Goal: Task Accomplishment & Management: Manage account settings

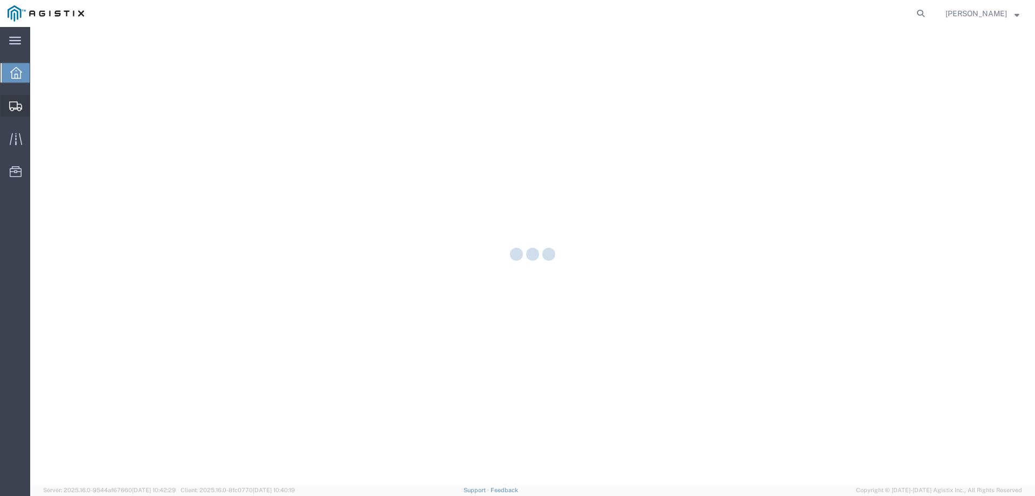
click at [20, 104] on icon at bounding box center [15, 106] width 13 height 10
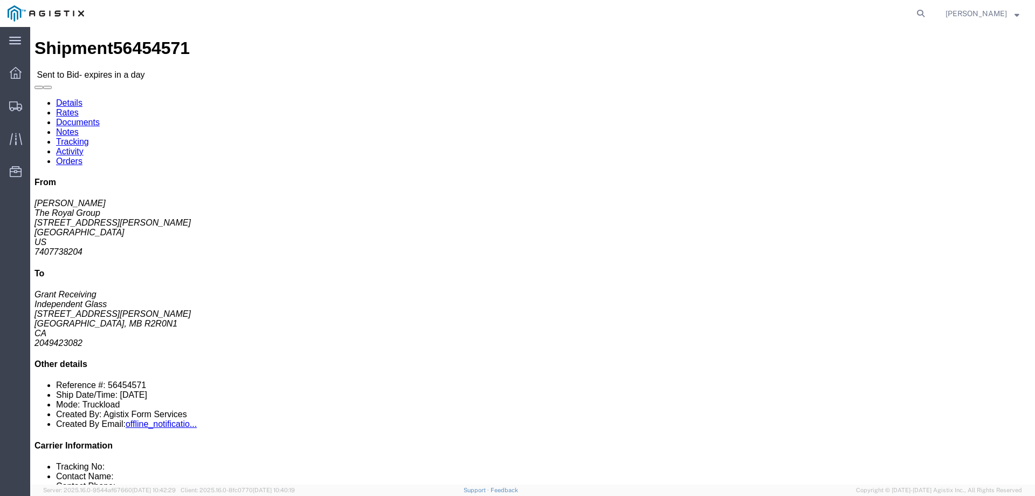
click link "Enter / Modify Bid"
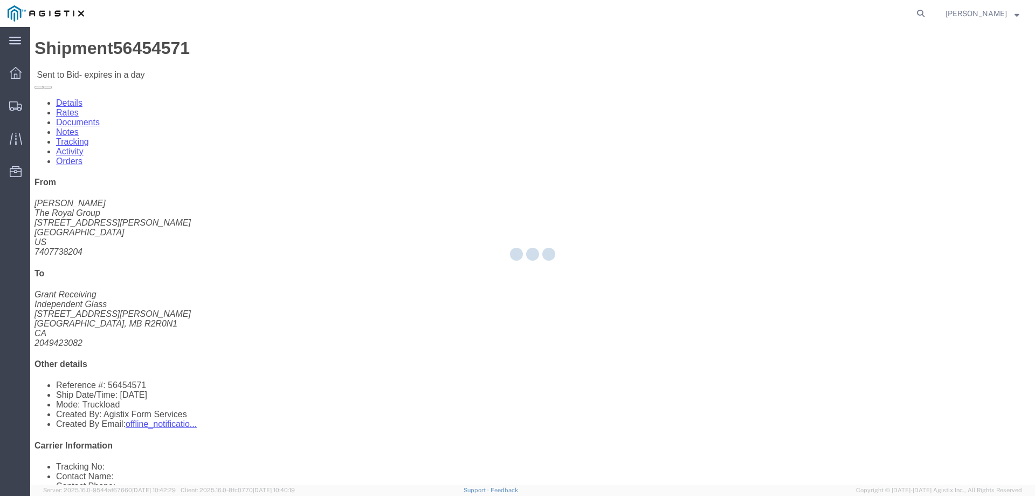
select select "146"
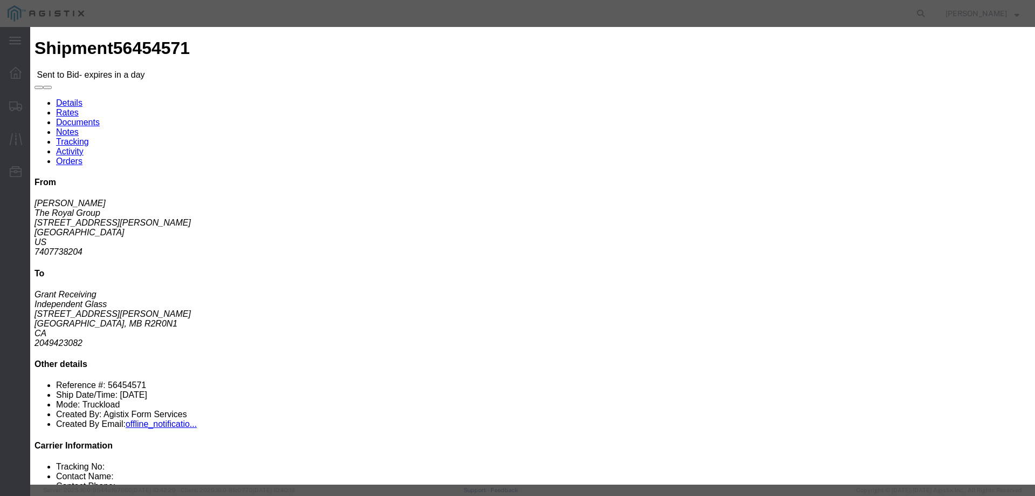
drag, startPoint x: 511, startPoint y: 98, endPoint x: 516, endPoint y: 104, distance: 7.8
click select "Select CONESTOGA DFRM/STEP Economy TL Flatbed Intermodal LTL Standard Next Day …"
select select "25032"
click select "Select CONESTOGA DFRM/STEP Economy TL Flatbed Intermodal LTL Standard Next Day …"
click input "text"
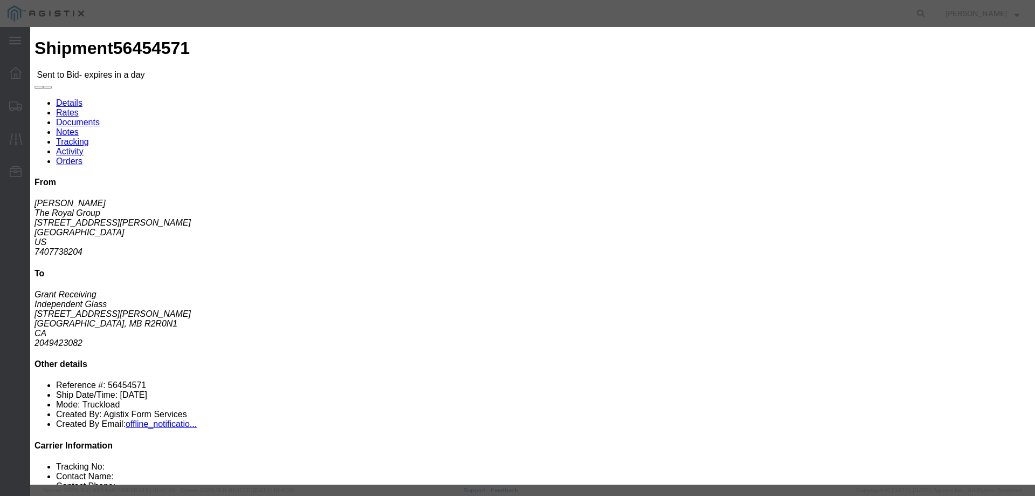
type input "ats"
click input "number"
type input "2400"
click div "Submit Close"
click button "Submit"
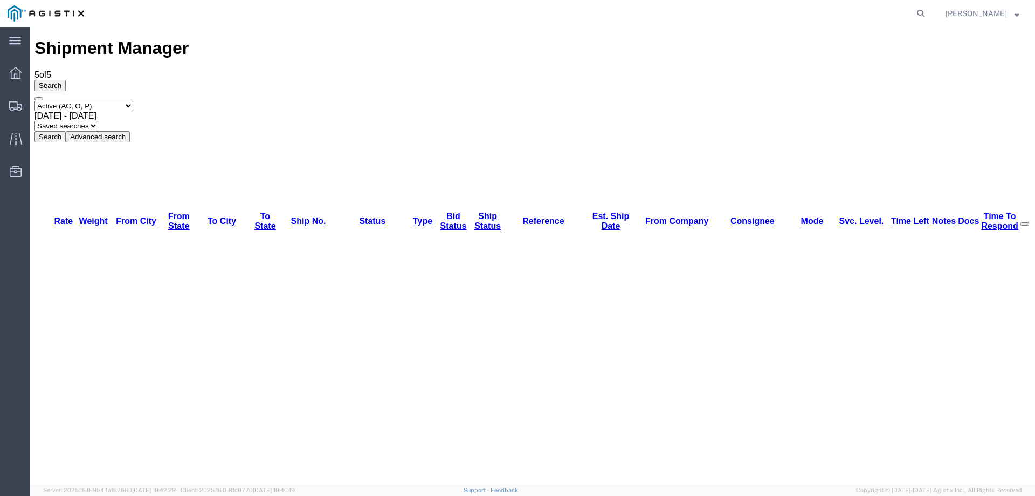
copy li "56454571"
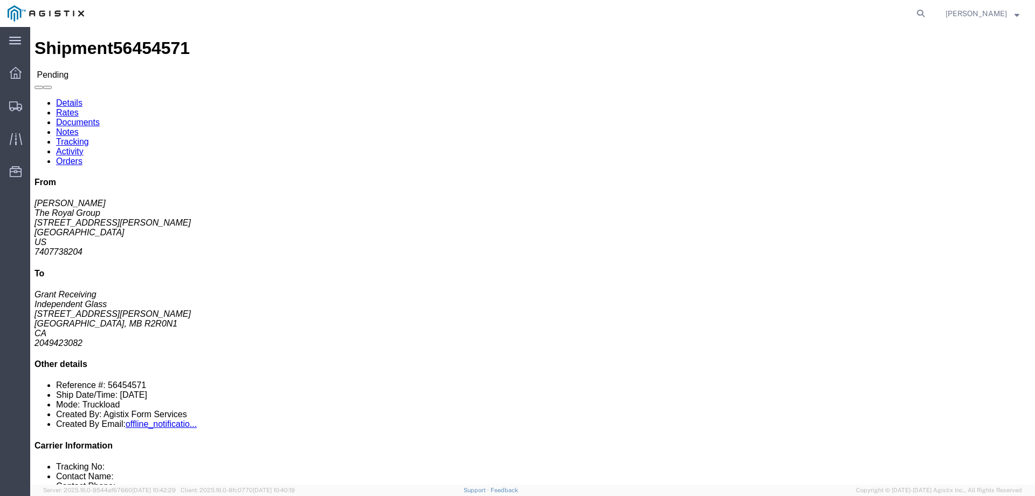
click link "Notes"
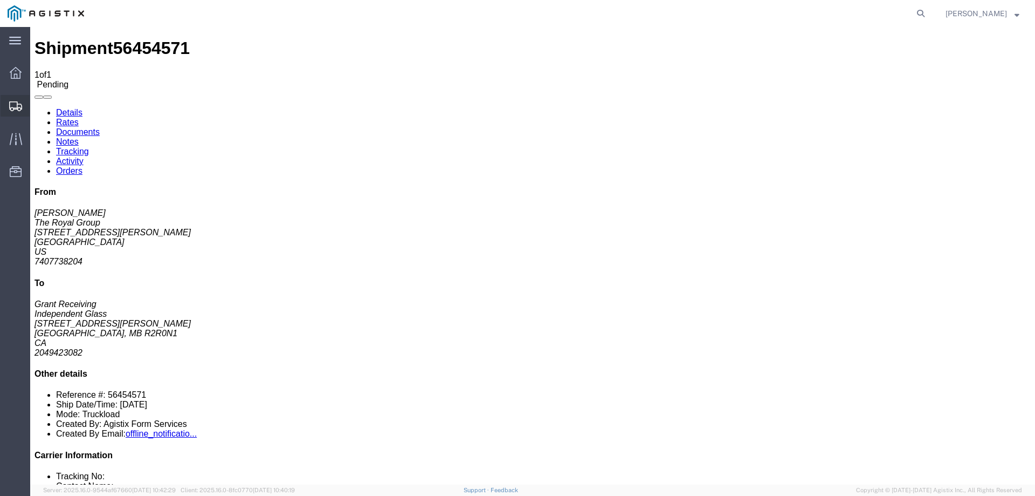
click at [15, 106] on icon at bounding box center [15, 106] width 13 height 10
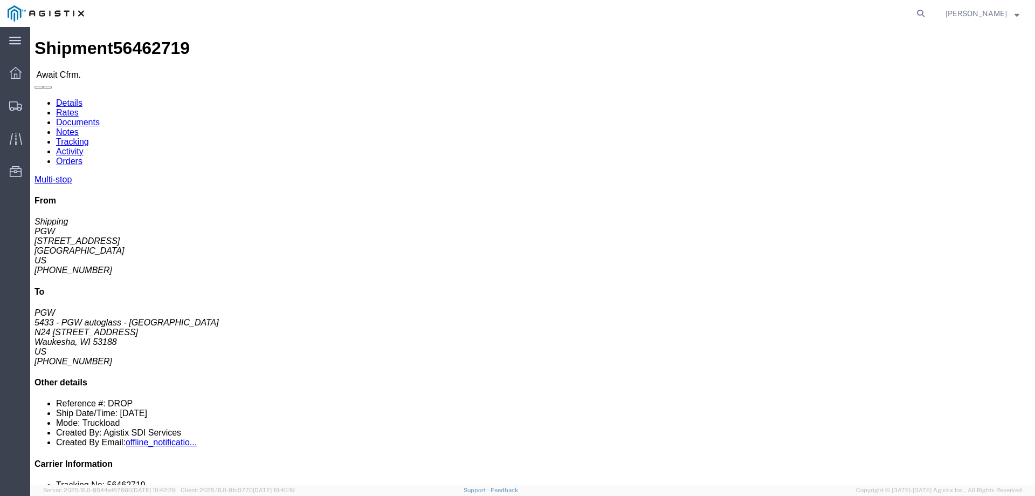
click address "PGW 5433 - PGW autoglass - [GEOGRAPHIC_DATA] N24 [STREET_ADDRESS] US [PHONE_NUM…"
click b "56462719"
copy b "56462719"
click link "Confirm"
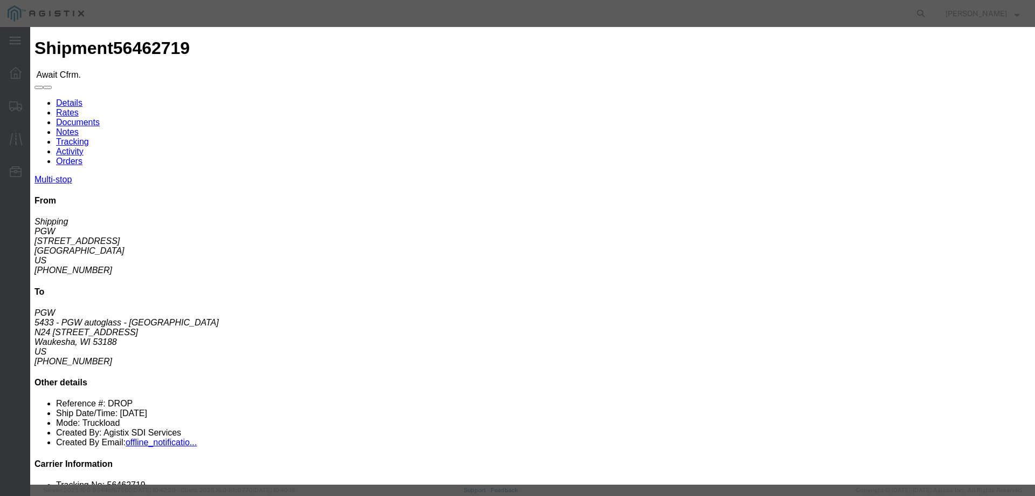
drag, startPoint x: 365, startPoint y: 107, endPoint x: 373, endPoint y: 131, distance: 24.6
click input "checkbox"
checkbox input "true"
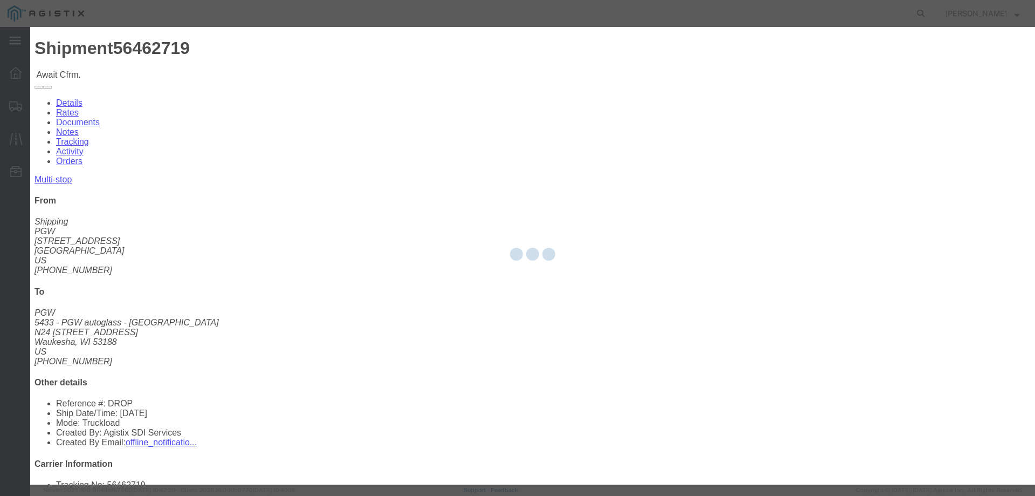
type input "[PERSON_NAME]"
type input "3204977237"
click input "text"
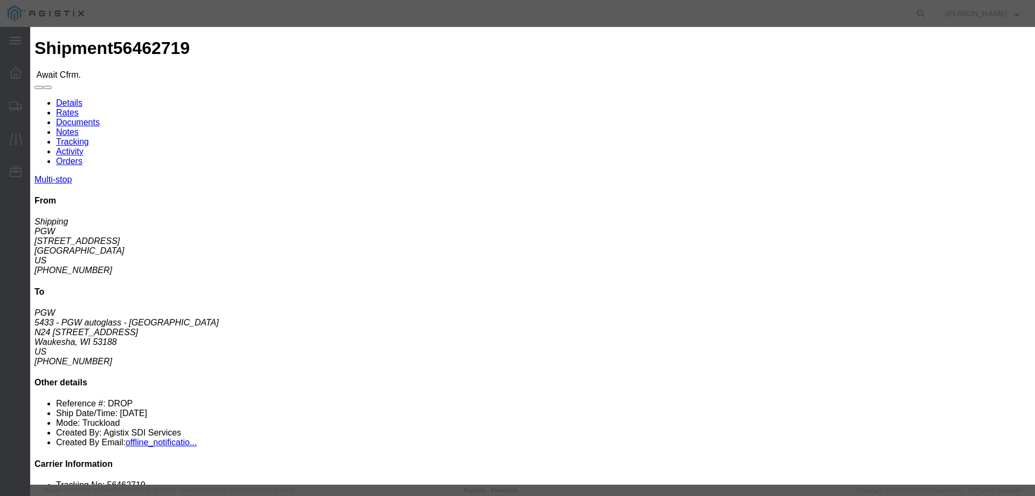
paste input "56462719"
type input "56462719"
click button "Submit"
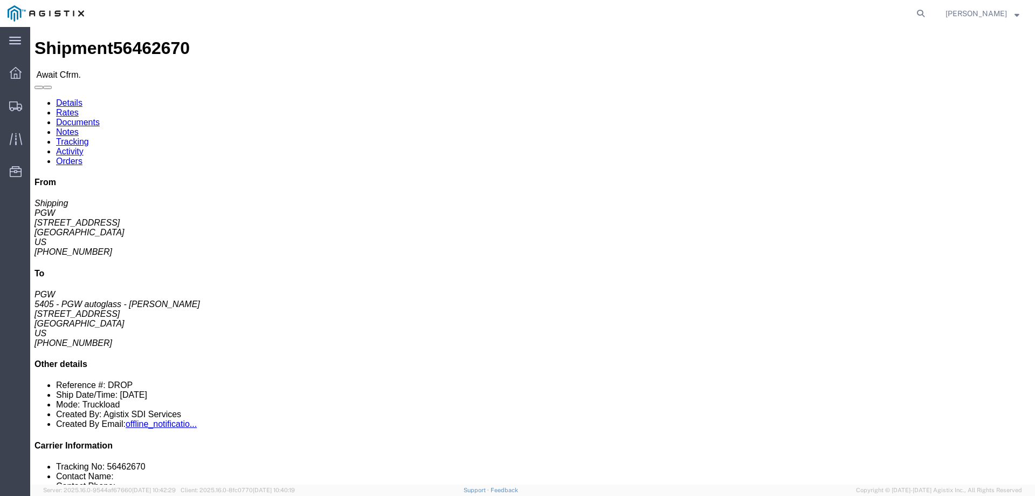
click b "56462670"
copy b "56462670"
click link "Confirm"
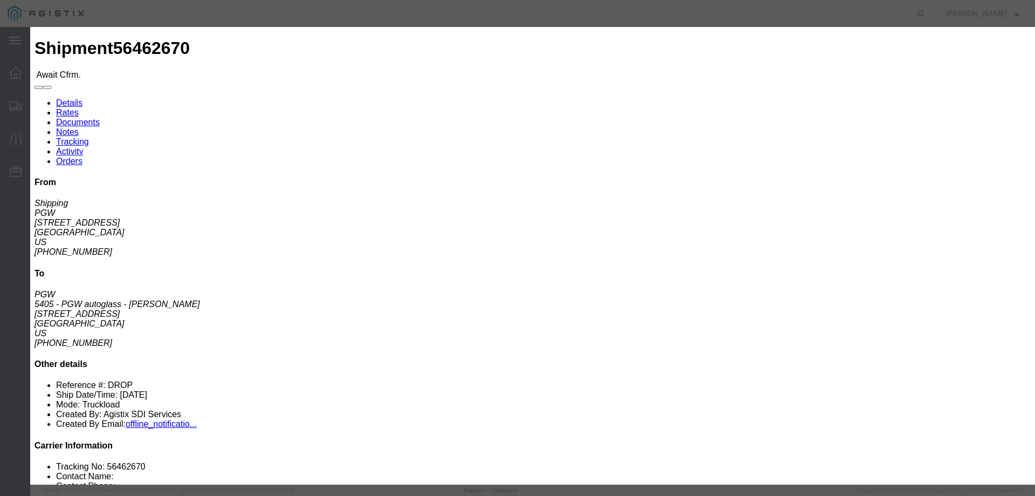
click input "checkbox"
checkbox input "true"
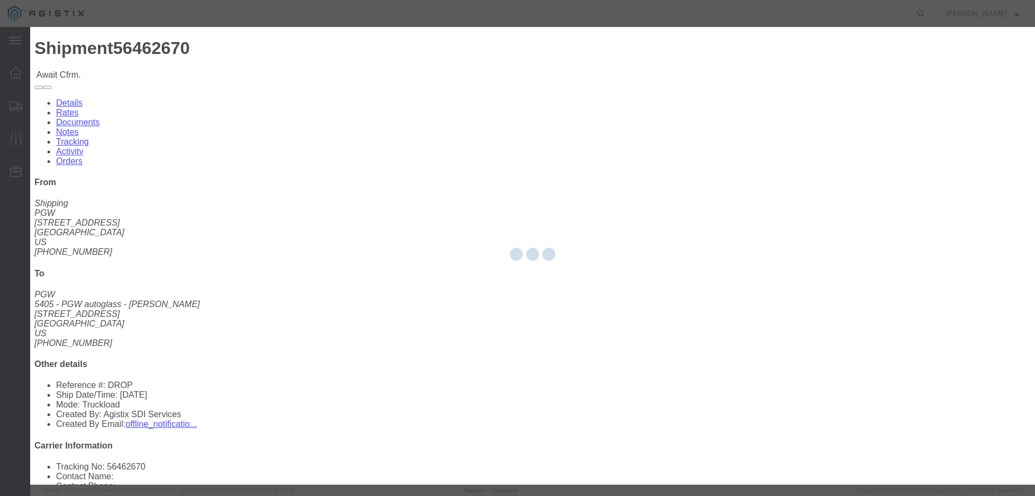
type input "[PERSON_NAME]"
type input "3204977237"
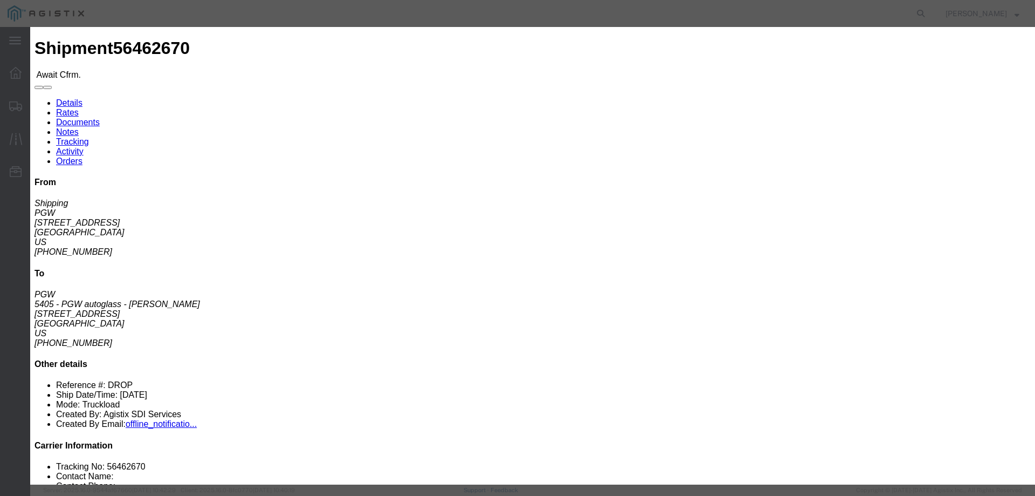
click input "text"
paste input "56462670"
type input "56462670"
click button "Submit"
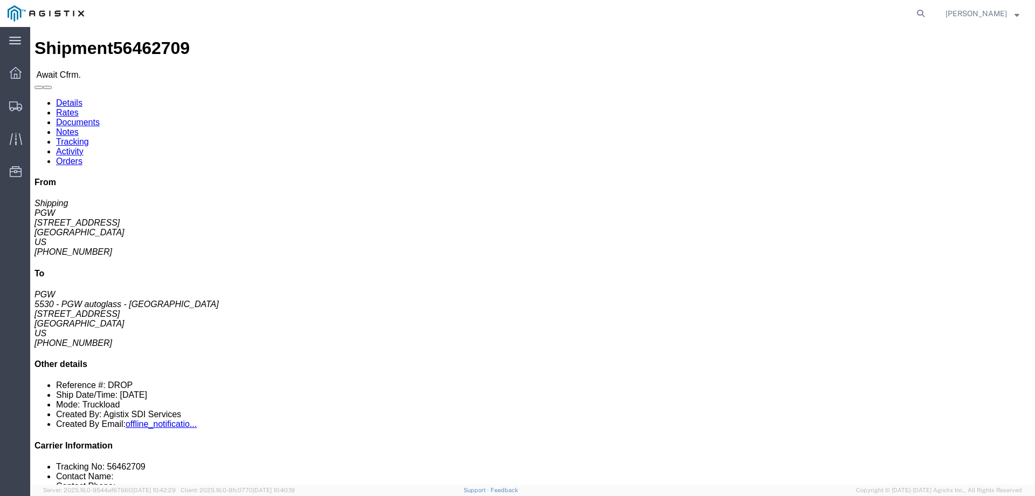
click b "56462709"
copy b "56462709"
click link "Confirm"
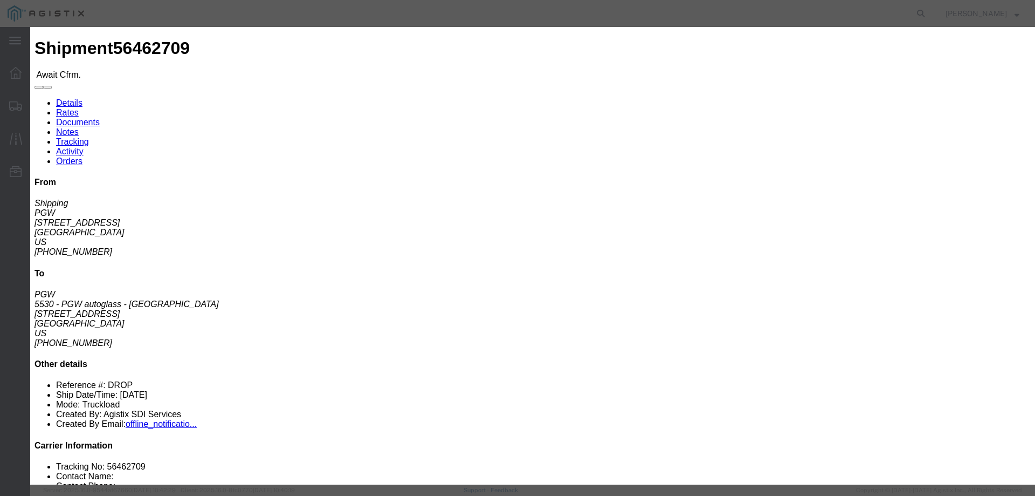
click input "checkbox"
checkbox input "true"
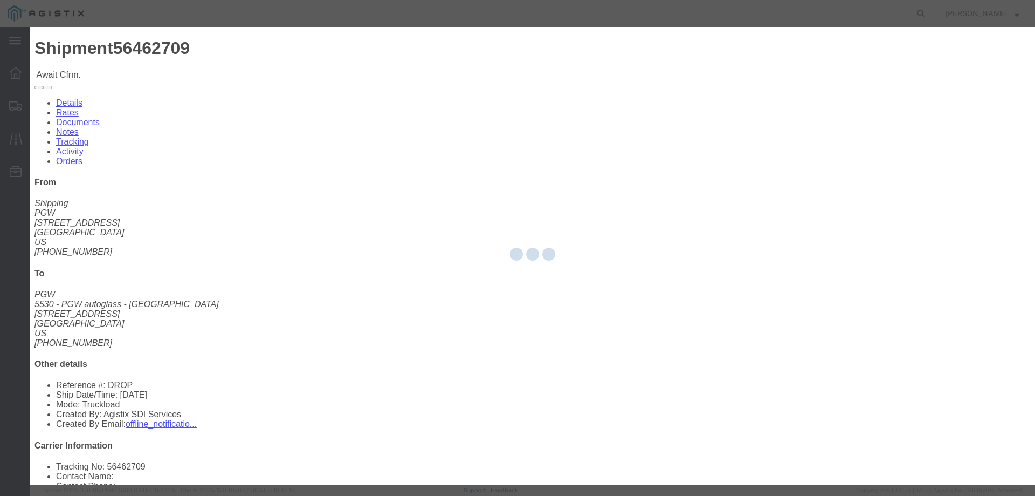
type input "[PERSON_NAME]"
type input "3204977237"
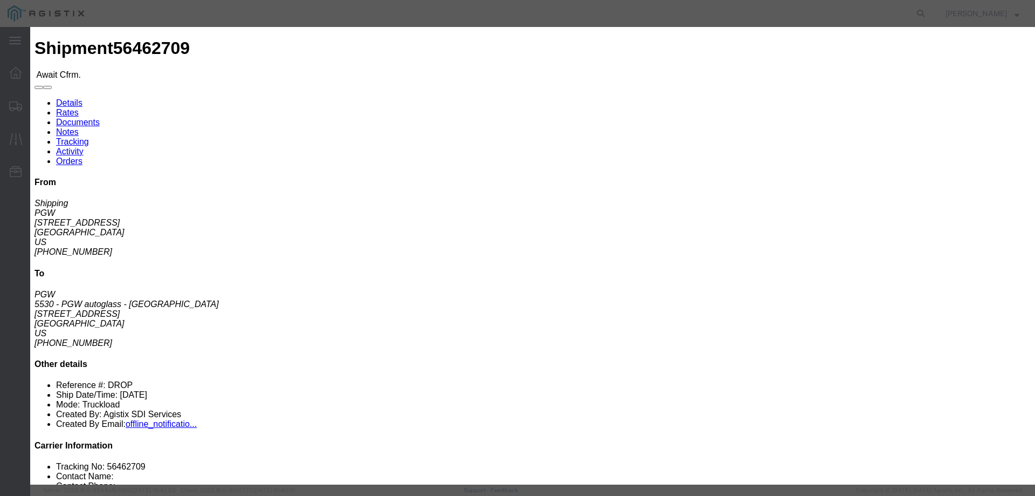
click input "text"
paste input "56462709"
type input "56462709"
click button "Submit"
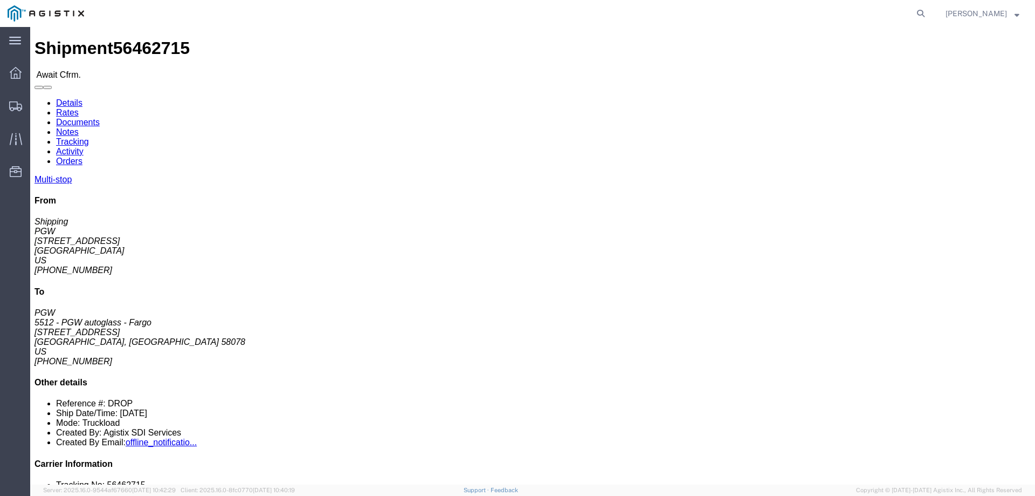
click b "56462715"
copy b "56462715"
click link "Confirm"
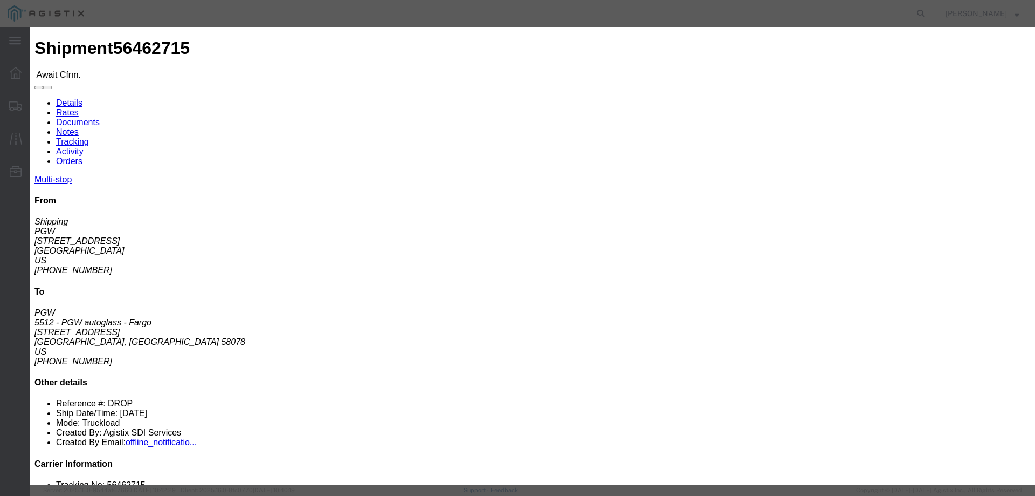
click input "checkbox"
checkbox input "true"
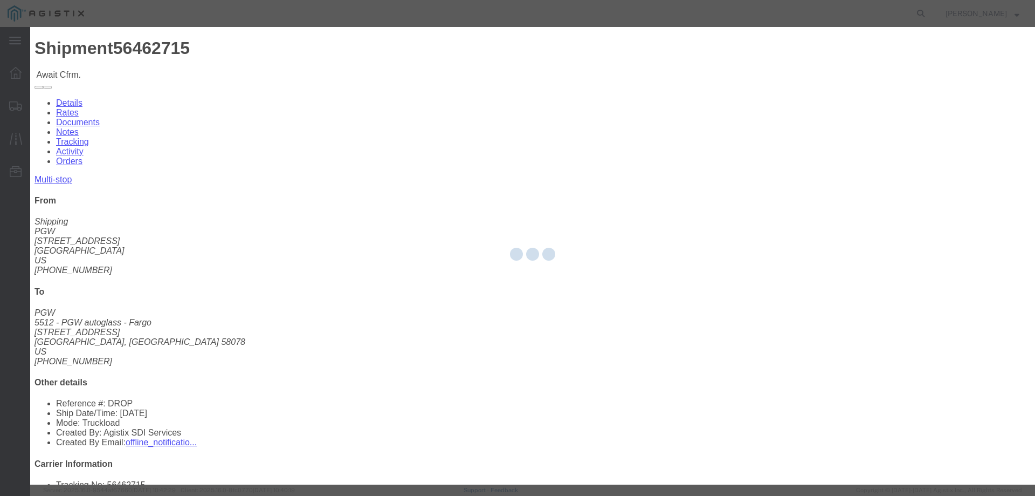
type input "[PERSON_NAME]"
type input "3204977237"
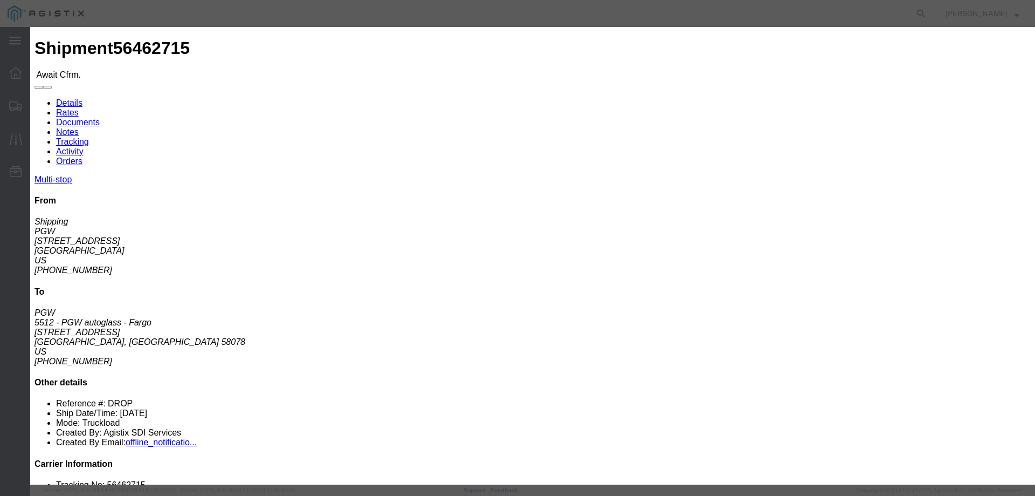
click input "text"
paste input "56462715"
type input "56462715"
click button "Submit"
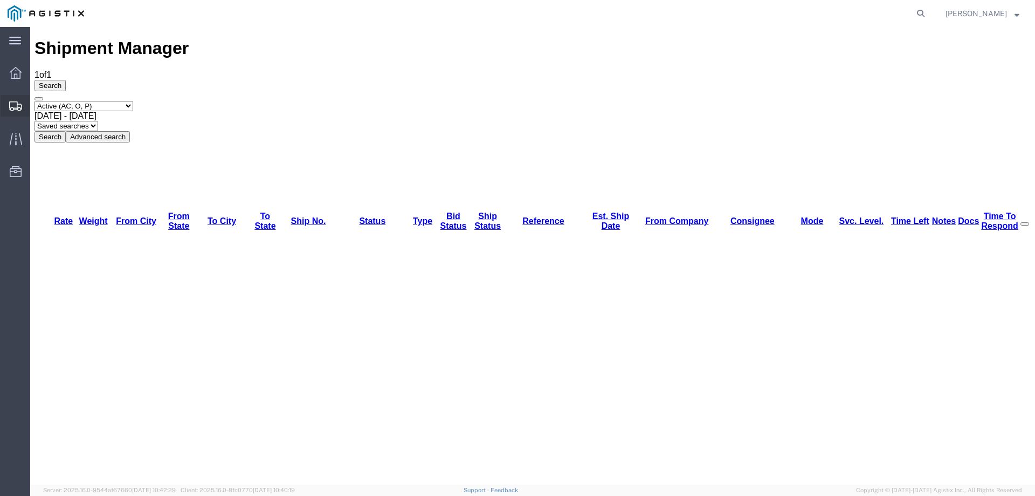
click at [7, 105] on div at bounding box center [16, 106] width 30 height 22
click at [15, 108] on icon at bounding box center [16, 106] width 13 height 10
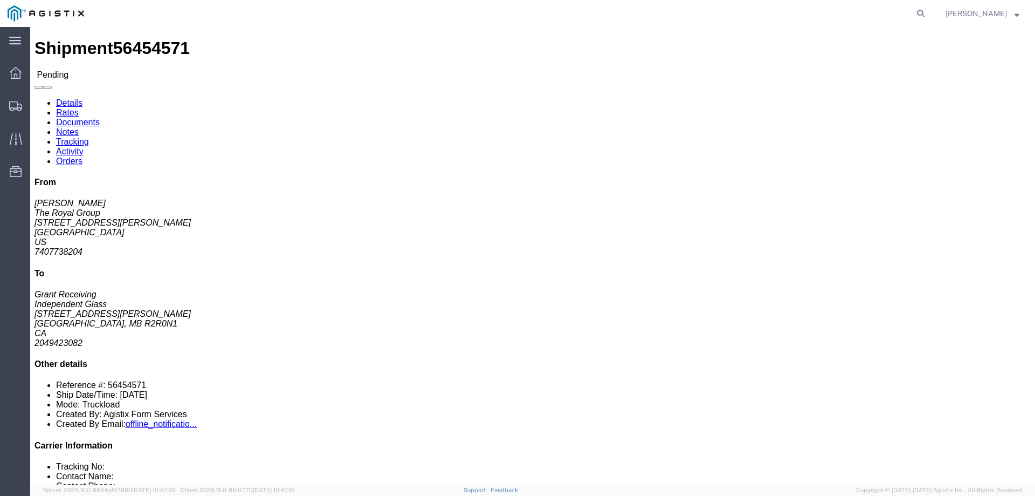
click button "Enter / Modify Bid"
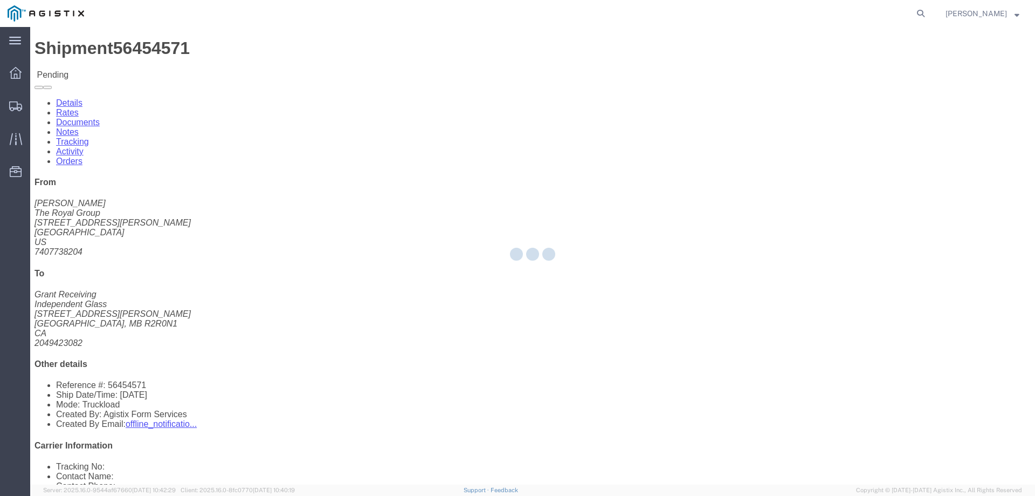
select select "146"
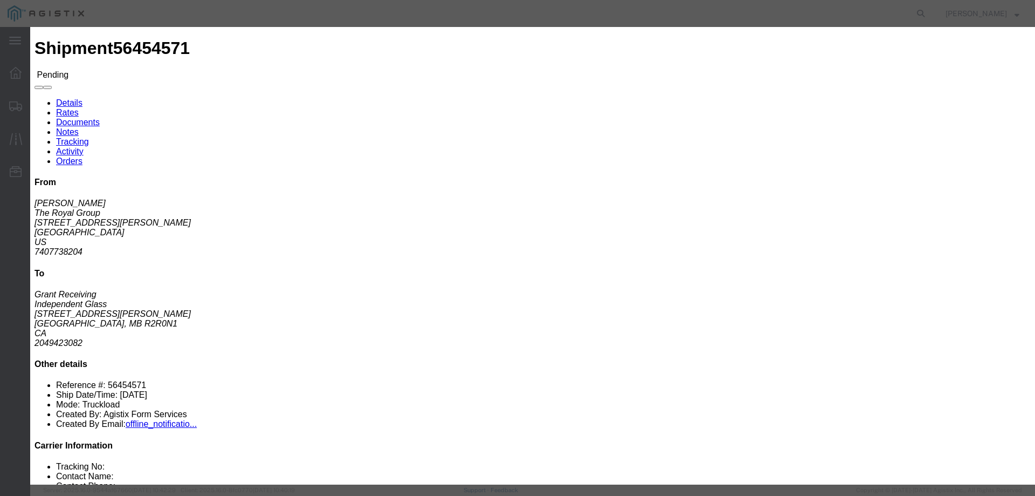
click link "ats - ATS Logistics - Truckload"
click input "2400.00"
drag, startPoint x: 725, startPoint y: 221, endPoint x: 496, endPoint y: 213, distance: 228.8
click div "Select 2 Day Service 3 Axle Winch Truck 3 to 5 Day Service 96L Domestic Flat Ra…"
type input "2299"
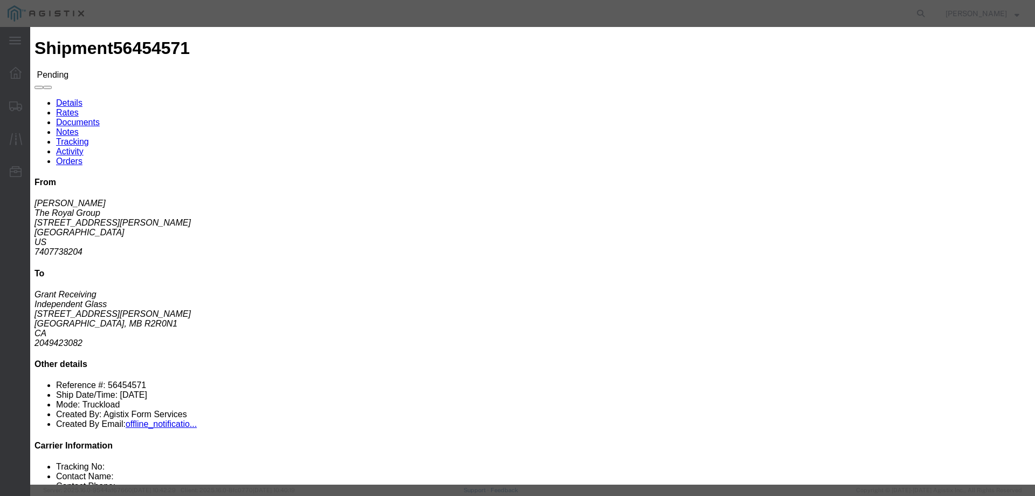
click button "Submit"
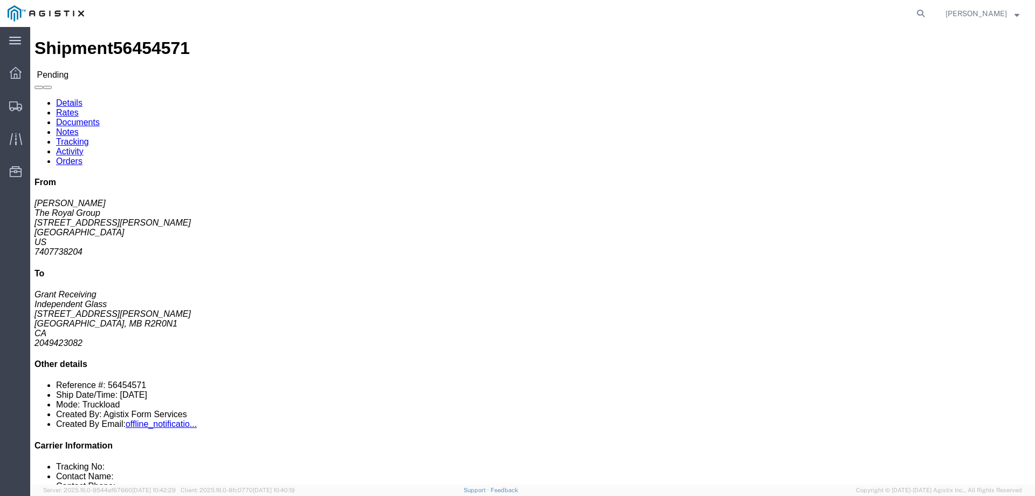
click b "56454571"
click at [13, 111] on icon at bounding box center [15, 106] width 13 height 10
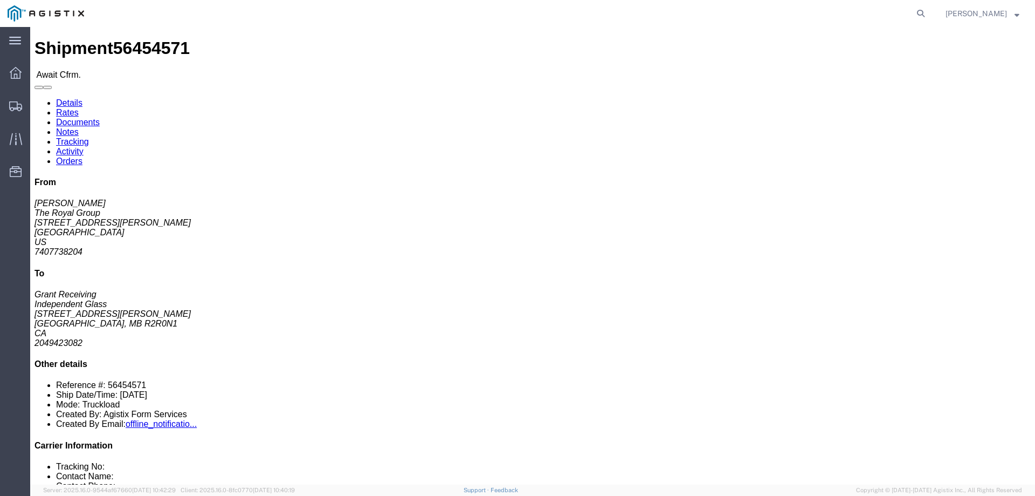
click b "56454571"
click p "Bill Of Lading: 56454571 Purchase Order: 56454571"
copy b "56454571"
click span "56454571"
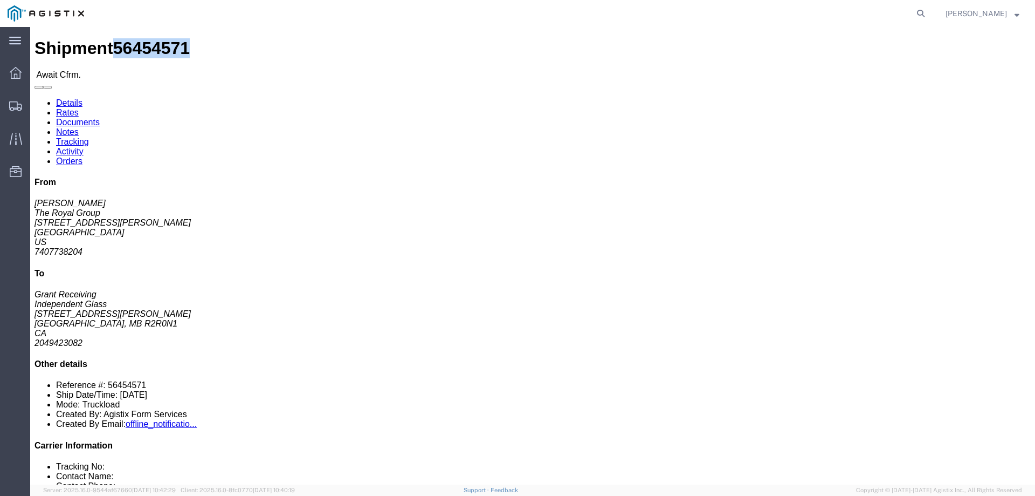
copy span "56454571"
click link "Notes"
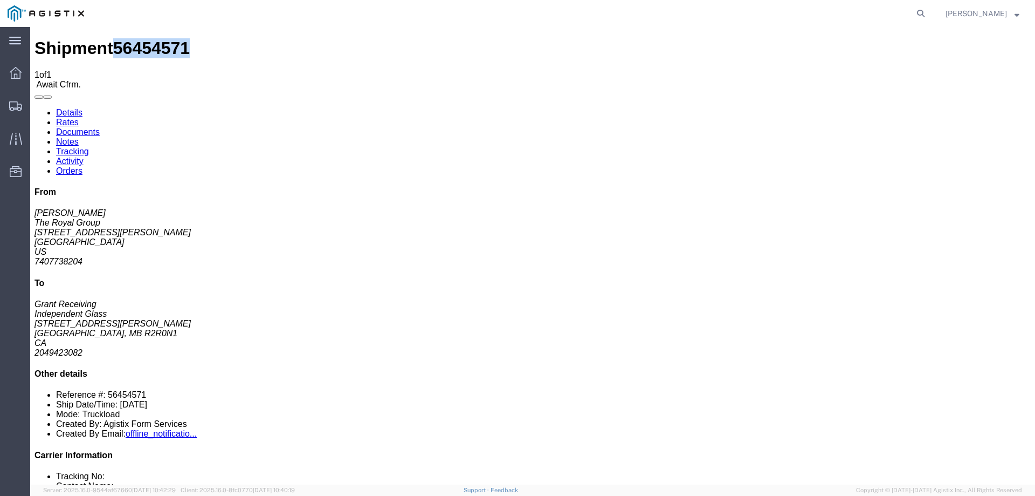
click at [100, 127] on link "Documents" at bounding box center [78, 131] width 44 height 9
click at [79, 118] on link "Rates" at bounding box center [67, 122] width 23 height 9
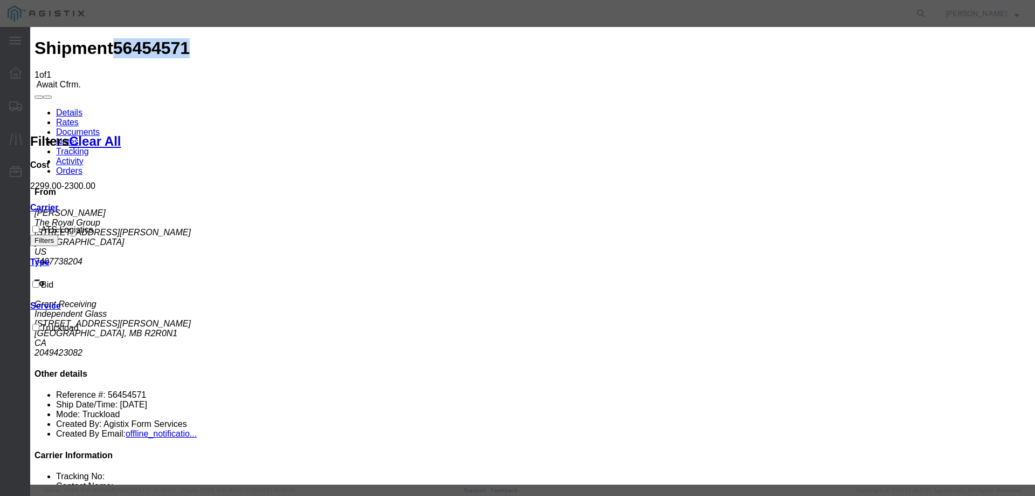
checkbox input "true"
type input "[PERSON_NAME]"
type input "3204977237"
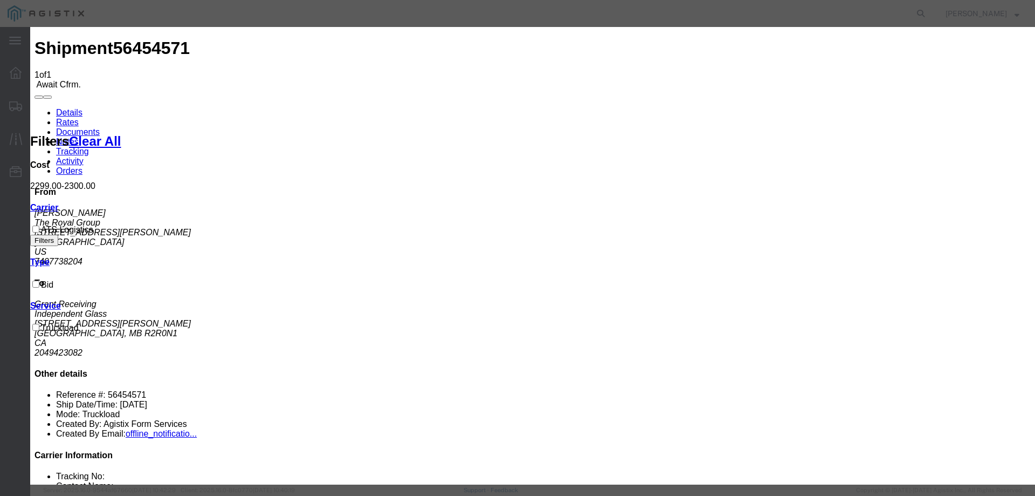
paste input "56454571"
type input "56454571"
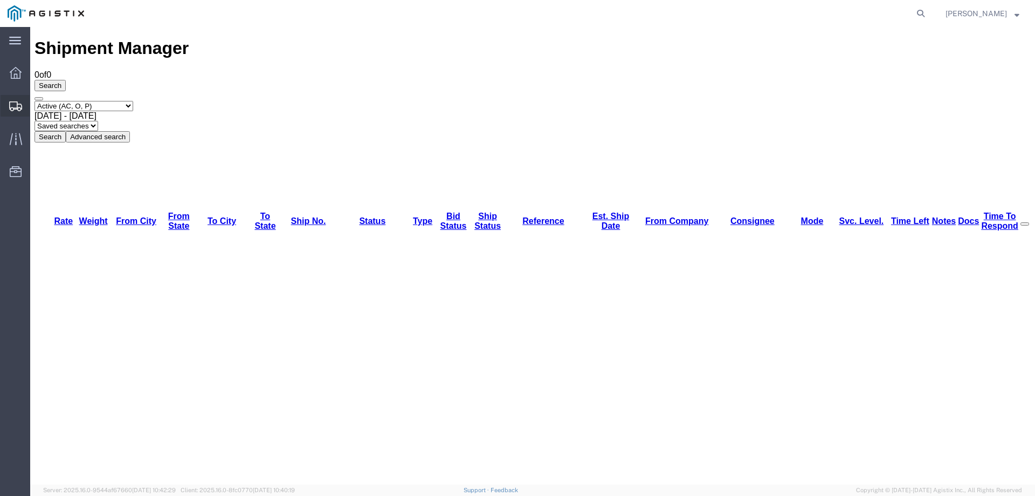
click at [5, 109] on div at bounding box center [16, 106] width 30 height 22
click at [13, 137] on icon at bounding box center [16, 139] width 12 height 12
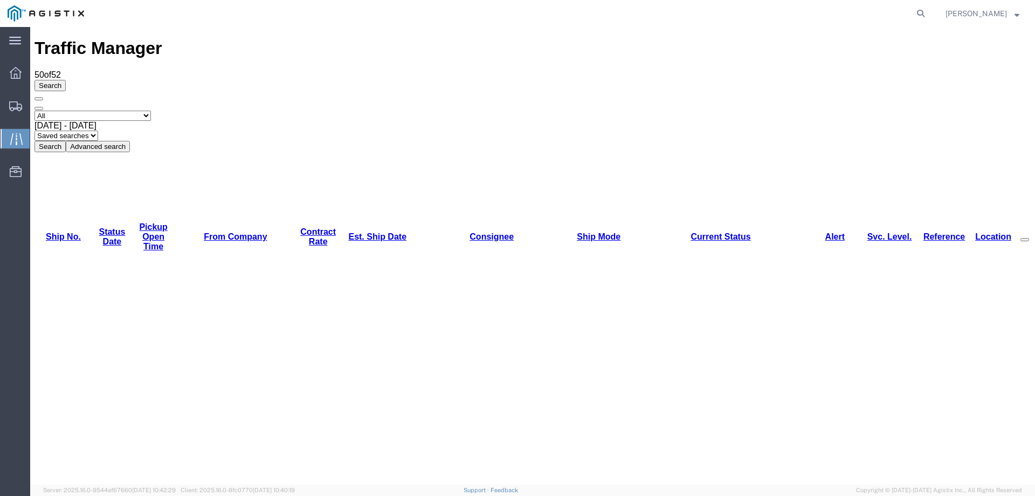
click at [348, 232] on link "Est. Ship Date" at bounding box center [377, 236] width 58 height 9
click at [14, 104] on icon at bounding box center [15, 106] width 13 height 10
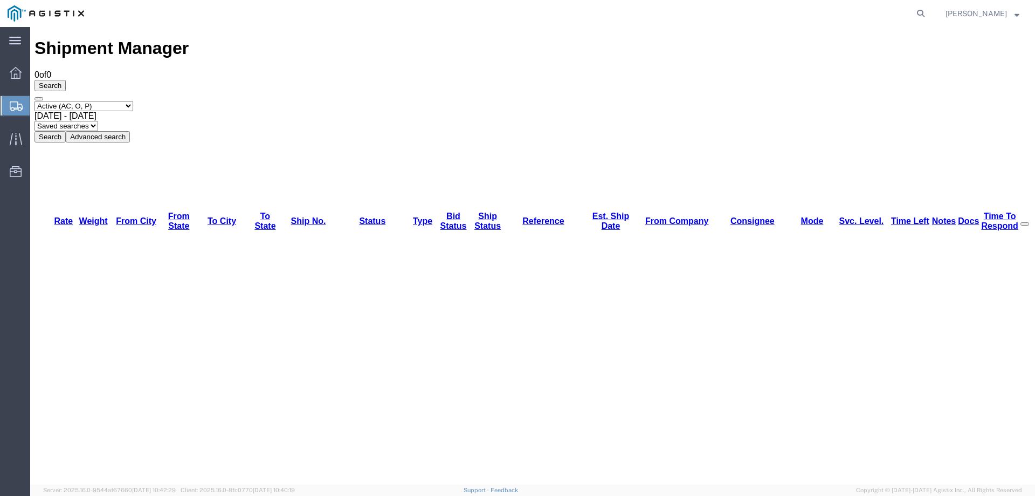
click at [13, 105] on icon at bounding box center [16, 106] width 13 height 10
click at [17, 97] on div at bounding box center [16, 105] width 30 height 19
click at [929, 19] on icon at bounding box center [921, 13] width 15 height 15
click at [764, 14] on input "search" at bounding box center [750, 14] width 328 height 26
paste input "56433482"
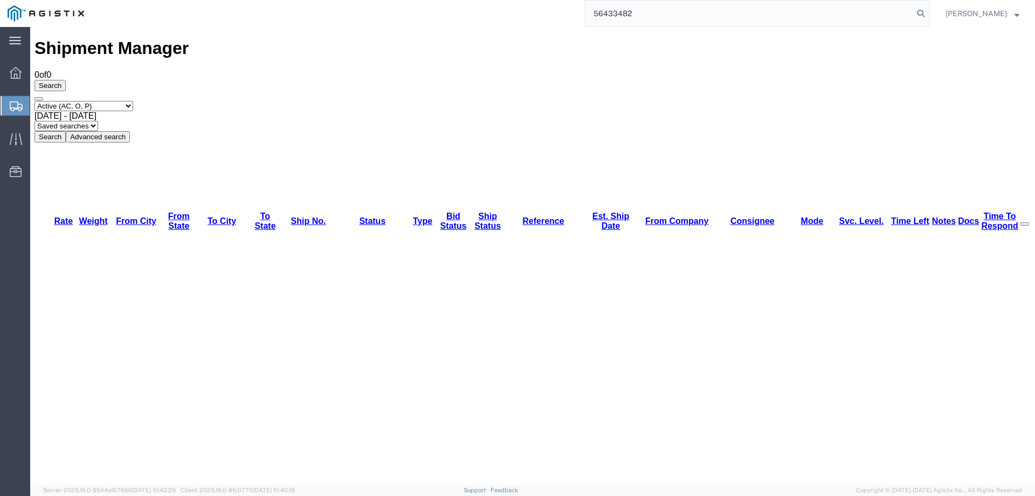
click at [930, 13] on form "56433482" at bounding box center [757, 13] width 345 height 27
click at [929, 10] on icon at bounding box center [921, 13] width 15 height 15
type input "56433482"
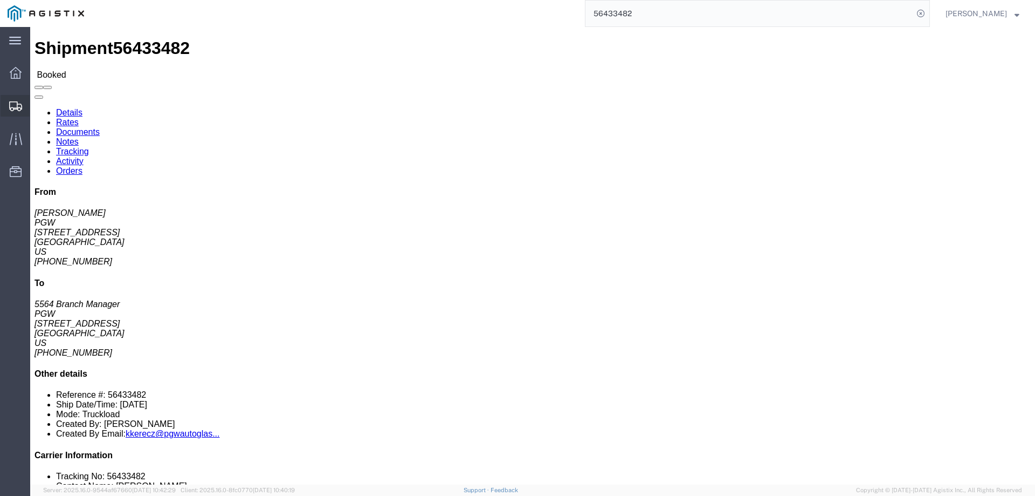
click at [16, 108] on icon at bounding box center [15, 106] width 13 height 10
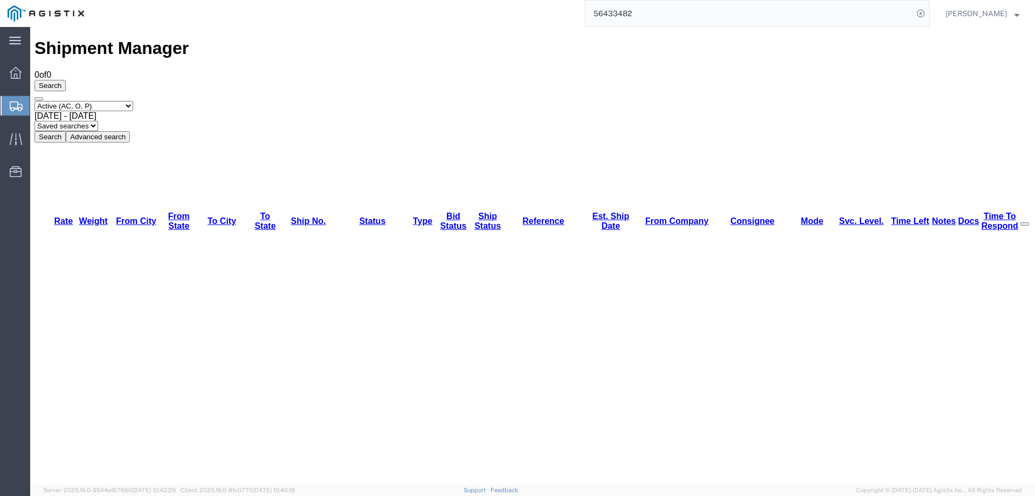
click at [573, 101] on div "Select status Active (AC, O, P) All Approved Awaiting Confirmation (AC) Booked …" at bounding box center [533, 122] width 997 height 42
click at [21, 144] on icon at bounding box center [15, 139] width 12 height 12
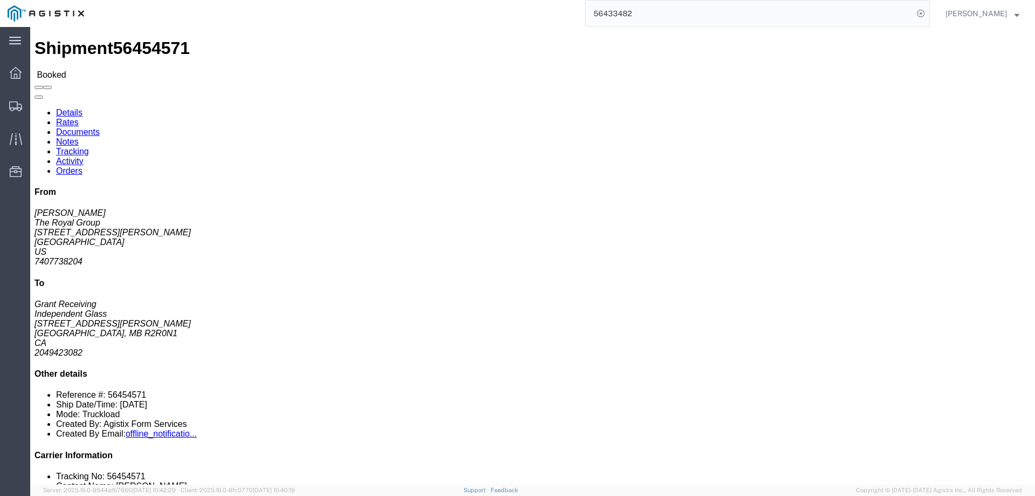
click button "button"
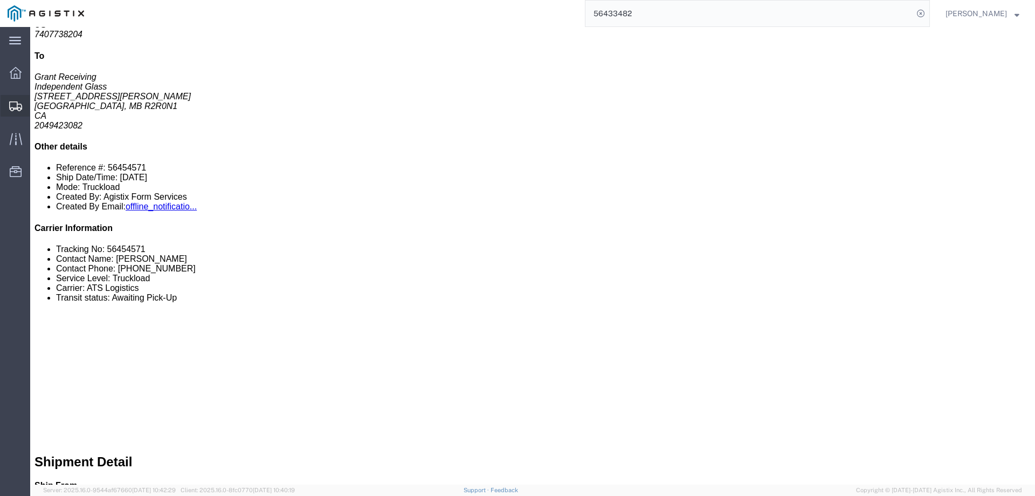
click at [13, 110] on icon at bounding box center [15, 106] width 13 height 10
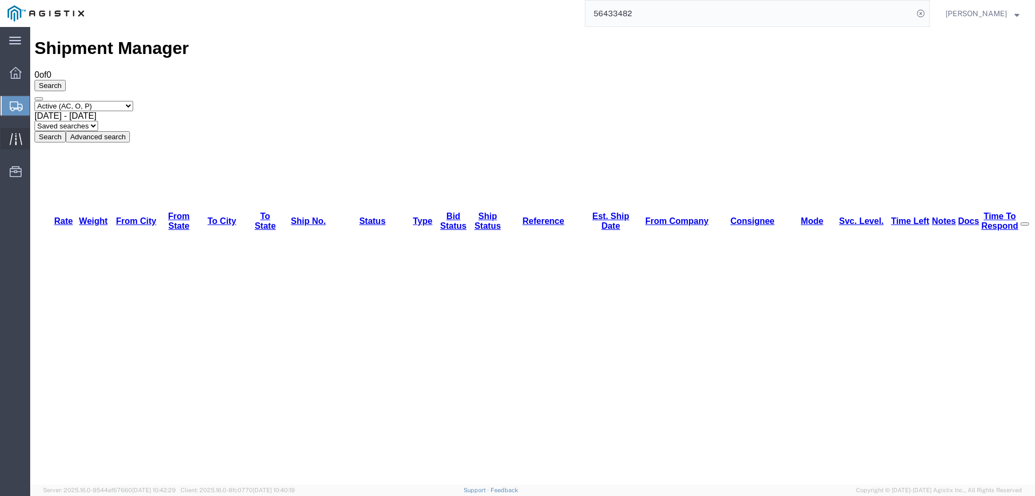
click at [6, 142] on div at bounding box center [16, 139] width 30 height 22
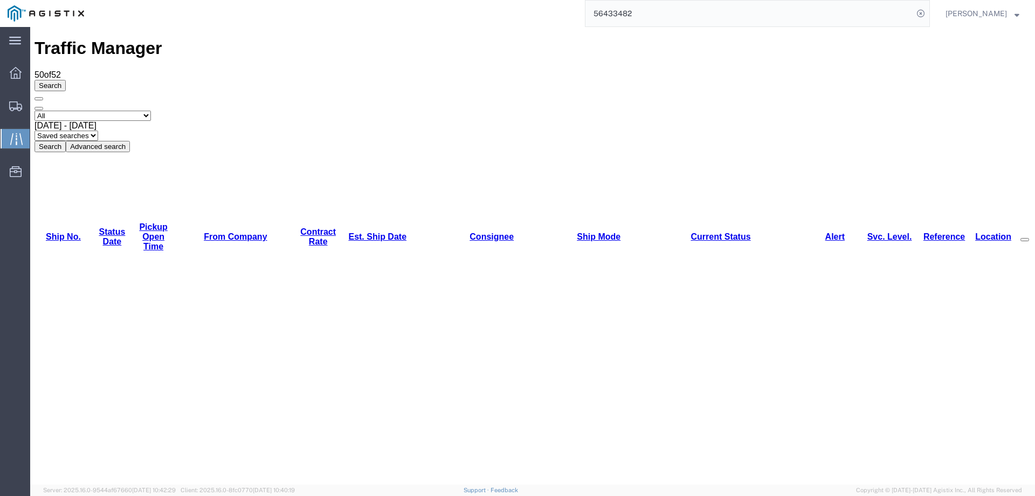
drag, startPoint x: 191, startPoint y: 237, endPoint x: 741, endPoint y: 221, distance: 549.8
click at [11, 114] on div at bounding box center [16, 106] width 30 height 22
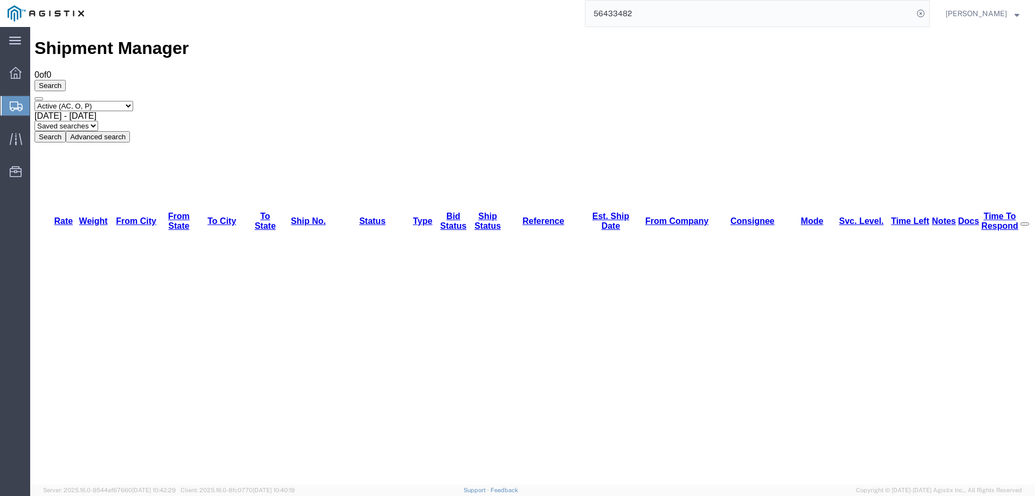
click at [4, 102] on div at bounding box center [16, 105] width 30 height 19
click at [18, 107] on icon at bounding box center [16, 106] width 13 height 10
click at [0, 112] on ul "Dashboard Shipments Traffic Resources Address Book Saved Searches" at bounding box center [15, 128] width 30 height 132
click at [11, 107] on icon at bounding box center [16, 106] width 13 height 10
click at [23, 136] on div at bounding box center [16, 139] width 30 height 22
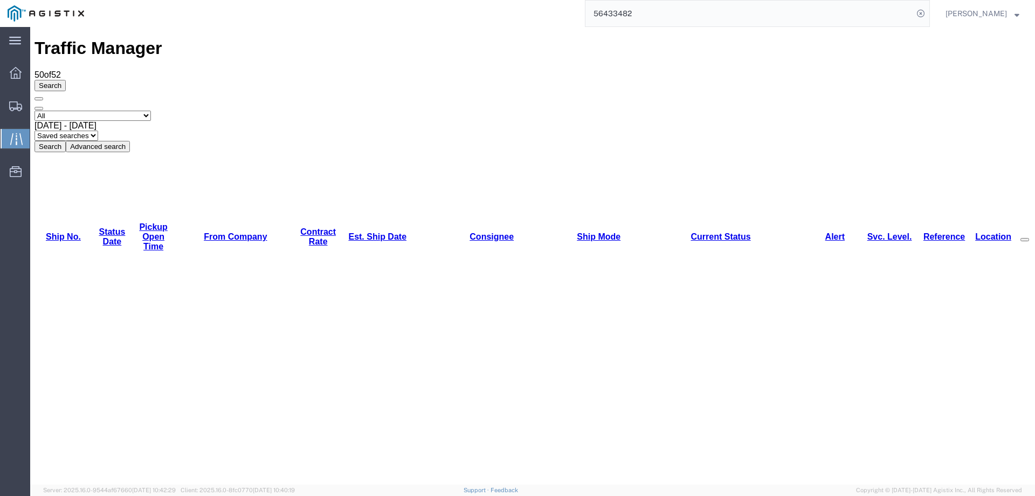
click at [361, 232] on link "Est. Ship Date" at bounding box center [377, 236] width 58 height 9
copy li "56379186"
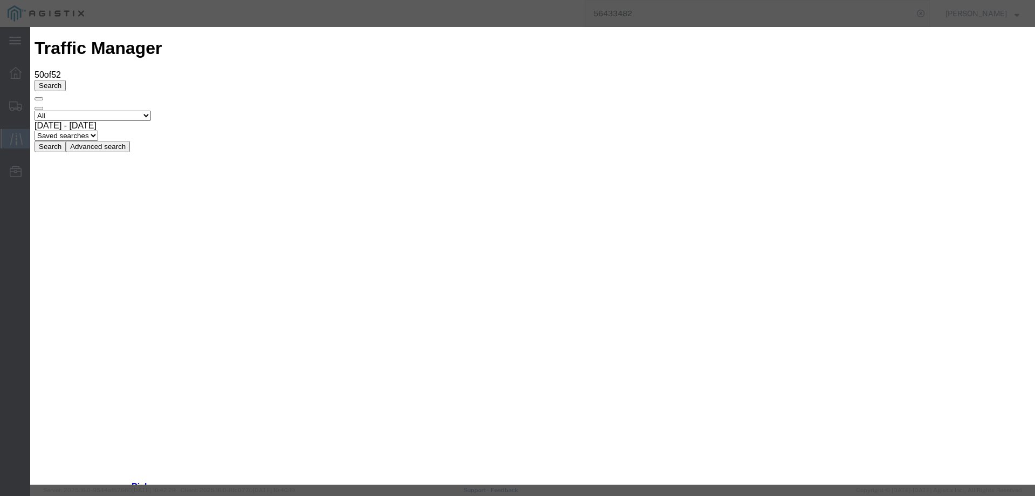
type input "[DATE]"
type input "9:00 AM"
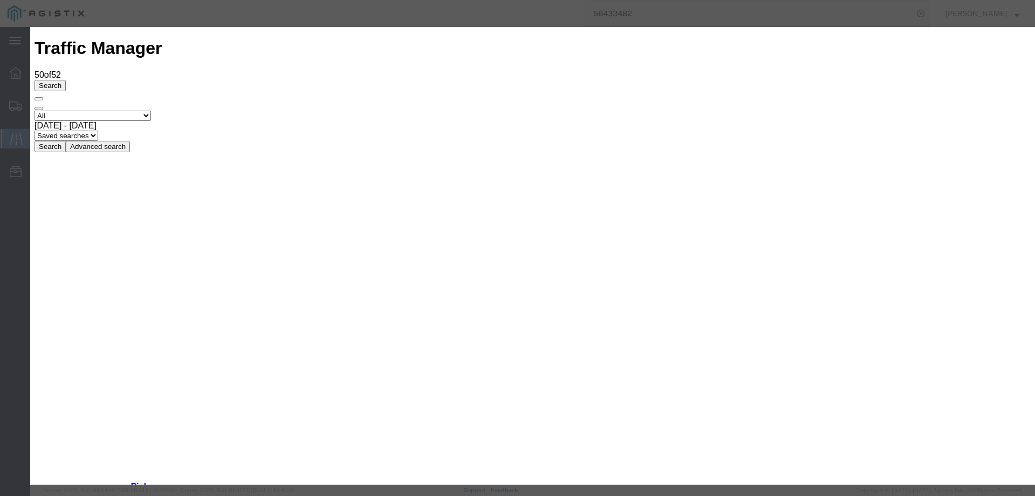
type input "[DATE]"
select select "DELIVRED"
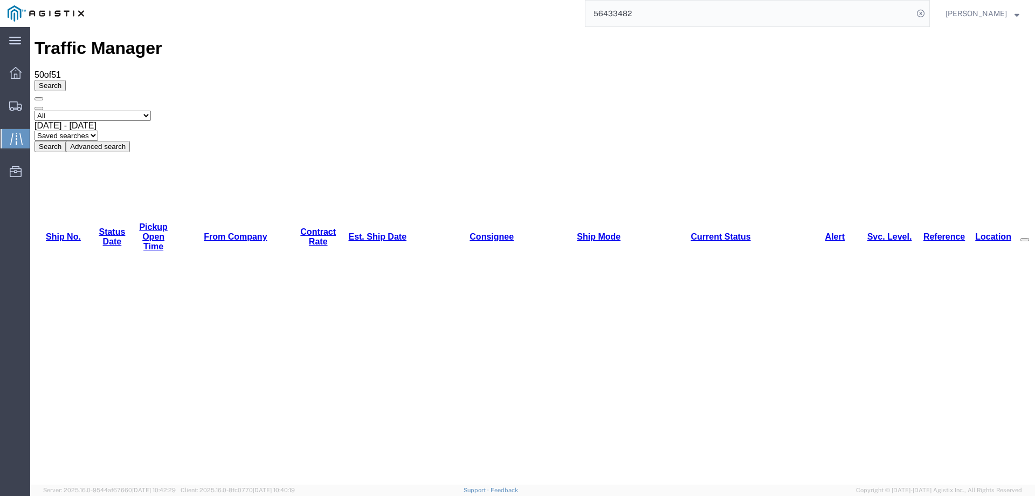
copy li "56349189"
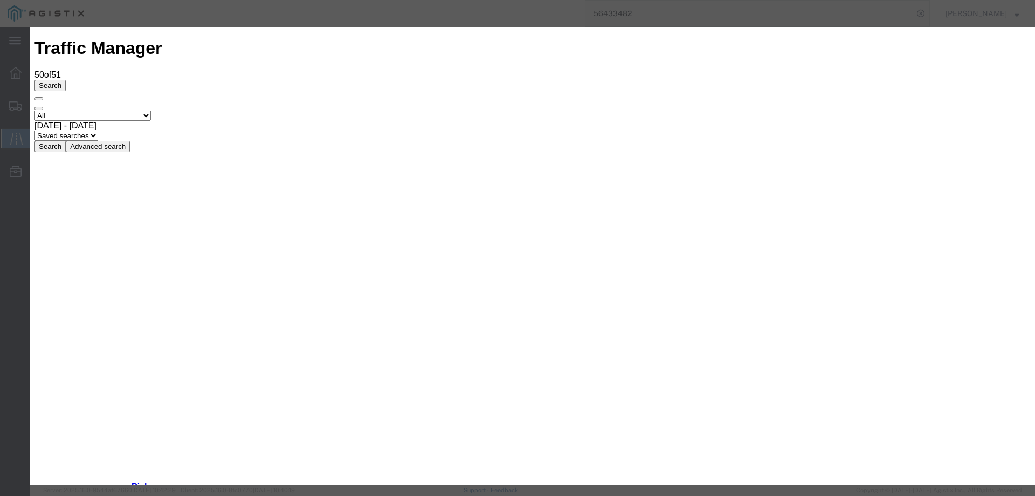
type input "[DATE]"
type input "9:00 AM"
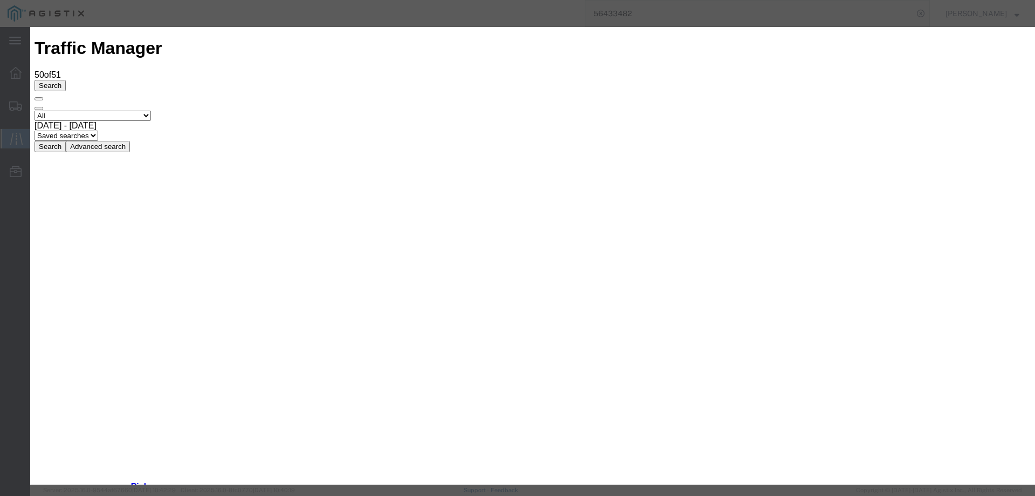
type input "[DATE]"
drag, startPoint x: 356, startPoint y: 154, endPoint x: 362, endPoint y: 160, distance: 8.4
select select "DELIVRED"
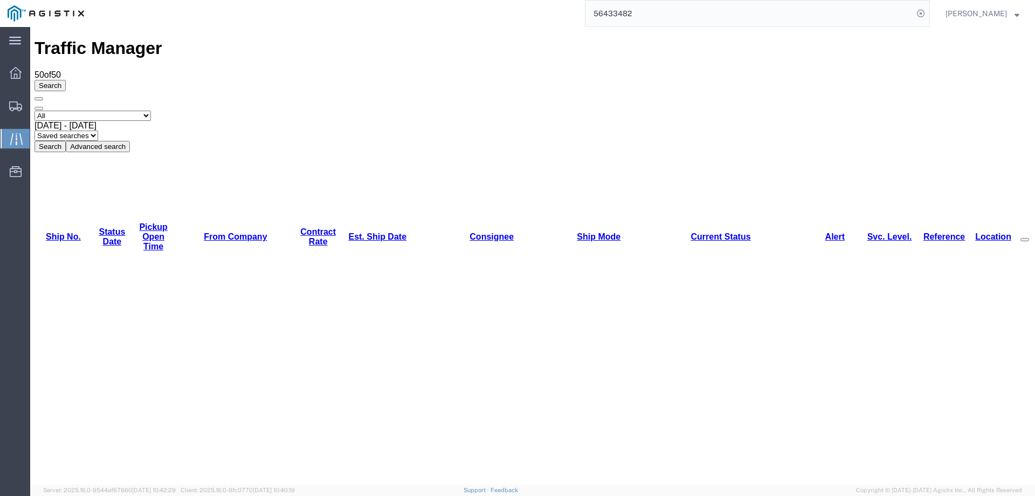
copy li "56440636"
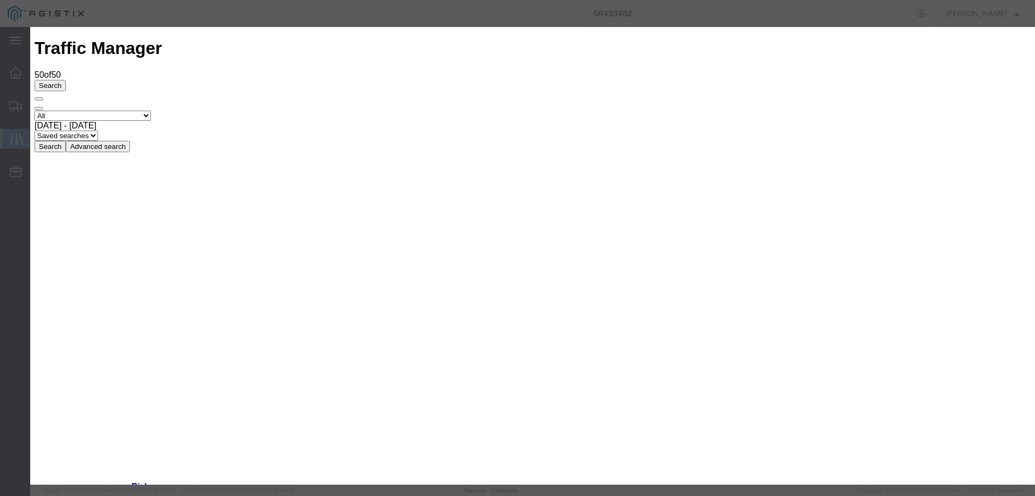
type input "[DATE]"
type input "9:00 AM"
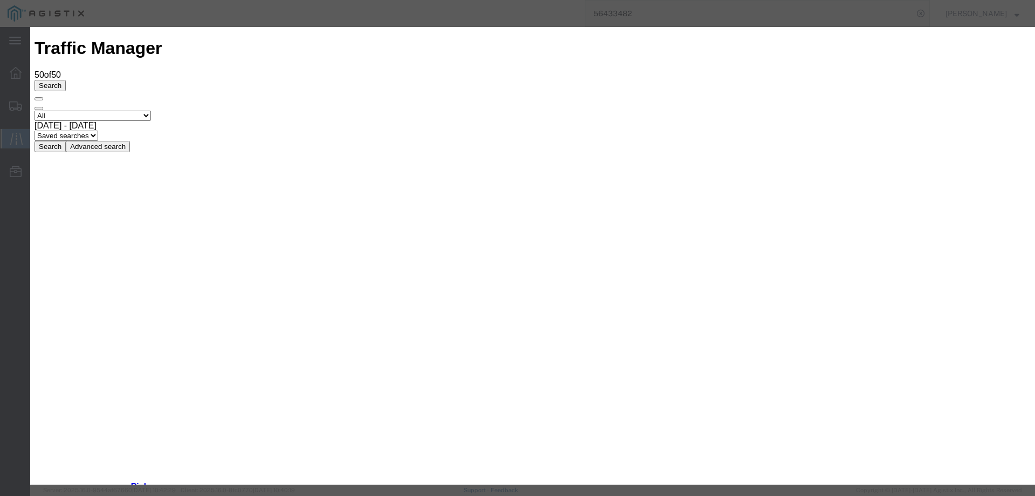
type input "[DATE]"
select select "DELIVRED"
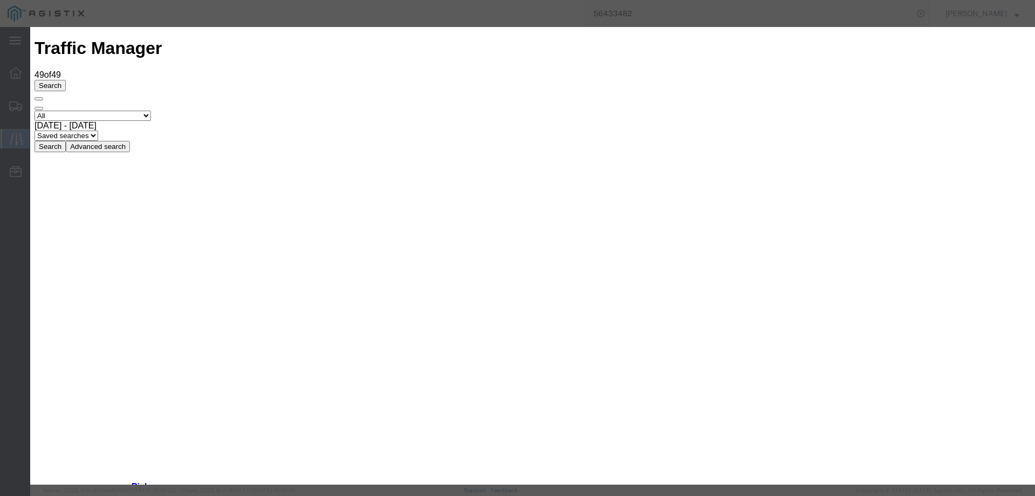
type input "[DATE]"
type input "9:00 AM"
select select "DELIVRED"
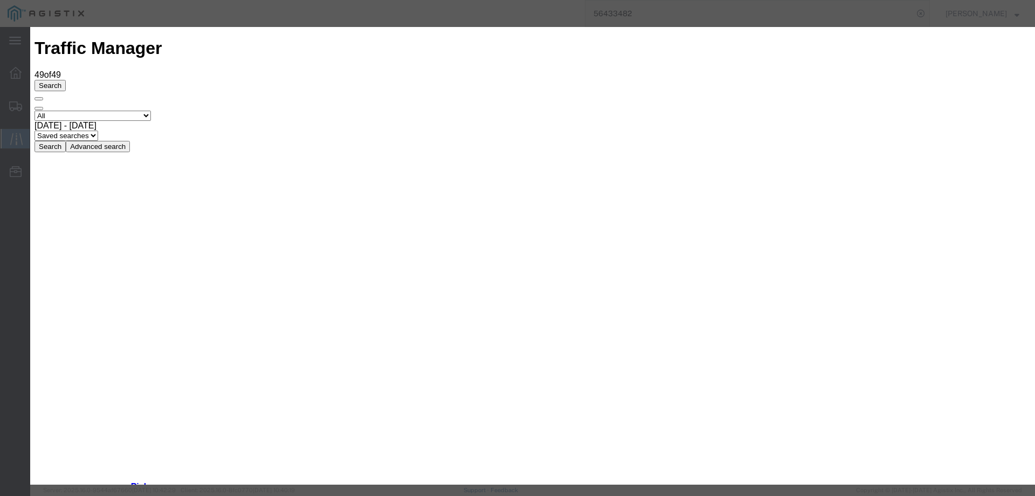
type input "[DATE]"
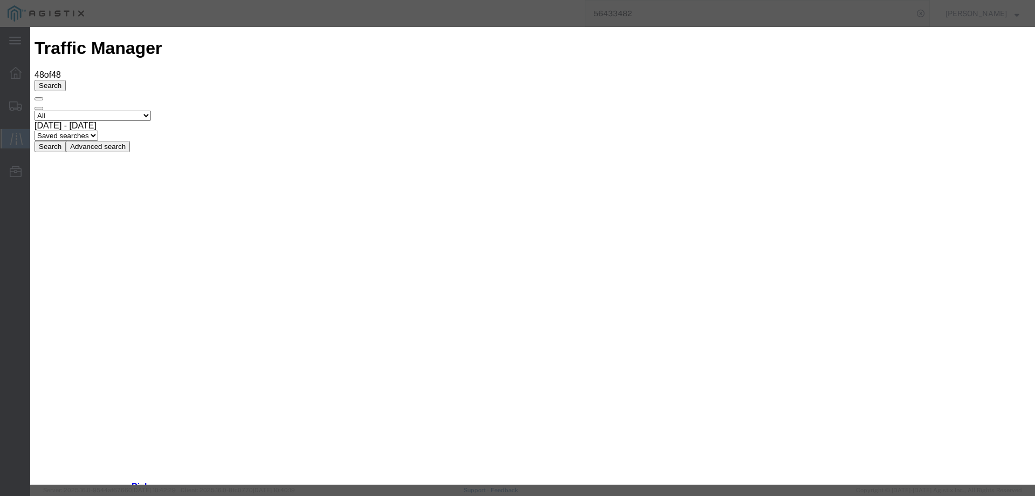
type input "[DATE]"
type input "9:00 AM"
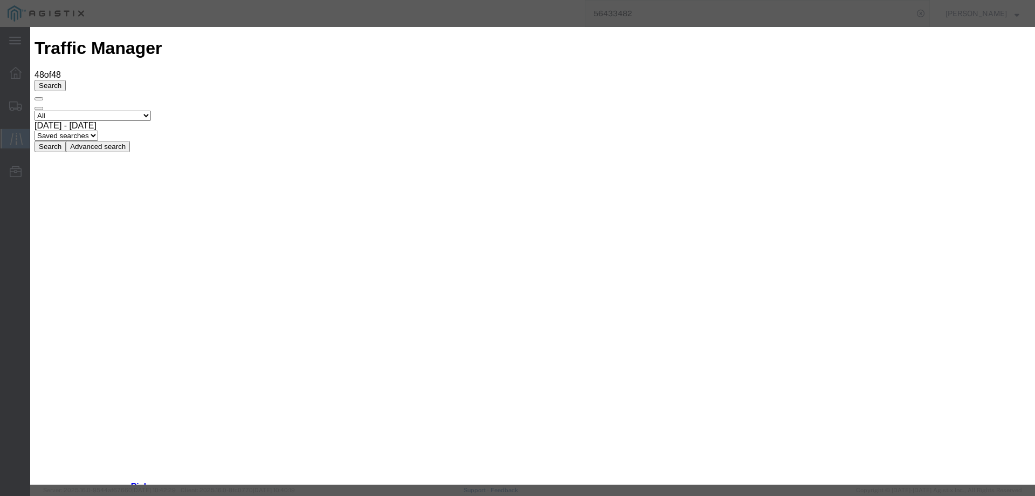
type input "[DATE]"
select select "ARVDLVLOC"
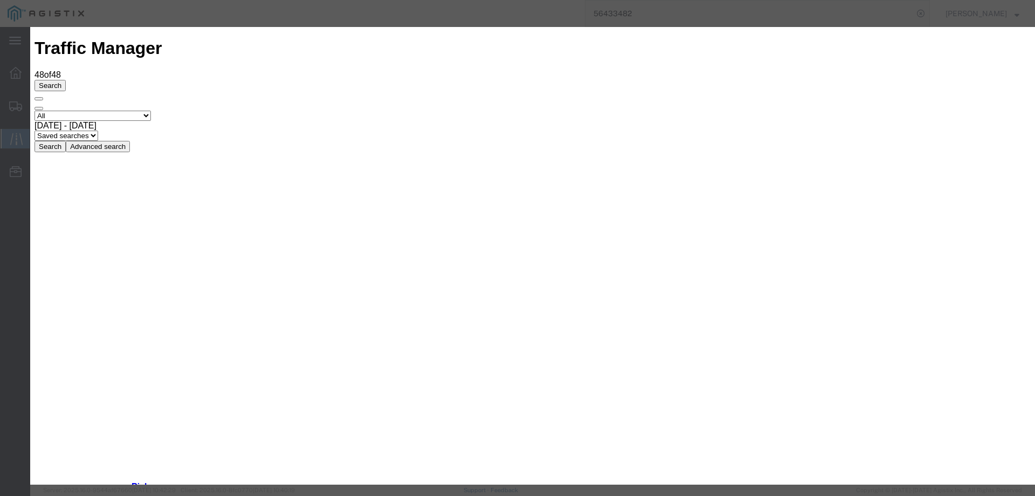
type input "[DATE]"
type input "9:00 AM"
drag, startPoint x: 346, startPoint y: 217, endPoint x: 352, endPoint y: 209, distance: 9.7
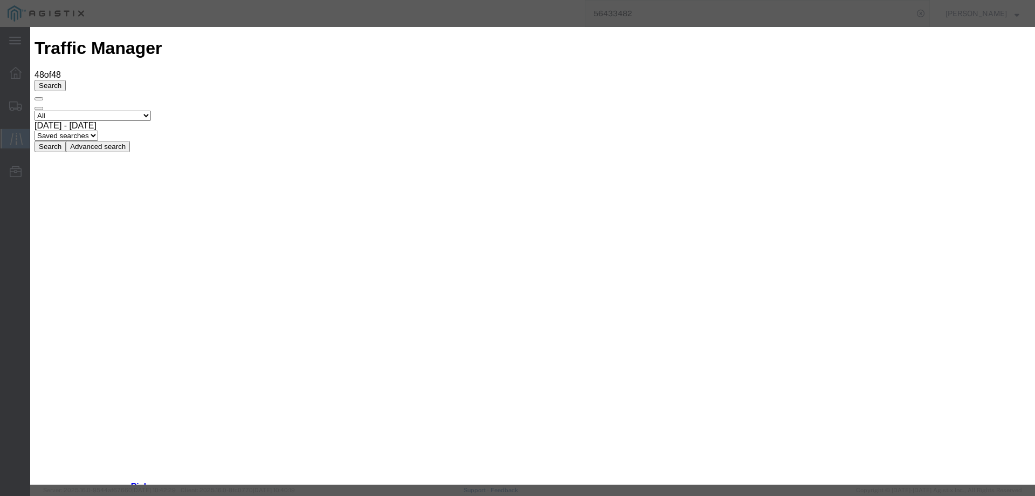
type input "[DATE]"
select select "DELIVRED"
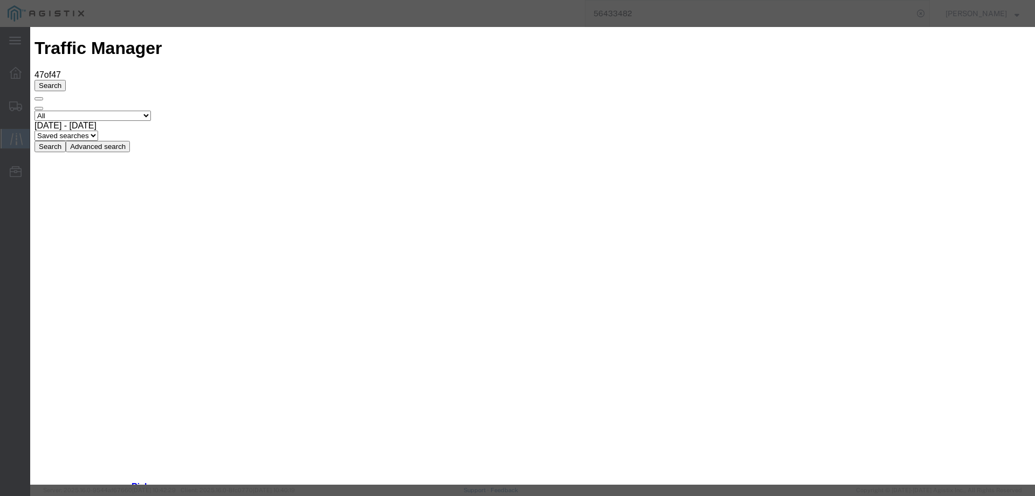
type input "[DATE]"
type input "9:00 AM"
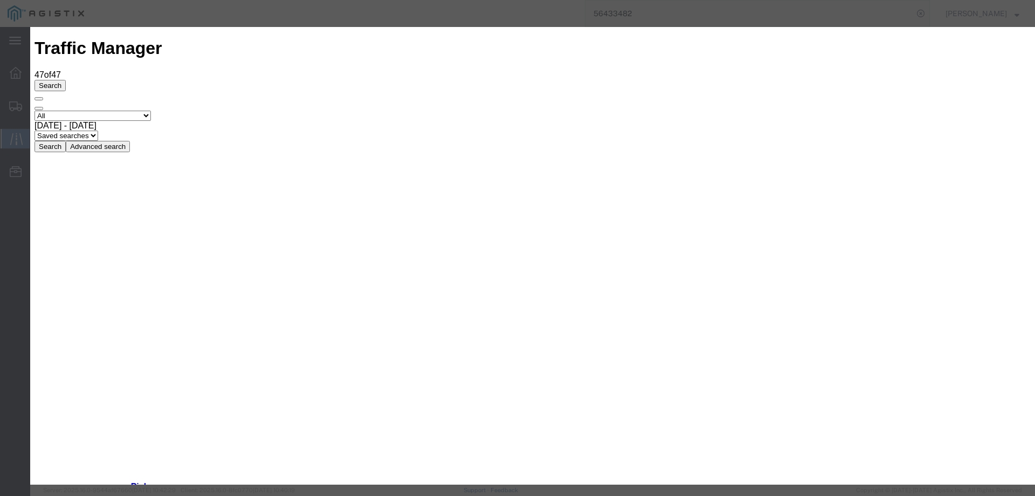
select select "ARVDLVLOC"
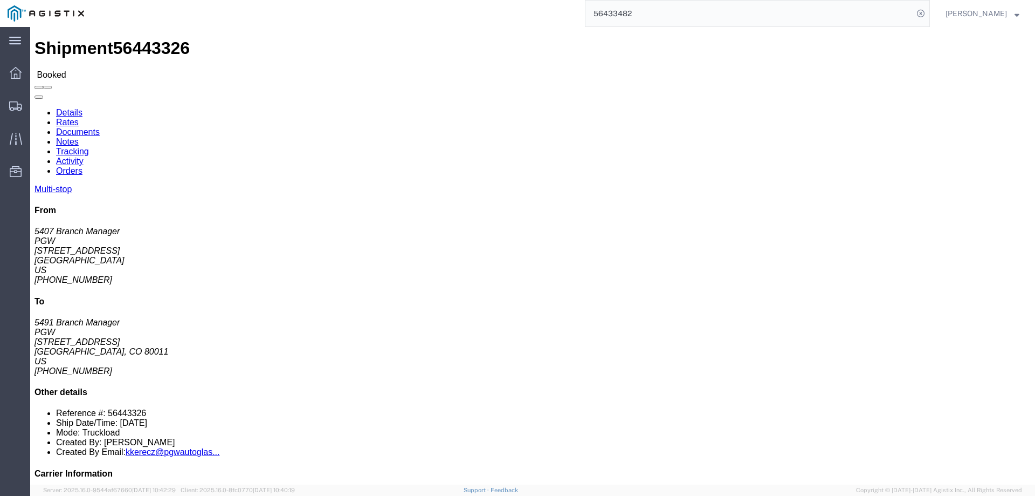
click p "Bill Of Lading: 56443326 Order Number: 666787 Order Number: 666779"
click b "56443326"
drag, startPoint x: 664, startPoint y: 103, endPoint x: 622, endPoint y: 146, distance: 60.3
click div "Ship From PGW (5407 Branch Manager) 5407 [STREET_ADDRESS] [PHONE_NUMBER] [EMAIL…"
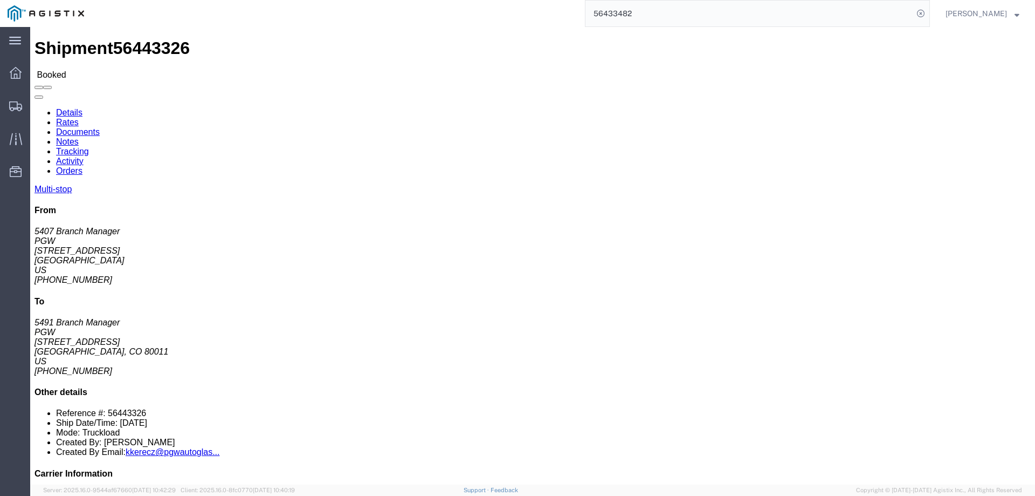
click b "56443326"
click at [15, 136] on icon at bounding box center [15, 139] width 12 height 12
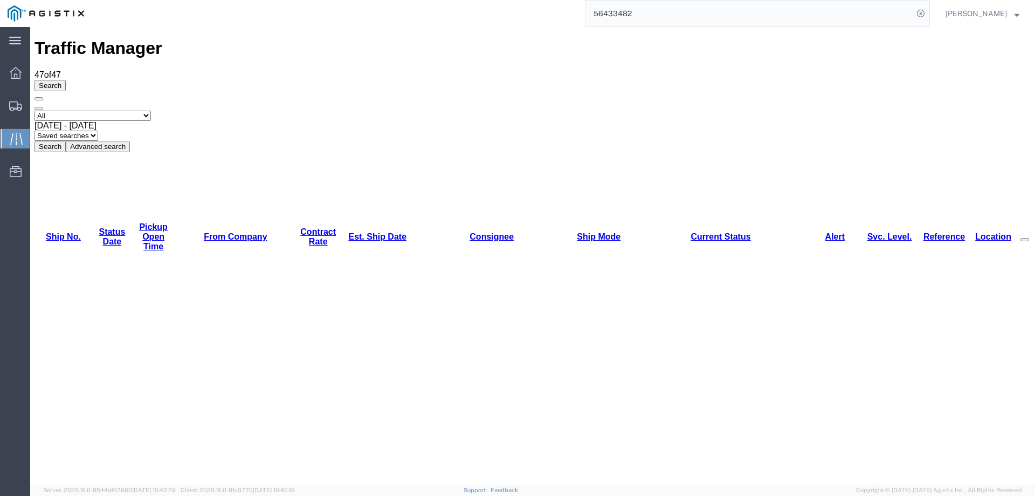
click at [341, 222] on th "Est. Ship Date" at bounding box center [377, 237] width 75 height 30
click at [348, 232] on link "Est. Ship Date" at bounding box center [377, 236] width 58 height 9
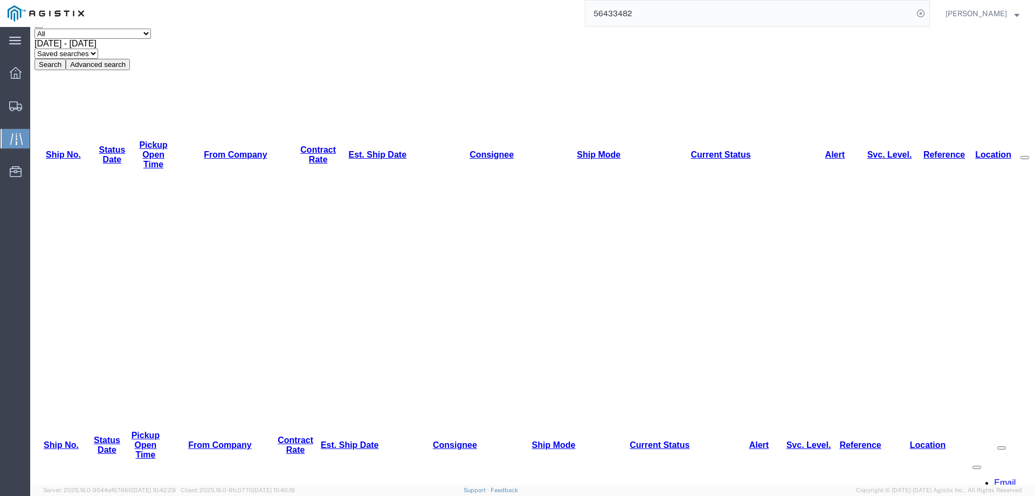
scroll to position [108, 0]
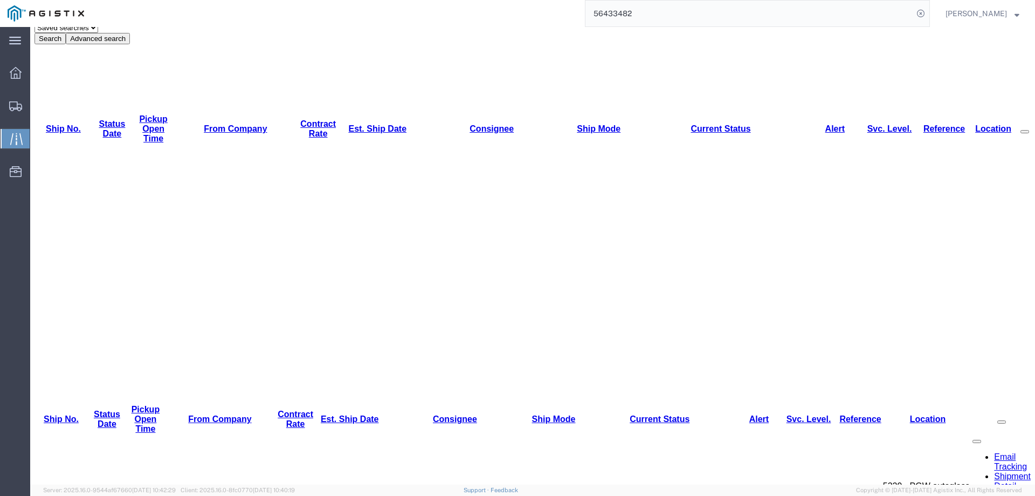
drag, startPoint x: 577, startPoint y: 217, endPoint x: 586, endPoint y: 213, distance: 10.1
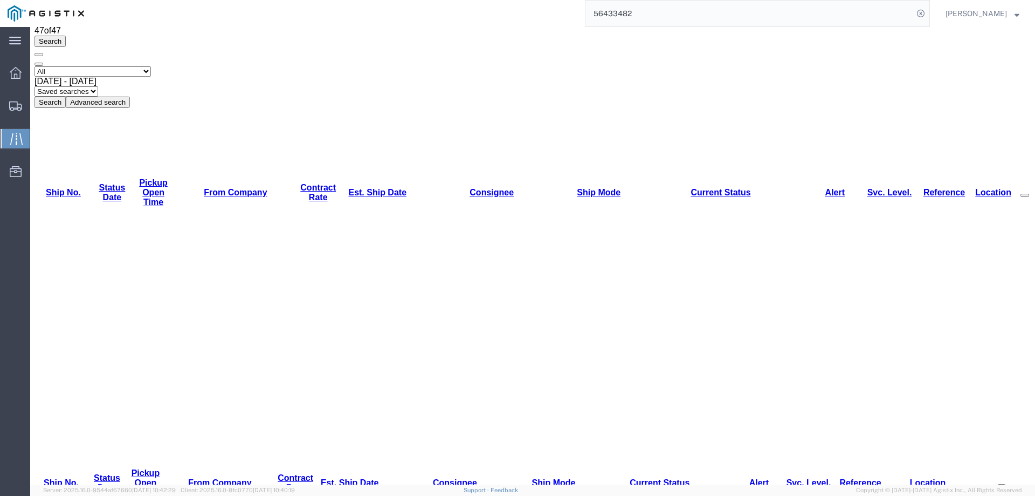
scroll to position [0, 0]
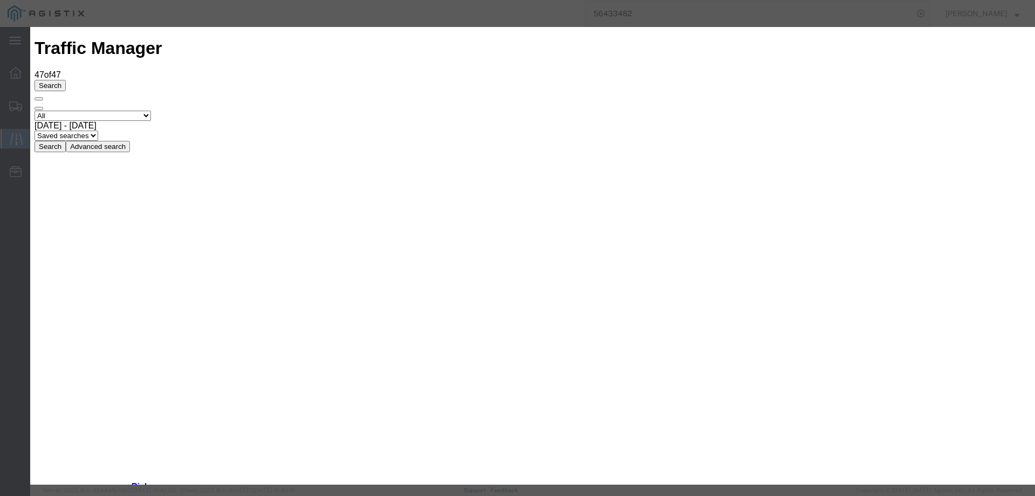
type input "[DATE]"
type input "9:00 AM"
select select "DELIVRED"
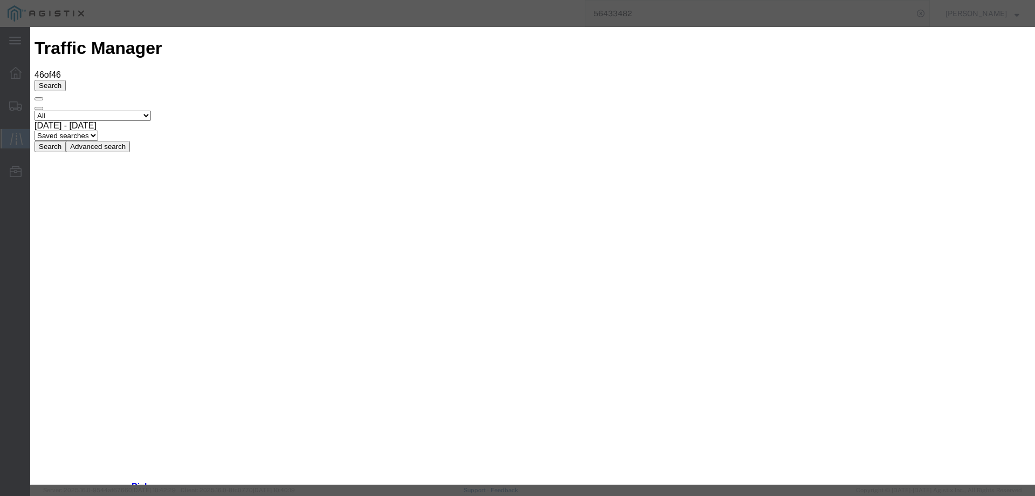
type input "[DATE]"
type input "9:00 AM"
drag, startPoint x: 333, startPoint y: 155, endPoint x: 345, endPoint y: 161, distance: 13.0
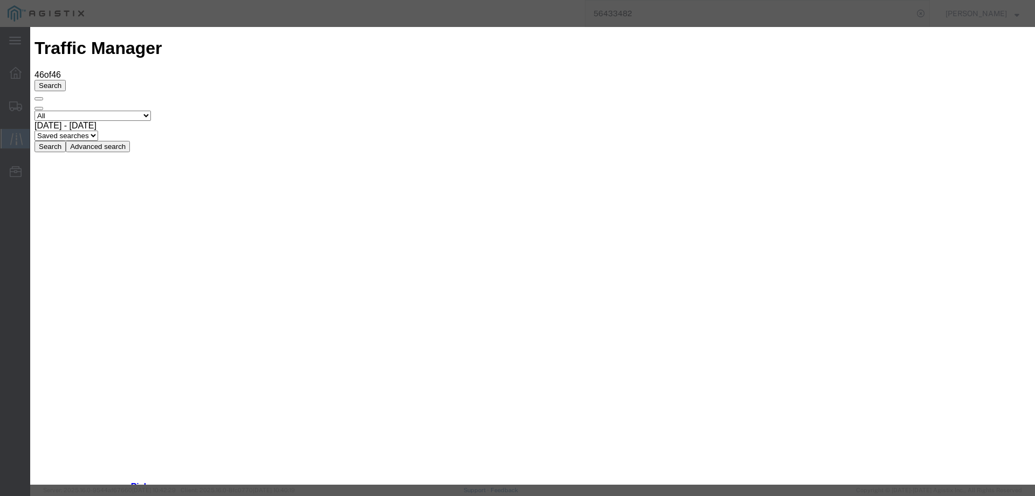
select select "DELIVRED"
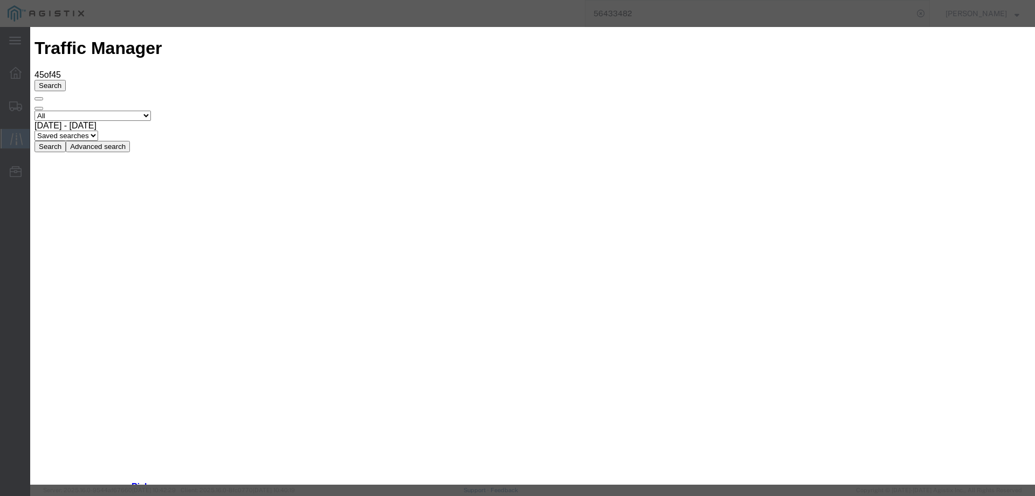
type input "[DATE]"
type input "9:00 AM"
select select "INTRANST"
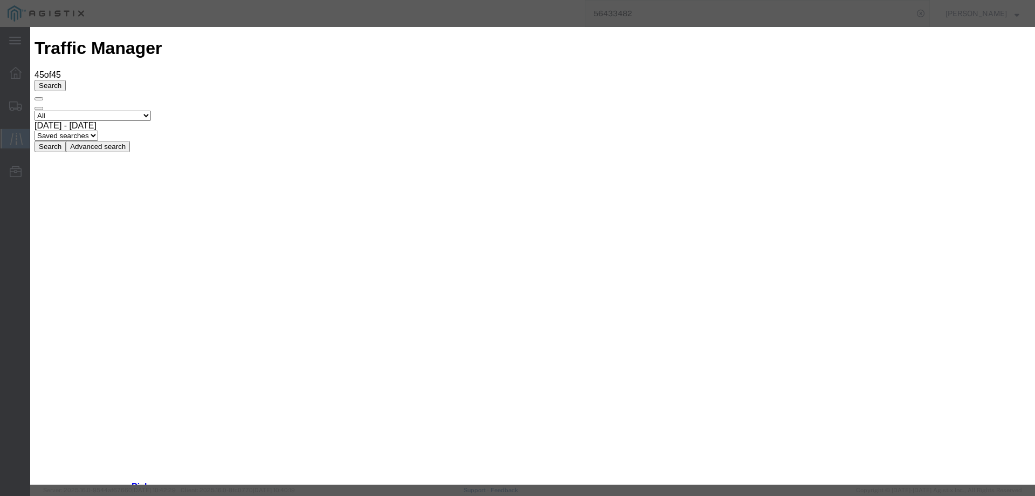
type input "[DATE]"
type input "9:00 AM"
select select "ARVDLVLOC"
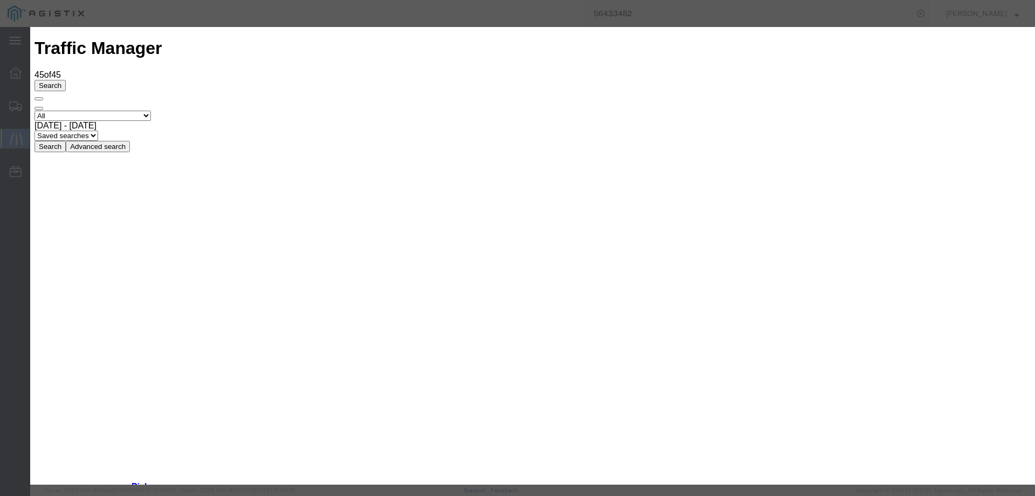
type input "[DATE]"
type input "9:00 AM"
drag, startPoint x: 331, startPoint y: 153, endPoint x: 337, endPoint y: 162, distance: 10.6
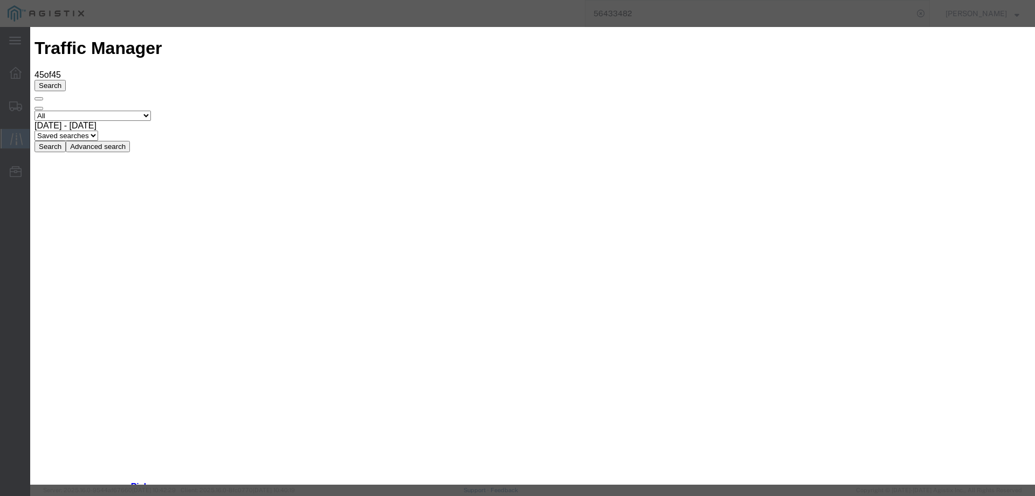
select select "INTRANST"
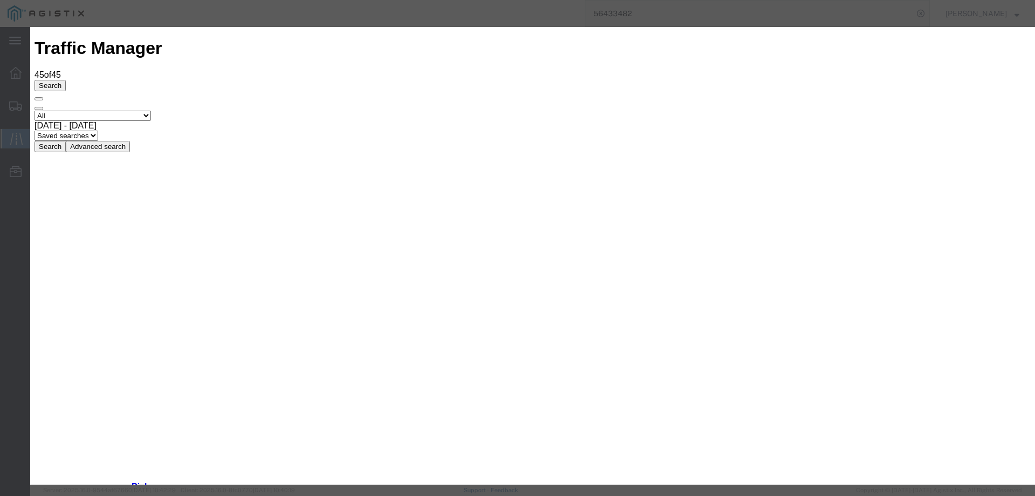
type input "[DATE]"
type input "9:00 AM"
select select "INTRANST"
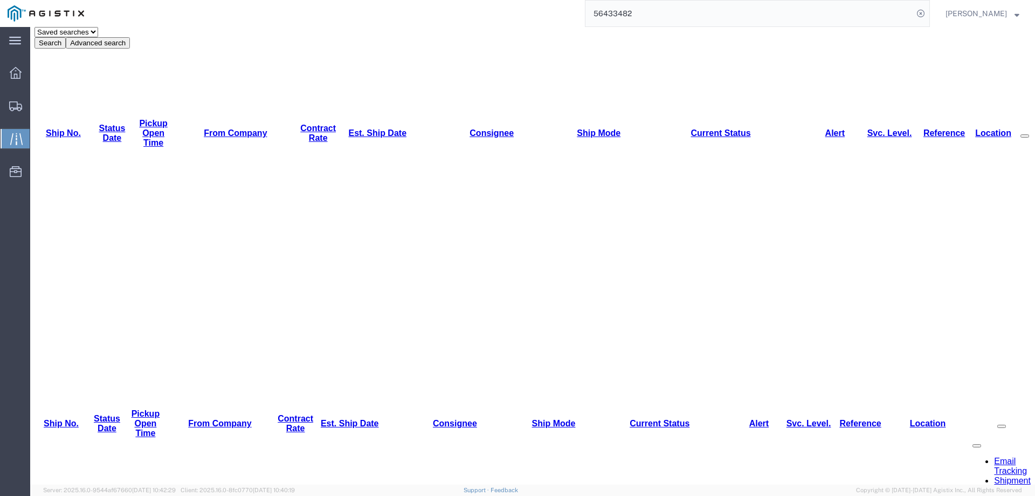
scroll to position [162, 0]
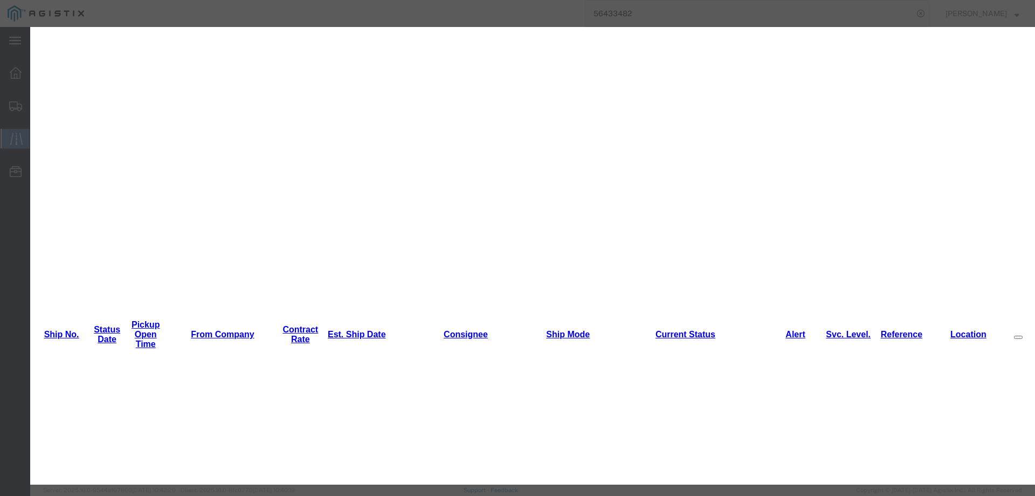
type input "[DATE]"
type input "9:00 AM"
select select "INTRANST"
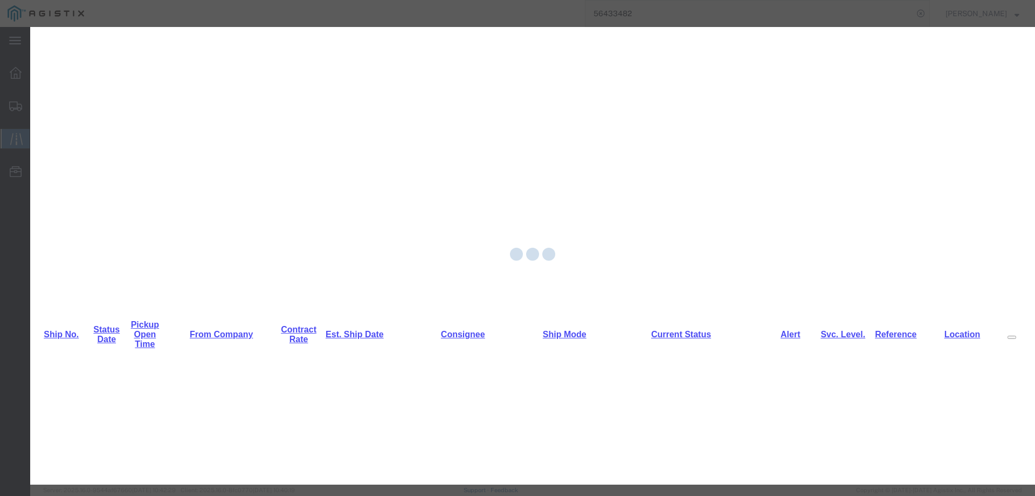
scroll to position [0, 0]
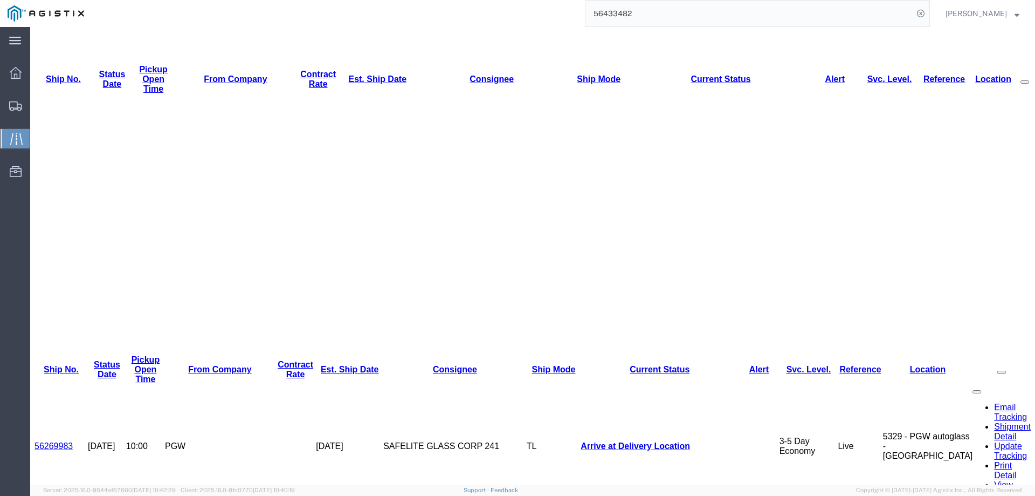
scroll to position [162, 0]
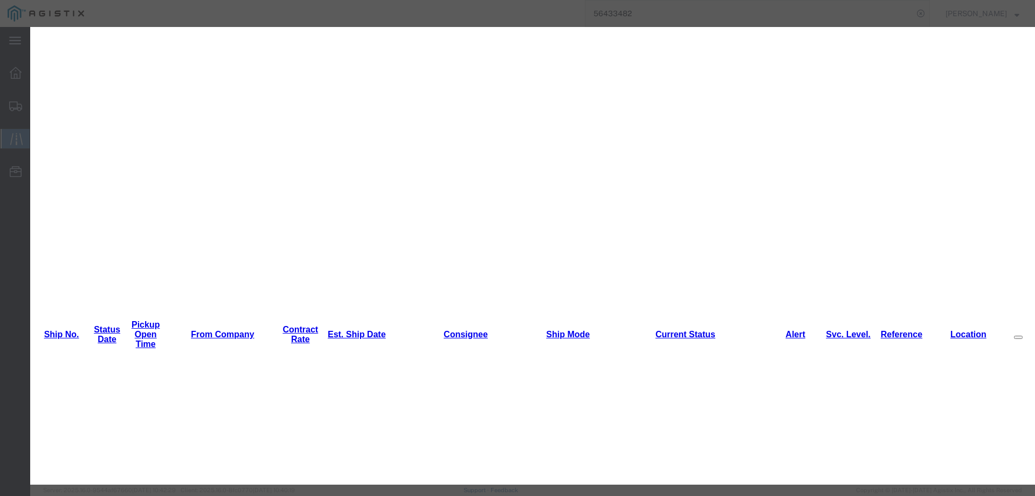
type input "[DATE]"
type input "9:00 AM"
select select "INTRANST"
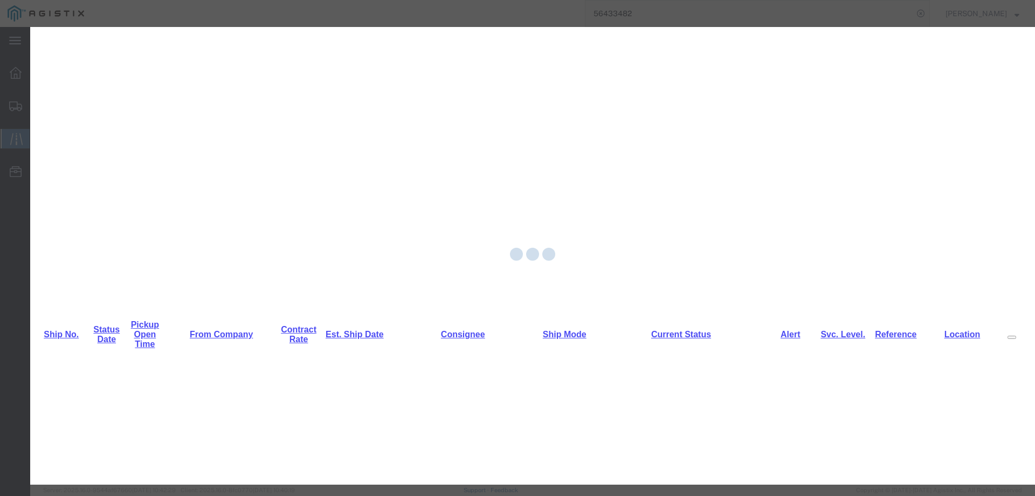
scroll to position [0, 0]
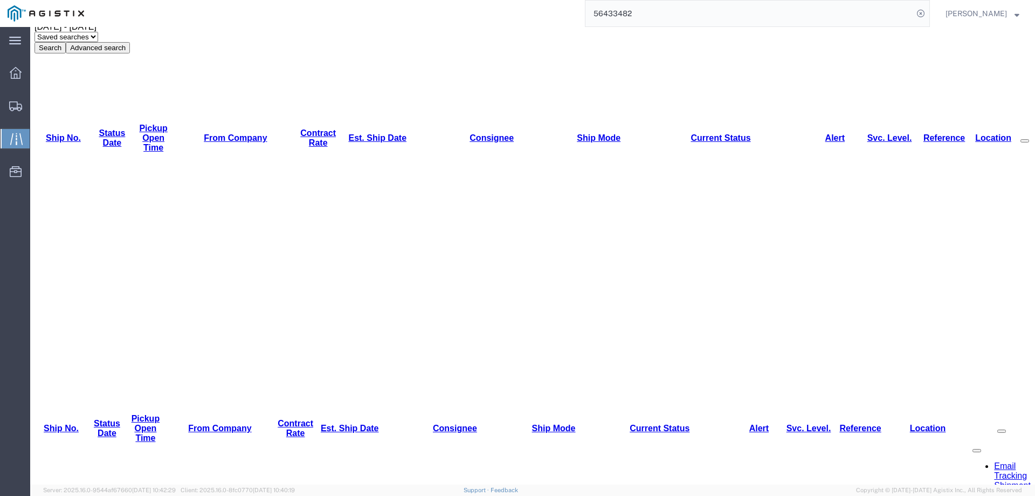
scroll to position [108, 0]
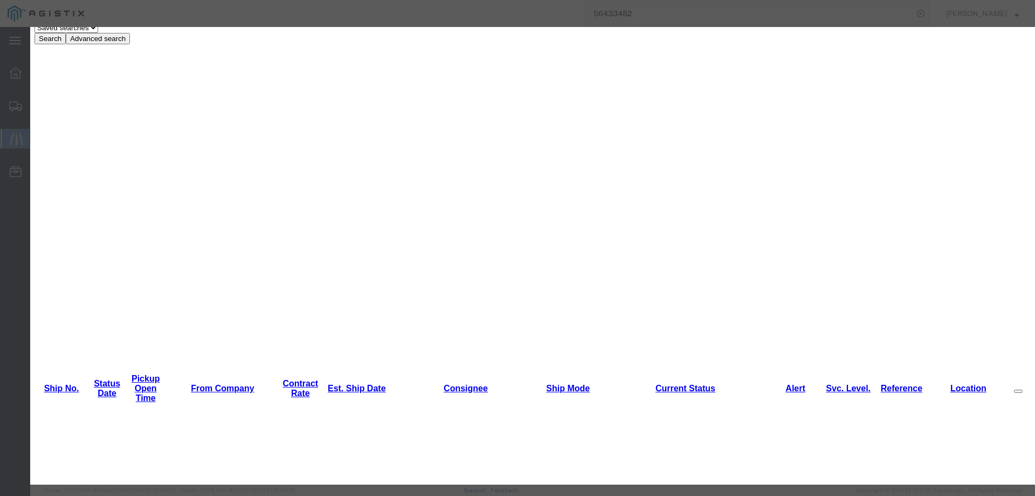
type input "[DATE]"
type input "9:00 AM"
select select "INTRANST"
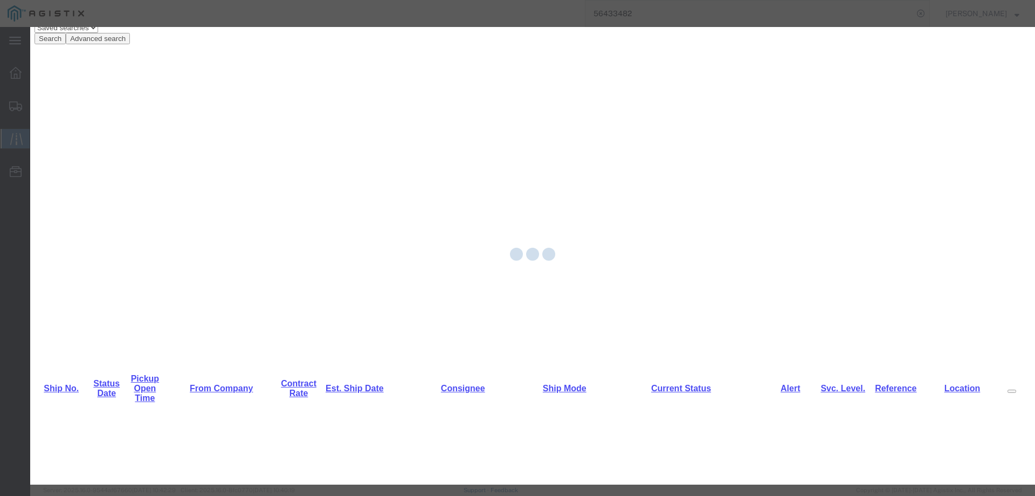
scroll to position [0, 0]
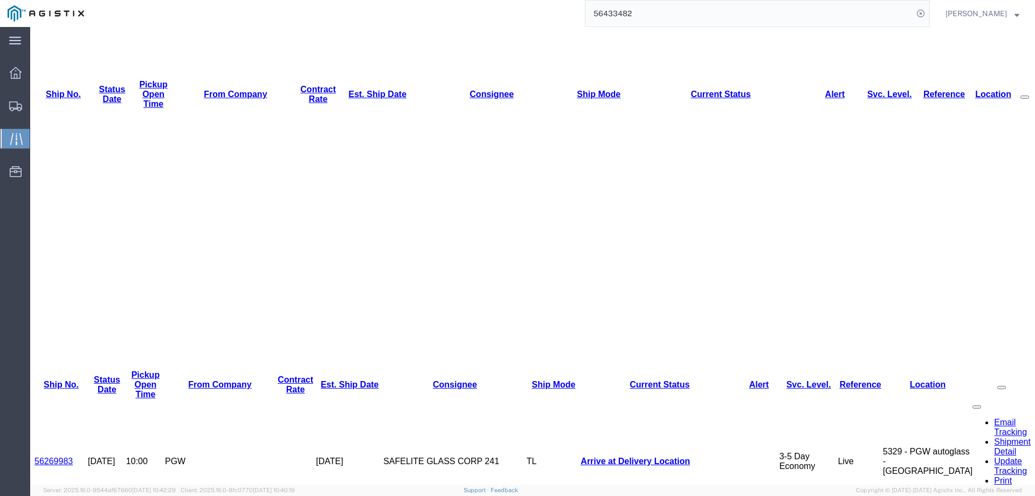
scroll to position [162, 0]
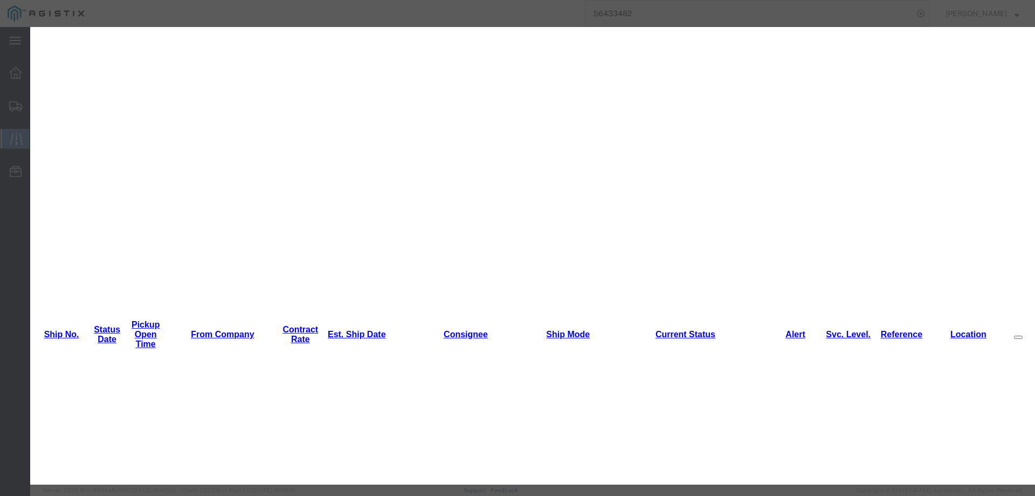
type input "[DATE]"
type input "9:00 AM"
select select "INTRANST"
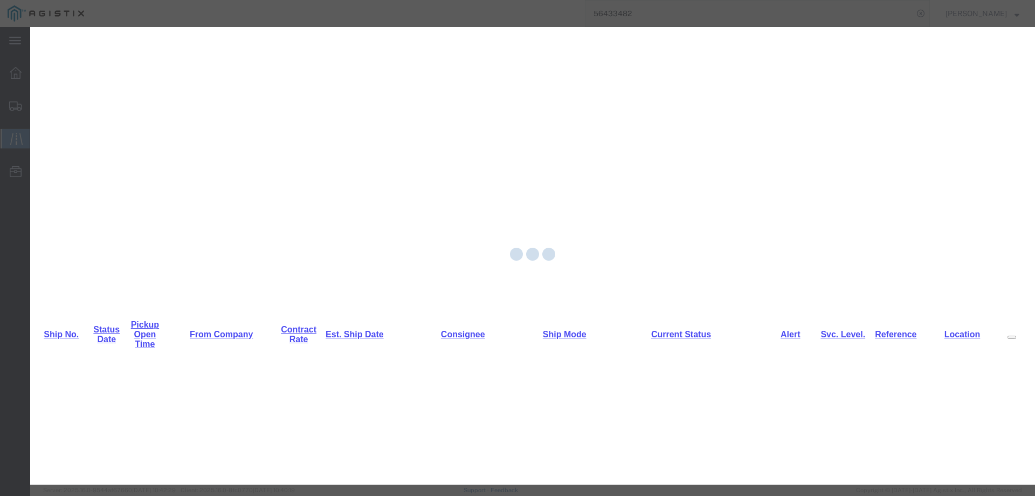
scroll to position [0, 0]
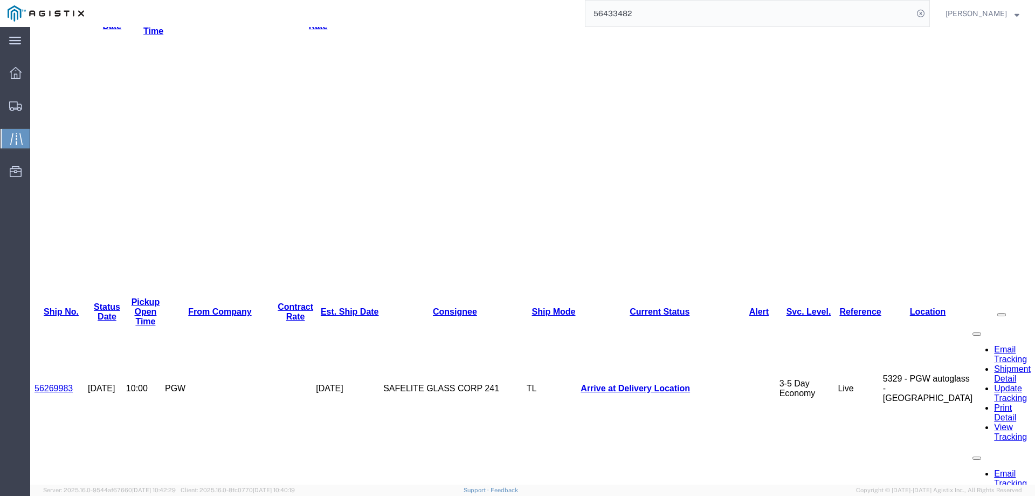
scroll to position [216, 0]
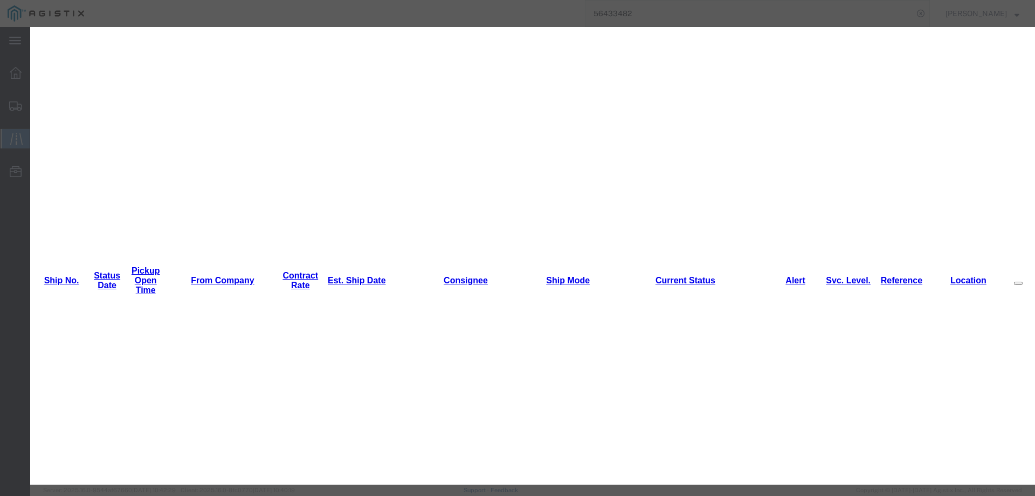
type input "[DATE]"
type input "9:00 AM"
select select "INTRANST"
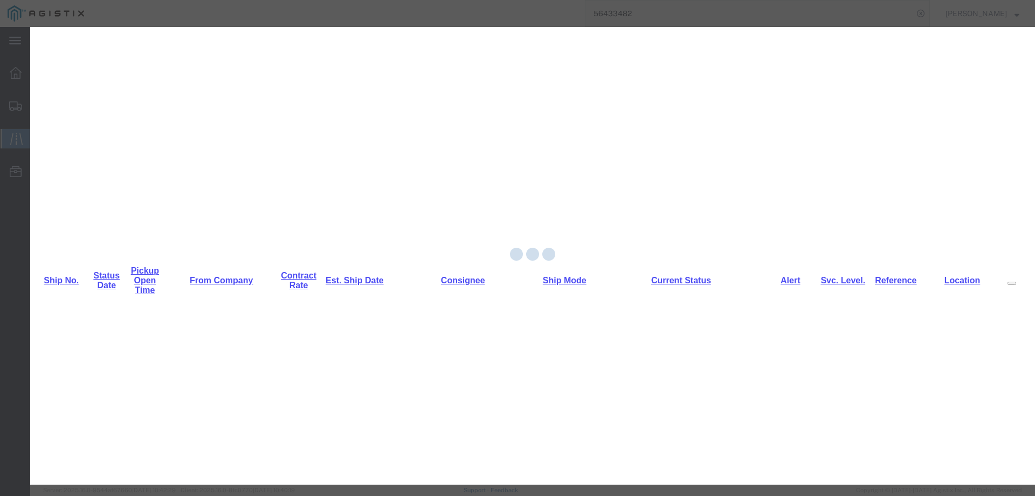
scroll to position [0, 0]
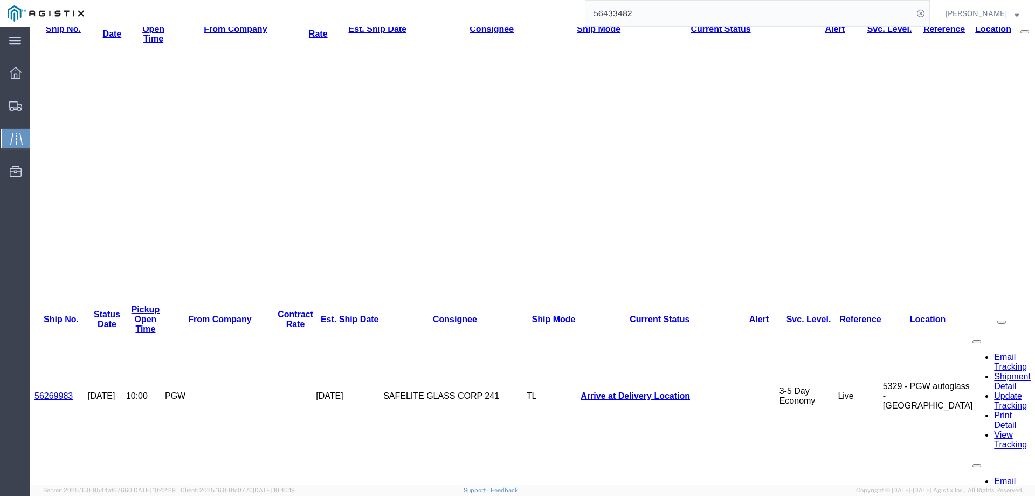
scroll to position [216, 0]
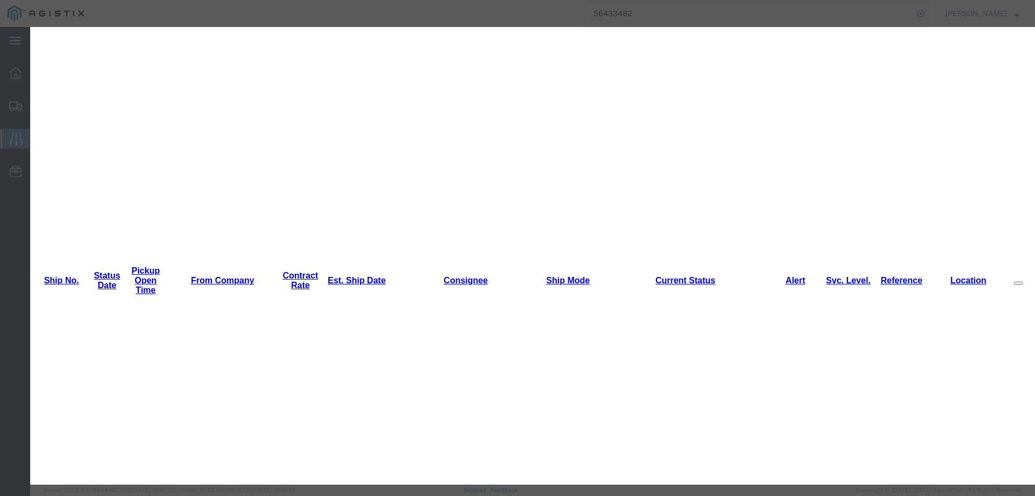
type input "[DATE]"
type input "9:00 AM"
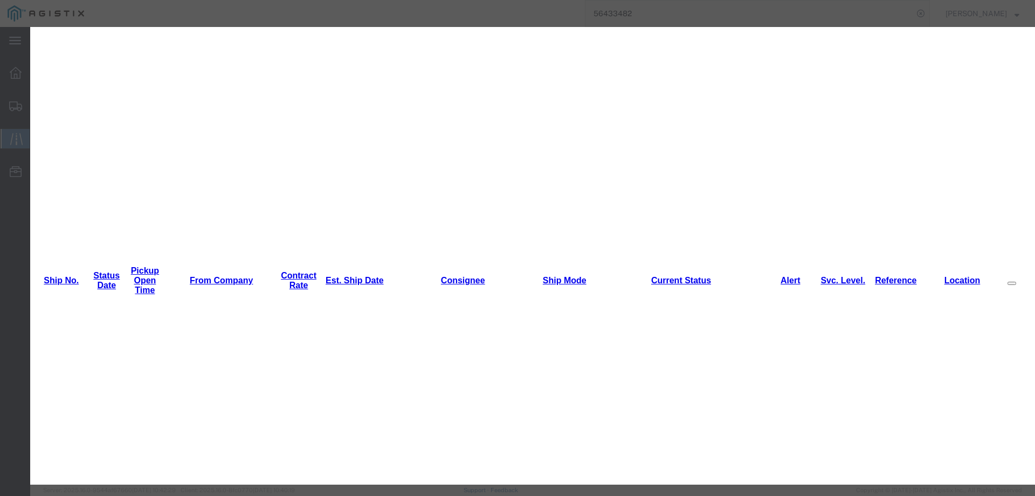
scroll to position [0, 0]
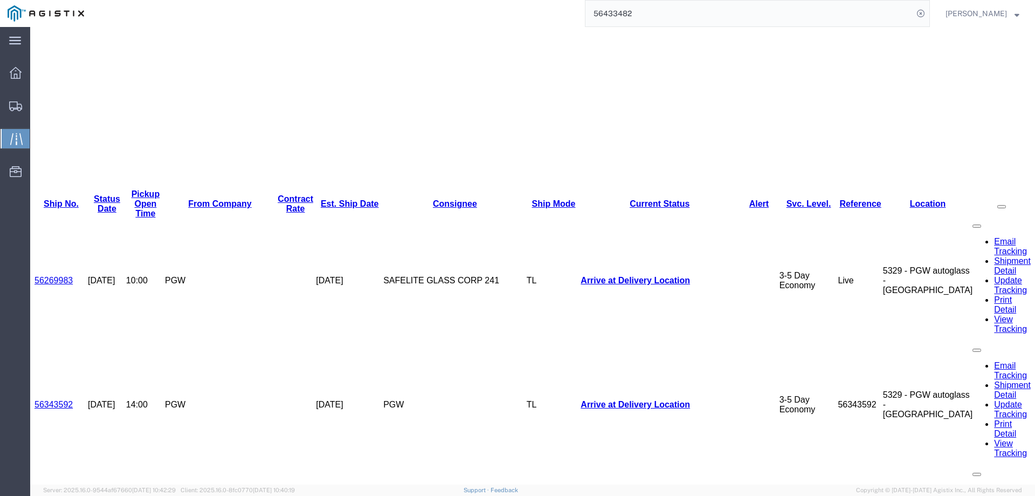
scroll to position [324, 0]
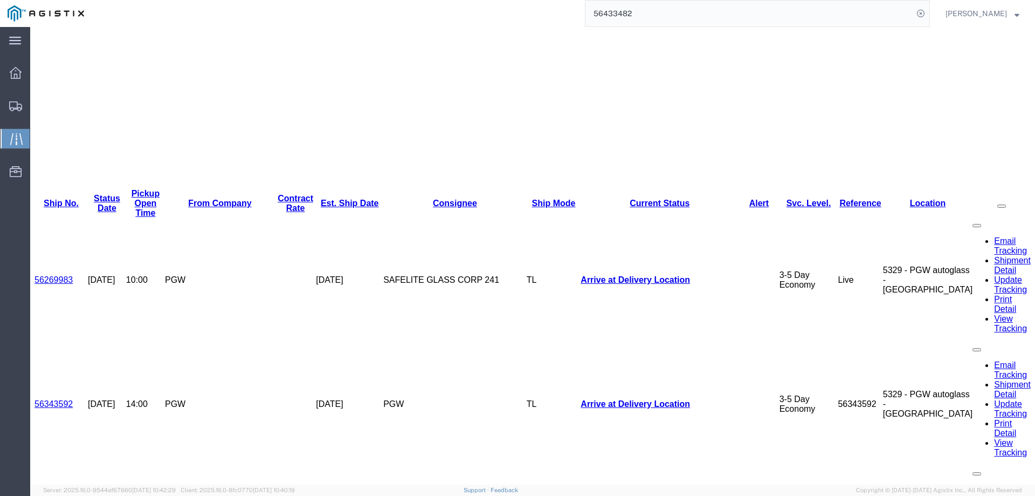
click at [14, 103] on icon at bounding box center [15, 106] width 13 height 10
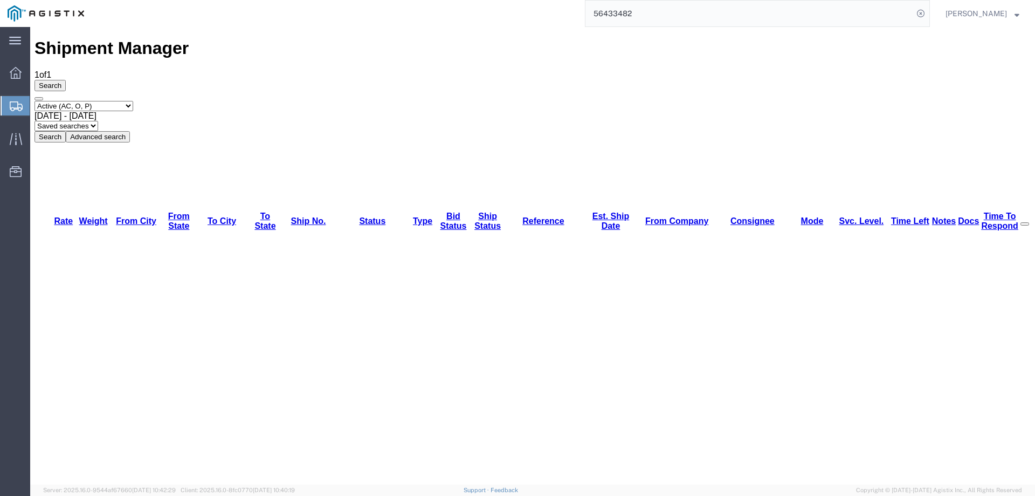
click at [615, 101] on div "Select status Active (AC, O, P) All Approved Awaiting Confirmation (AC) Booked …" at bounding box center [533, 122] width 997 height 42
click at [0, 102] on ul "Dashboard Shipments Traffic Resources Address Book Saved Searches" at bounding box center [15, 128] width 30 height 132
click at [15, 106] on icon at bounding box center [16, 106] width 13 height 10
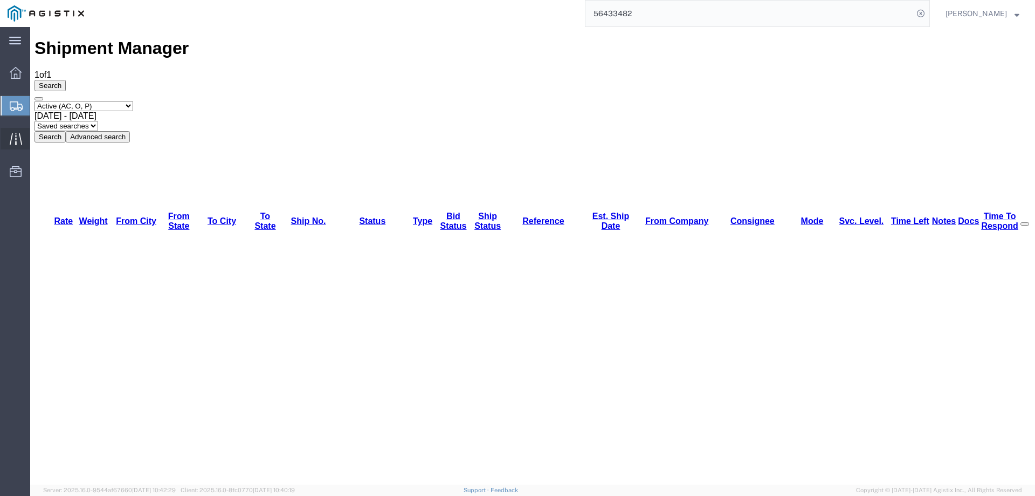
click at [17, 136] on icon at bounding box center [16, 139] width 12 height 12
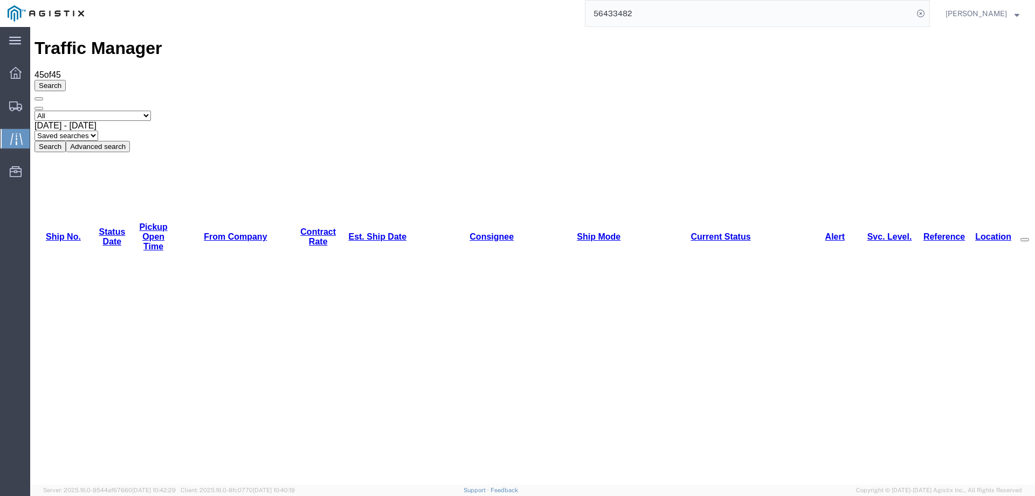
click at [348, 232] on link "Est. Ship Date" at bounding box center [377, 236] width 58 height 9
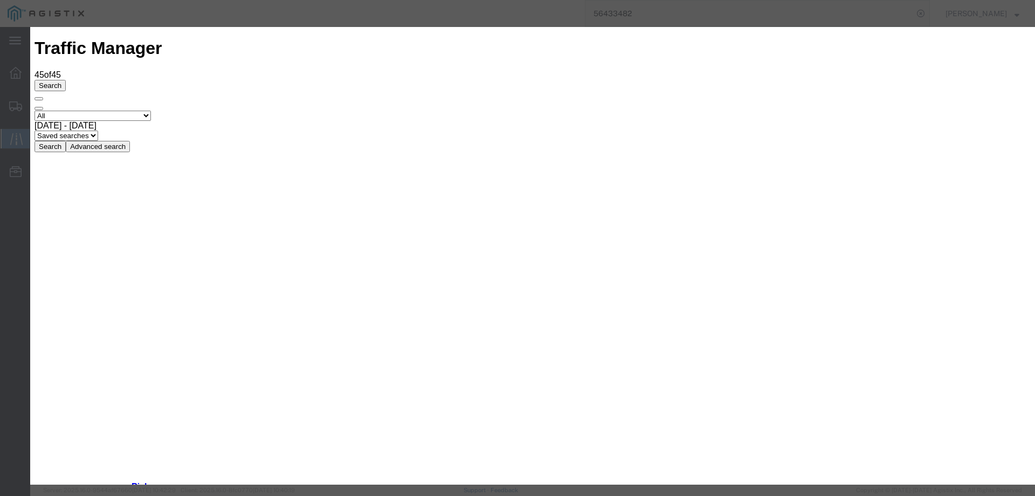
type input "[DATE]"
type input "10:00 AM"
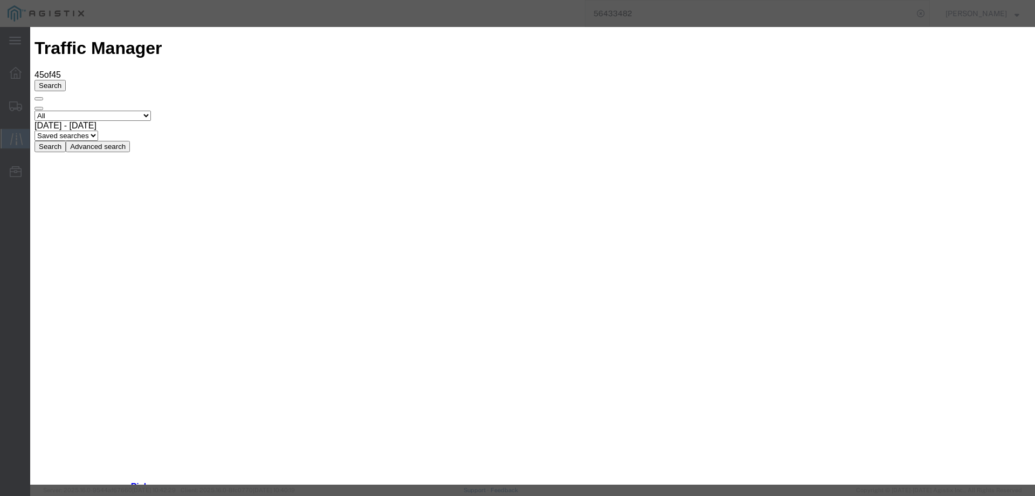
type input "[DATE]"
drag, startPoint x: 337, startPoint y: 152, endPoint x: 337, endPoint y: 161, distance: 9.2
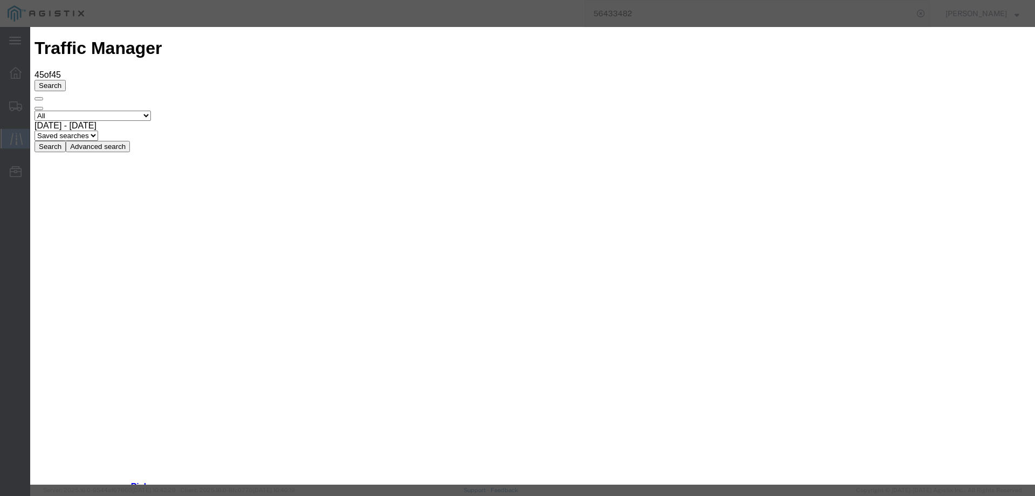
select select "DELIVRED"
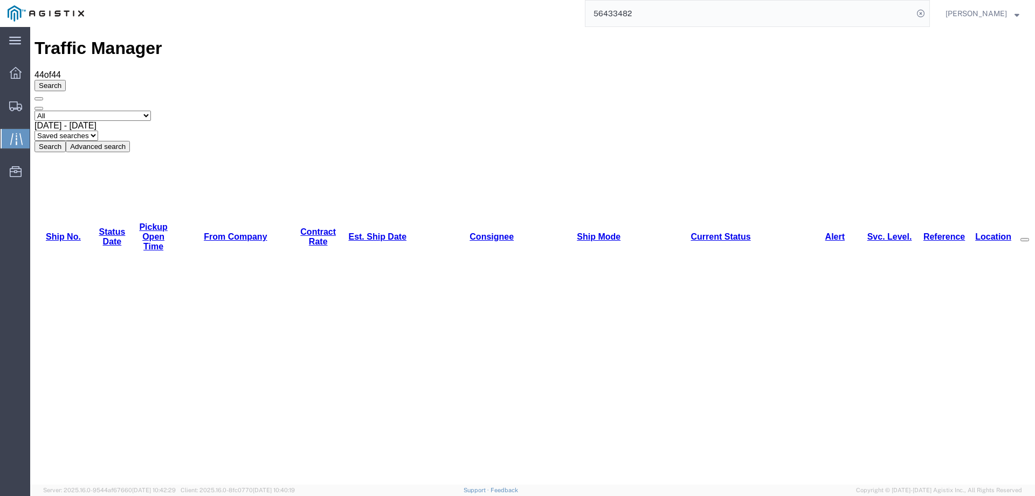
drag, startPoint x: 570, startPoint y: 239, endPoint x: 570, endPoint y: 233, distance: 6.5
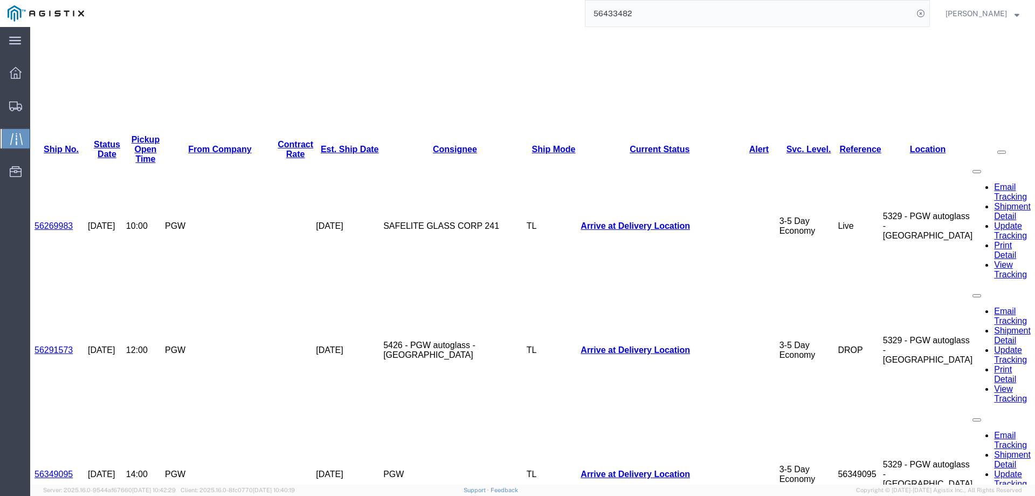
click at [5, 101] on div at bounding box center [16, 106] width 30 height 22
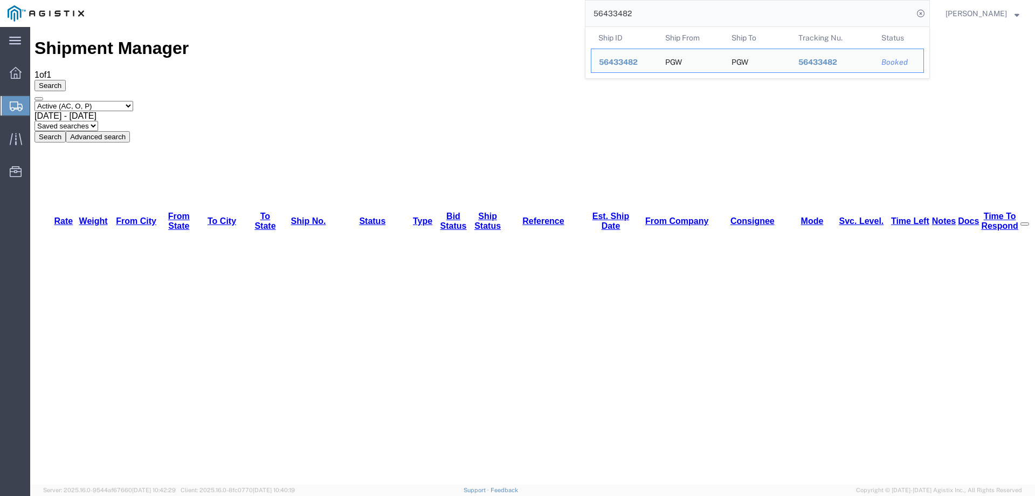
drag, startPoint x: 692, startPoint y: 16, endPoint x: 495, endPoint y: 19, distance: 198.0
click at [495, 19] on div "56433482 Ship ID Ship From Ship To Tracking Nu. Status Ship ID 56433482 Ship Fr…" at bounding box center [511, 13] width 839 height 27
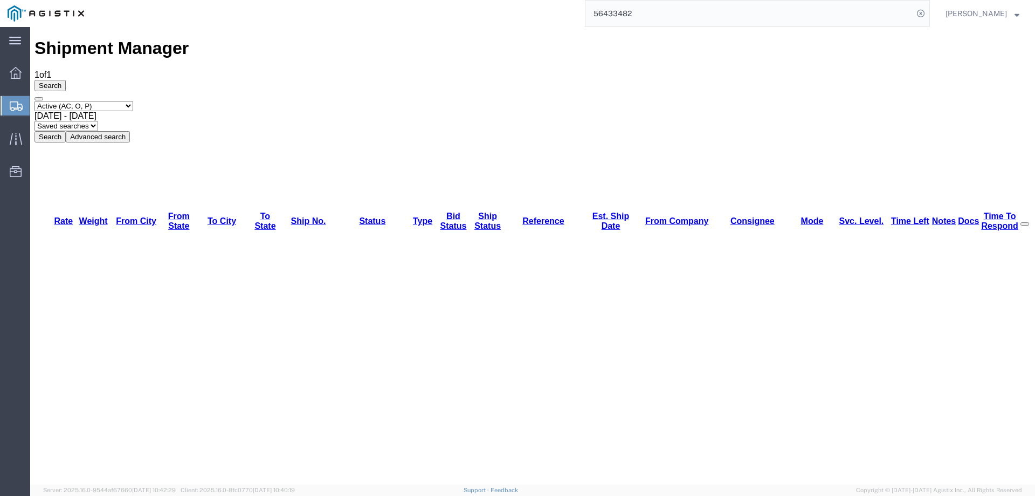
paste input "37805"
type input "56378052"
click at [929, 12] on icon at bounding box center [921, 13] width 15 height 15
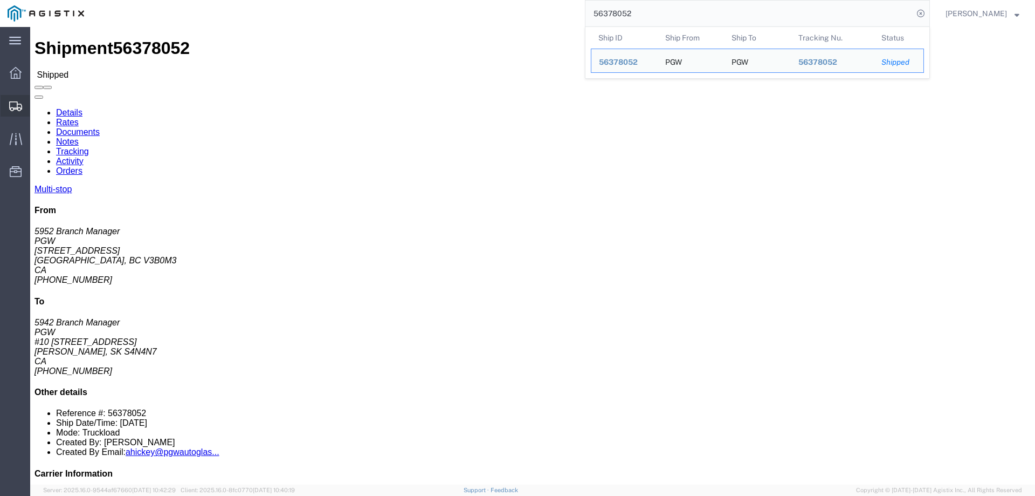
click at [13, 106] on icon at bounding box center [15, 106] width 13 height 10
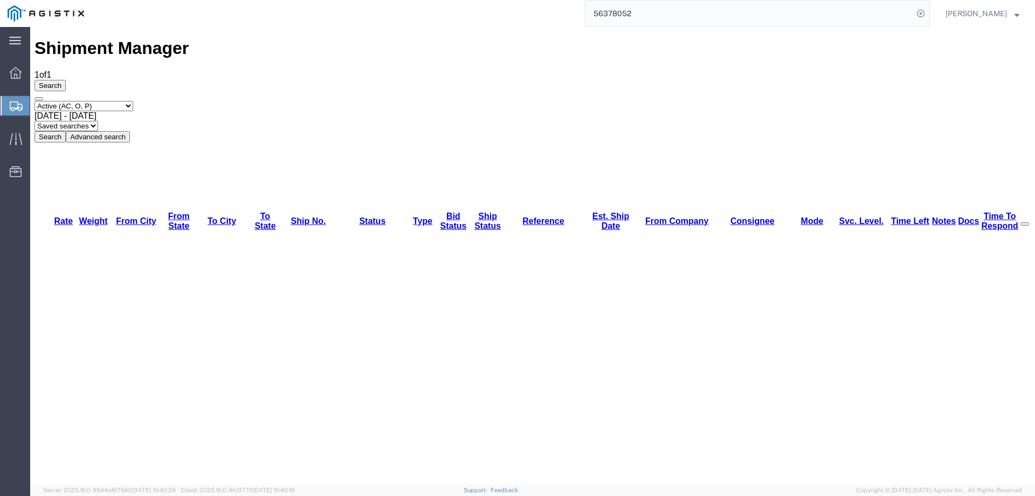
click at [11, 104] on icon at bounding box center [16, 106] width 13 height 10
click at [1, 104] on div at bounding box center [16, 105] width 30 height 19
click at [19, 107] on icon at bounding box center [16, 106] width 13 height 10
click at [539, 101] on div "Select status Active (AC, O, P) All Approved Awaiting Confirmation (AC) Booked …" at bounding box center [533, 122] width 997 height 42
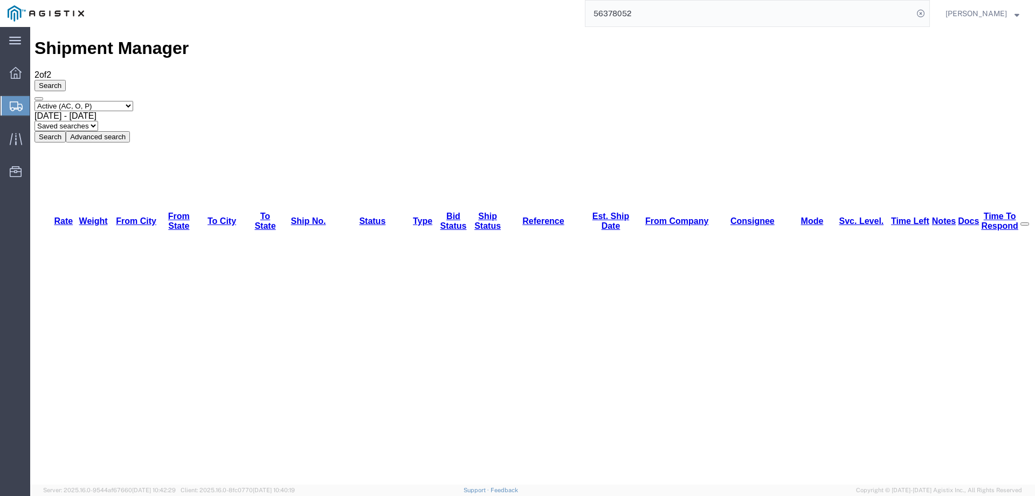
click at [8, 105] on div at bounding box center [16, 105] width 30 height 19
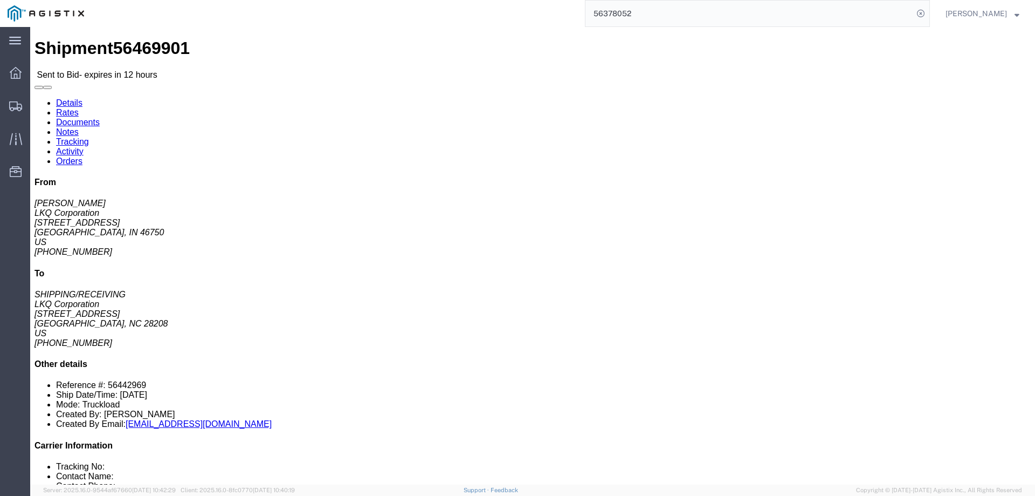
click link "Notes"
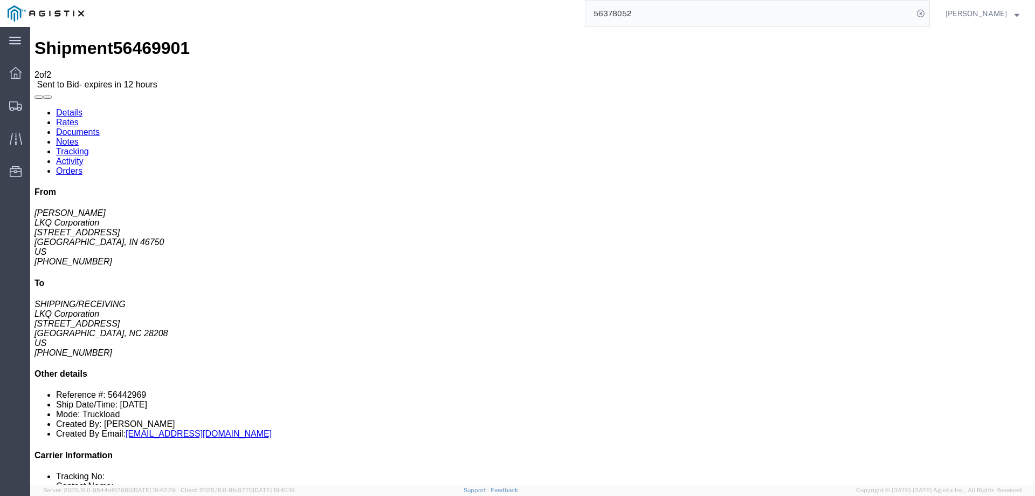
click at [57, 108] on link "Details" at bounding box center [69, 112] width 26 height 9
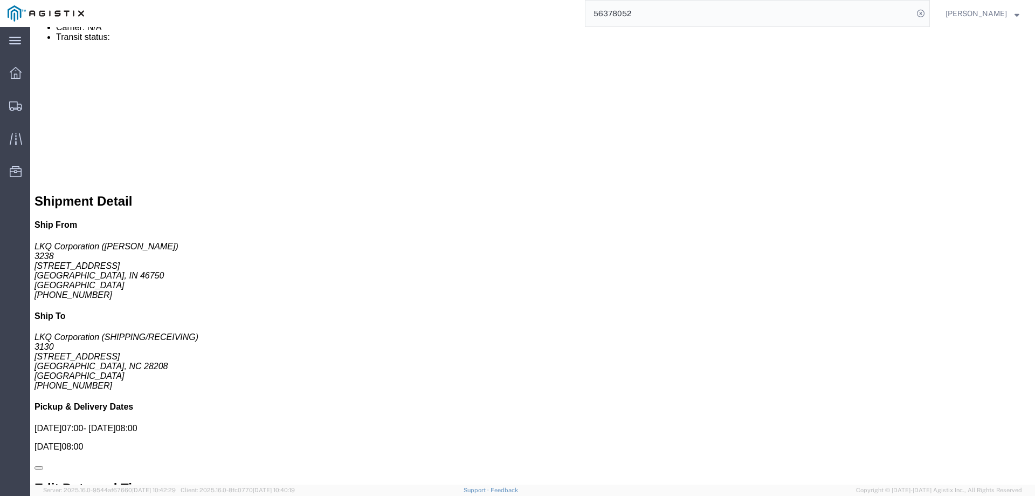
scroll to position [724, 0]
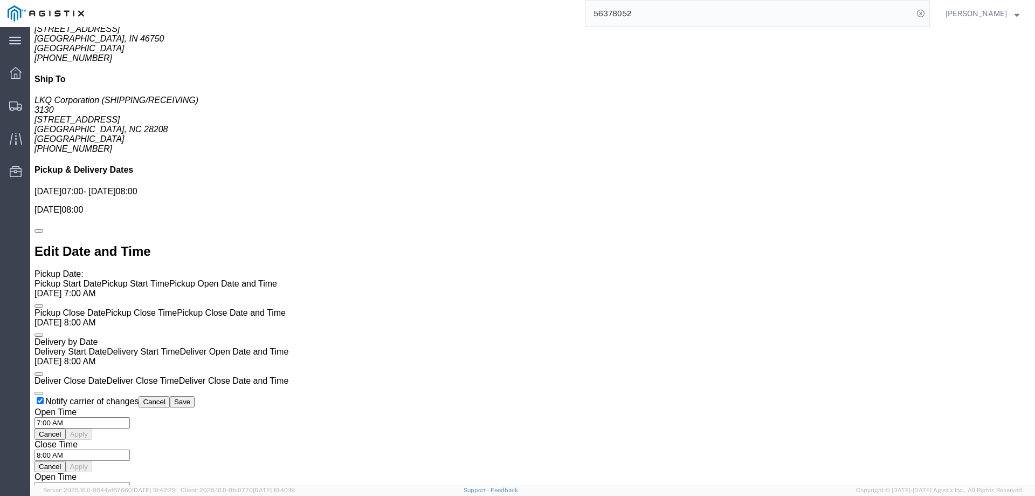
click link "Enter / Modify Bid"
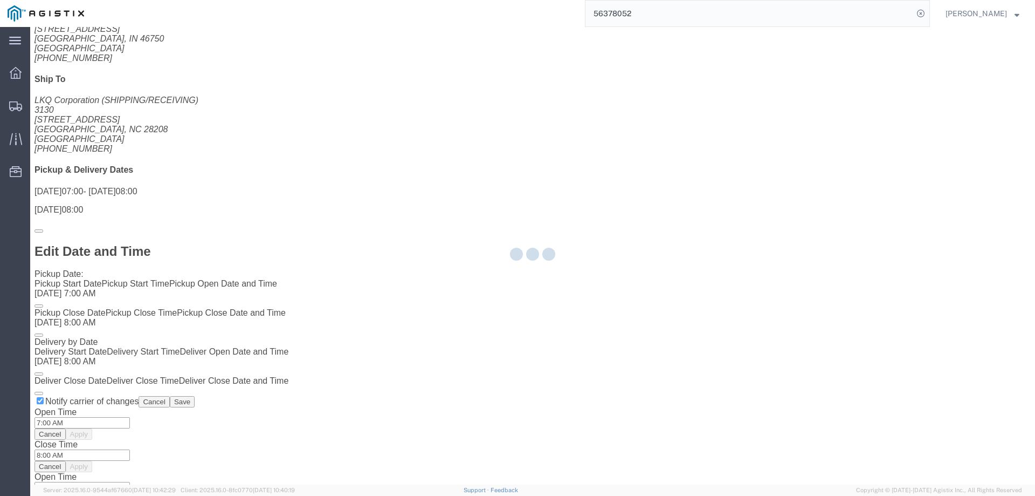
select select "146"
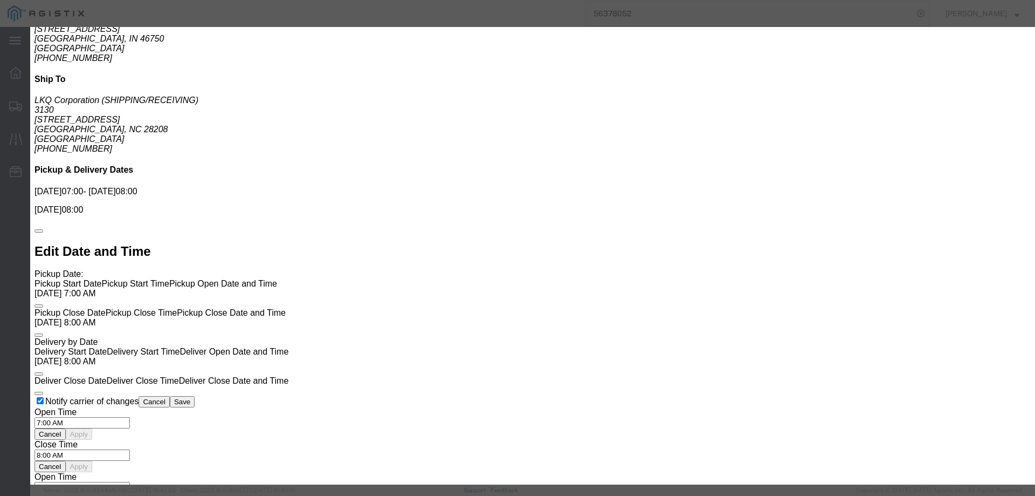
click select "Select CONESTOGA DFRM/STEP Economy TL Flatbed Intermodal LTL Standard Next Day …"
select select "25032"
click select "Select CONESTOGA DFRM/STEP Economy TL Flatbed Intermodal LTL Standard Next Day …"
drag, startPoint x: 712, startPoint y: 95, endPoint x: 718, endPoint y: 97, distance: 6.0
click input "text"
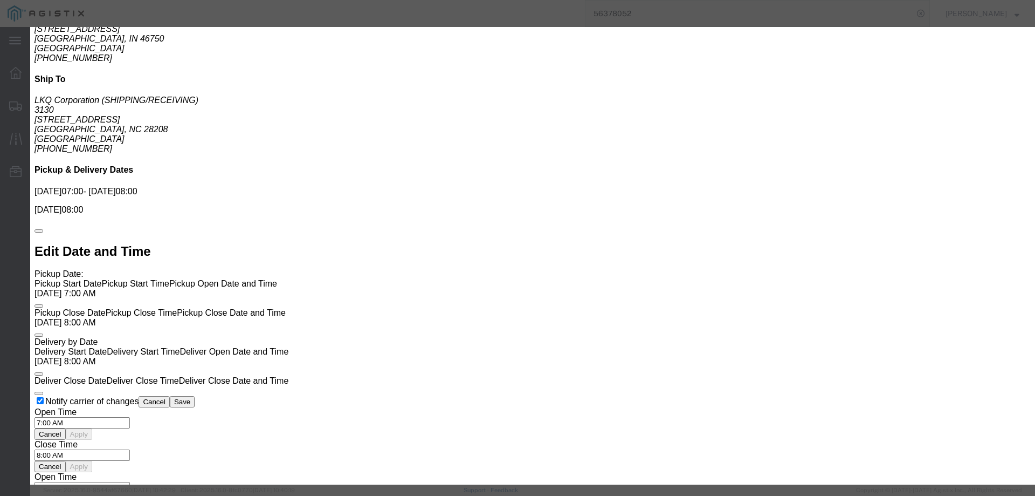
type input "ats"
drag, startPoint x: 702, startPoint y: 216, endPoint x: 748, endPoint y: 222, distance: 46.2
click input "number"
type input "985"
click button "Submit"
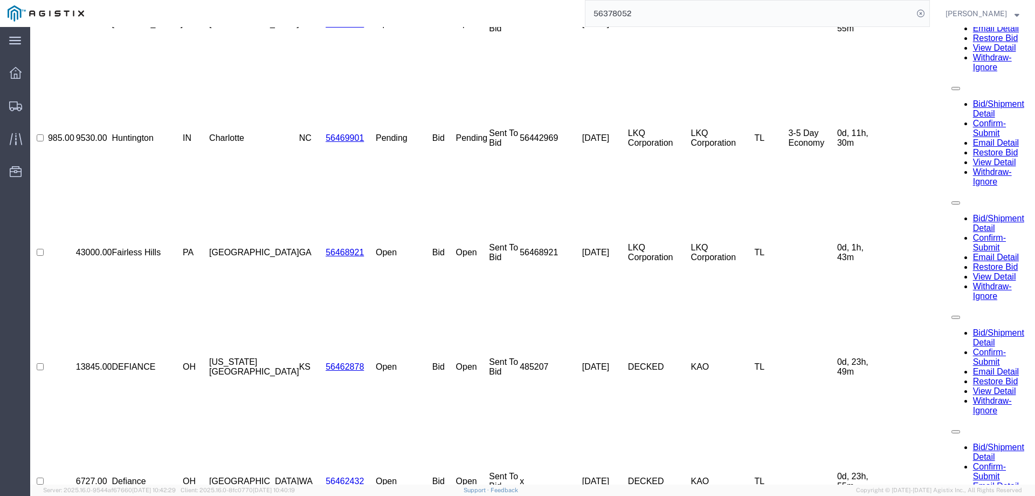
scroll to position [0, 0]
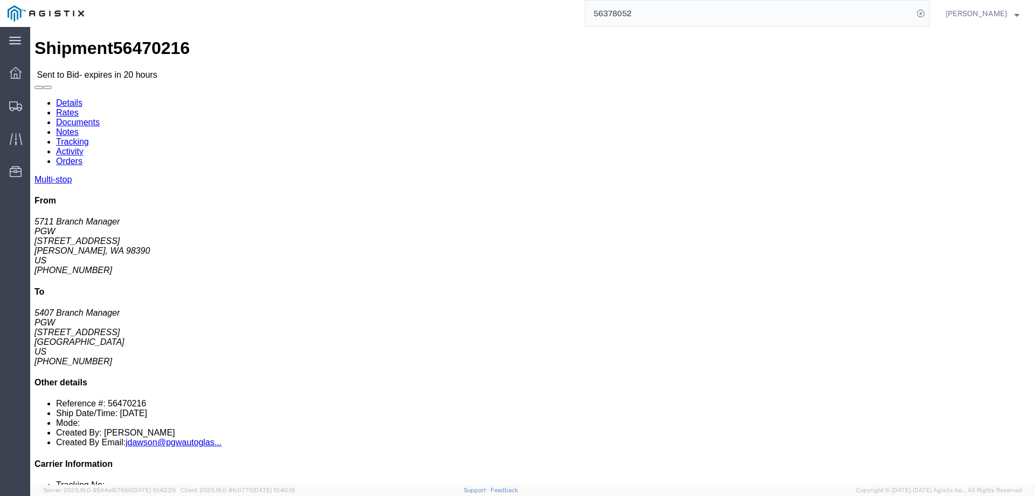
click div "Shipment Detail Multi-stop Ship From PGW (5711 Branch Manager) 5711 [STREET_ADD…"
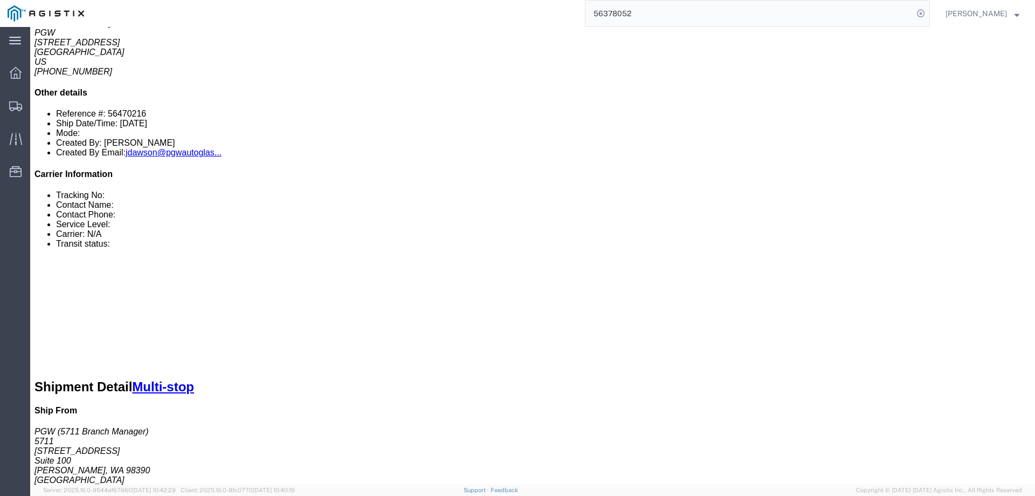
scroll to position [431, 0]
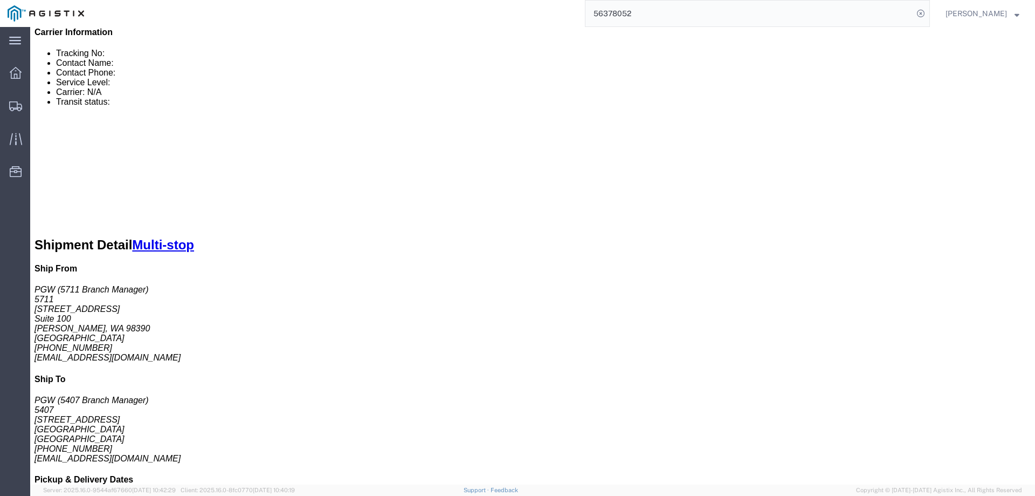
click link "Enter / Modify Bid"
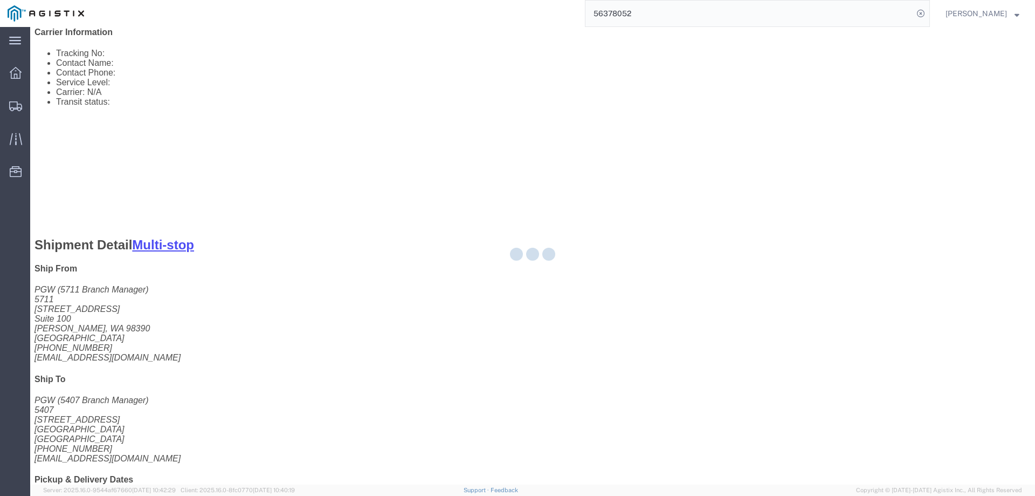
select select "146"
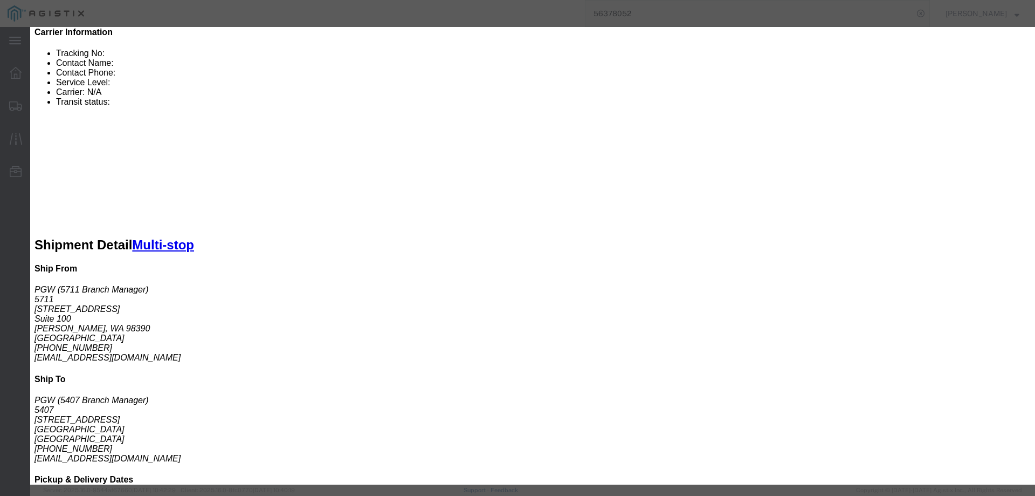
click select "Select CONESTOGA DFRM/STEP Economy TL Flatbed Intermodal LTL Standard Next Day …"
select select "25032"
click select "Select CONESTOGA DFRM/STEP Economy TL Flatbed Intermodal LTL Standard Next Day …"
drag, startPoint x: 733, startPoint y: 104, endPoint x: 744, endPoint y: 107, distance: 11.1
click input "text"
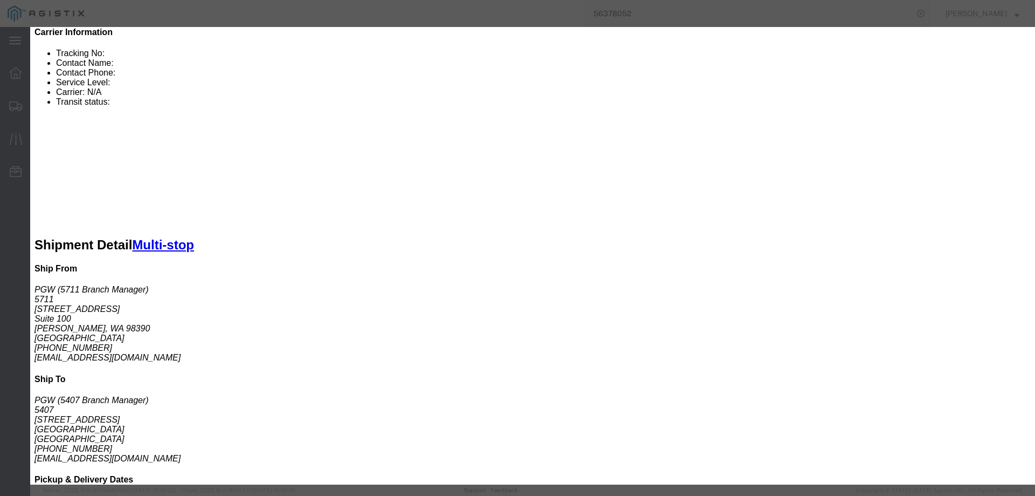
type input "ats"
click input "number"
type input "1950"
click button "Submit"
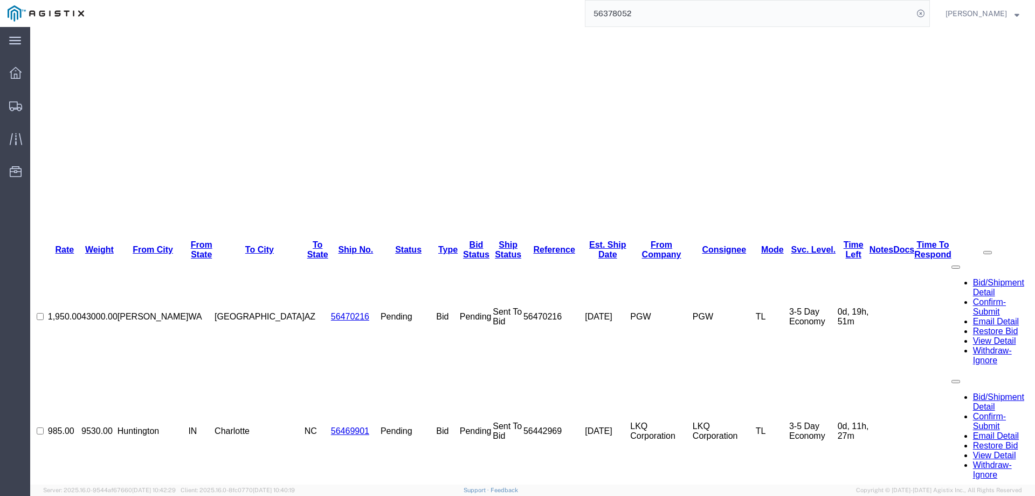
scroll to position [0, 0]
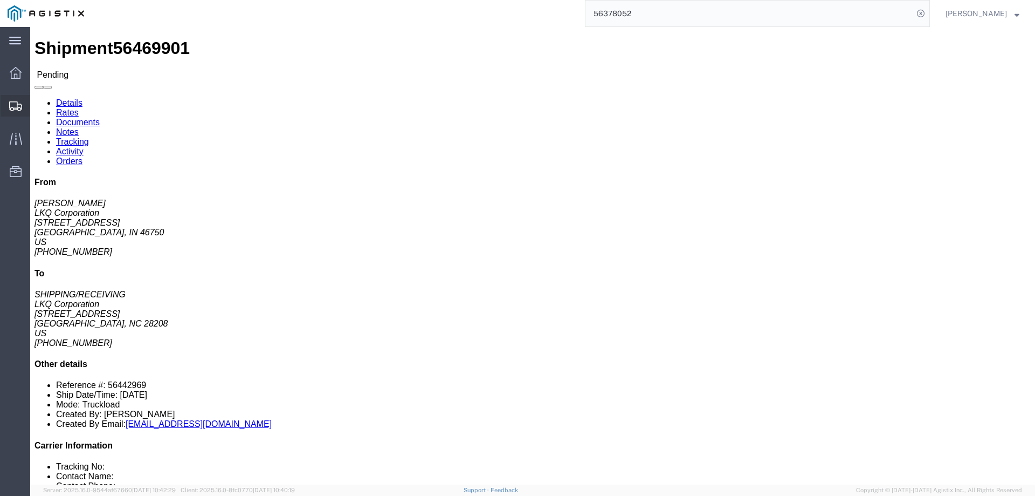
click at [6, 101] on div at bounding box center [16, 106] width 30 height 22
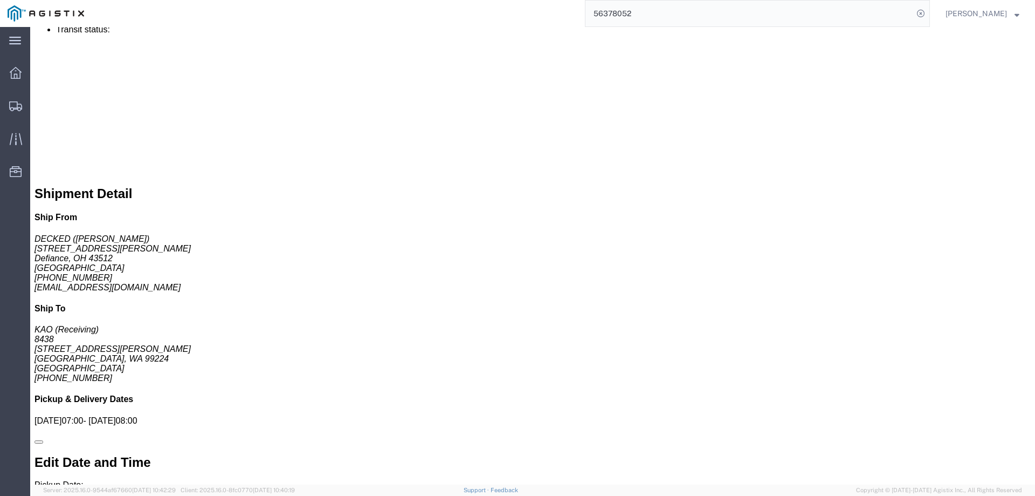
scroll to position [54, 0]
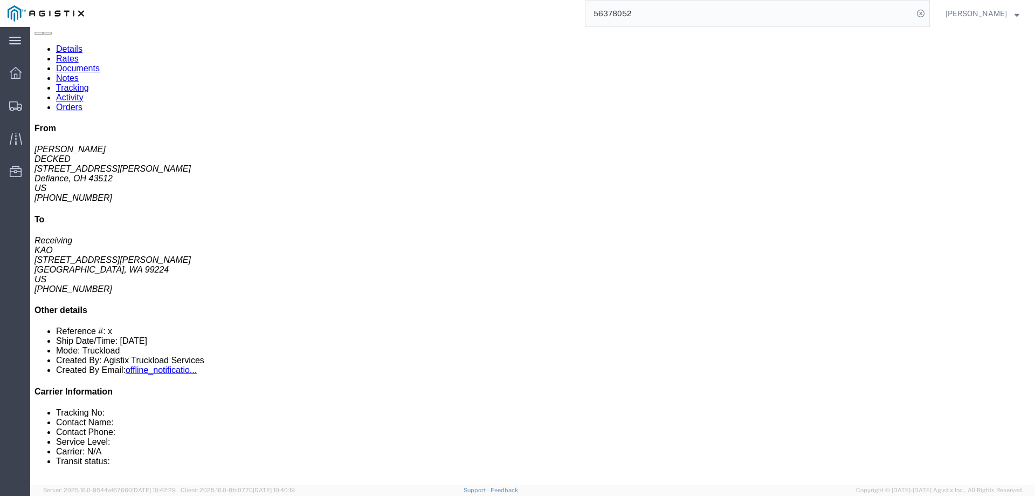
click link "Notes"
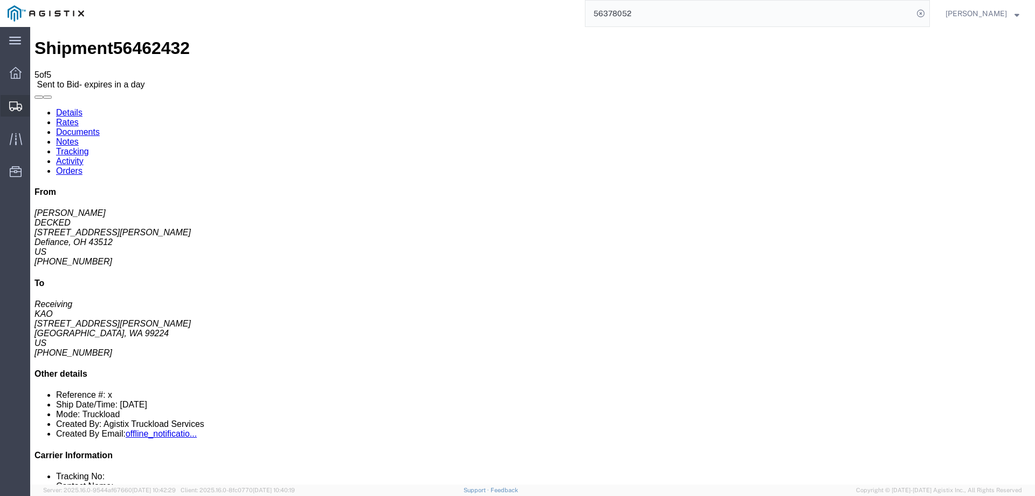
click at [18, 105] on icon at bounding box center [15, 106] width 13 height 10
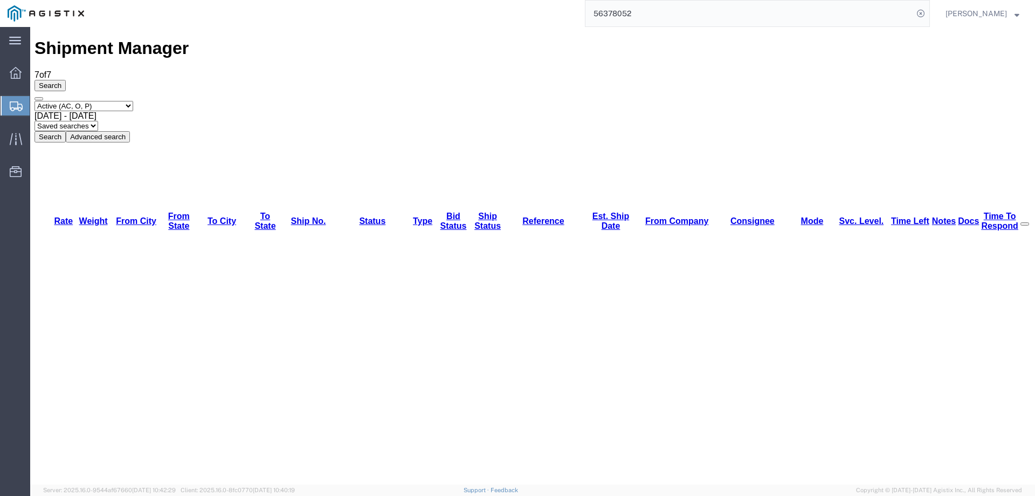
click at [15, 100] on svg-icon at bounding box center [16, 105] width 13 height 11
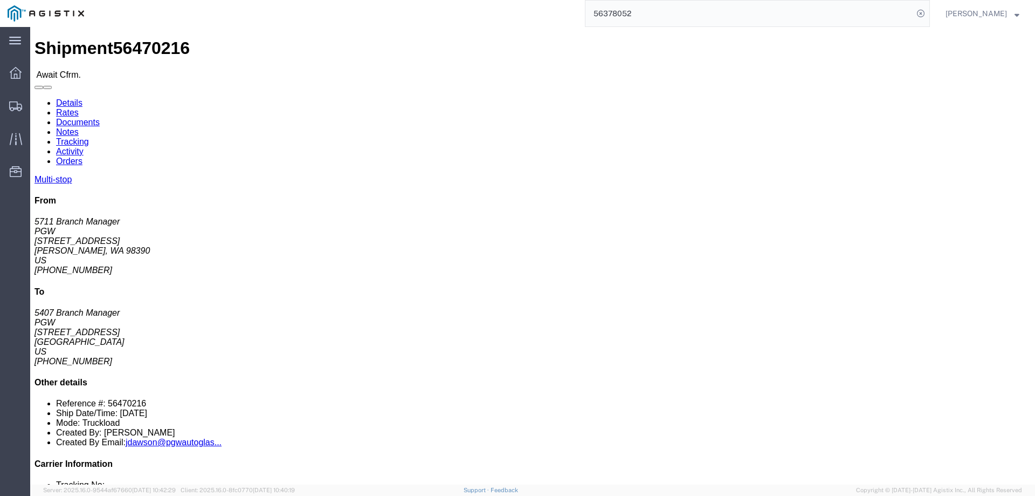
click b "56470216"
click link "Confirm"
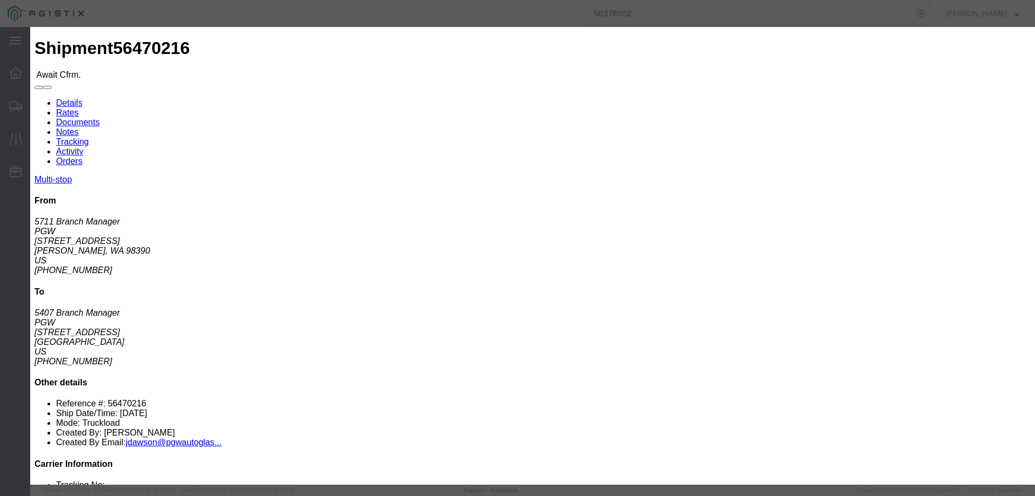
click label
click input "checkbox"
checkbox input "true"
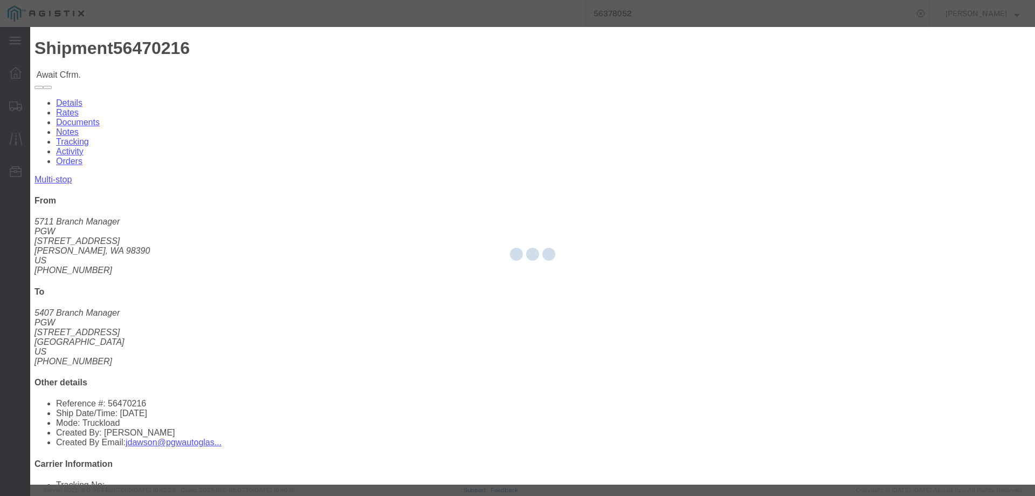
type input "[PERSON_NAME]"
type input "3204977237"
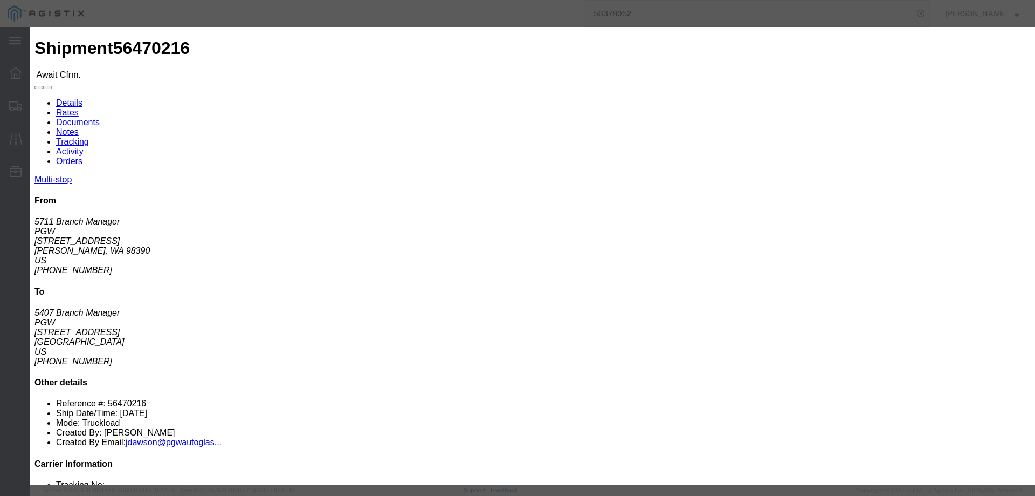
click input "text"
paste input "56470216"
type input "56470216"
click button "Submit"
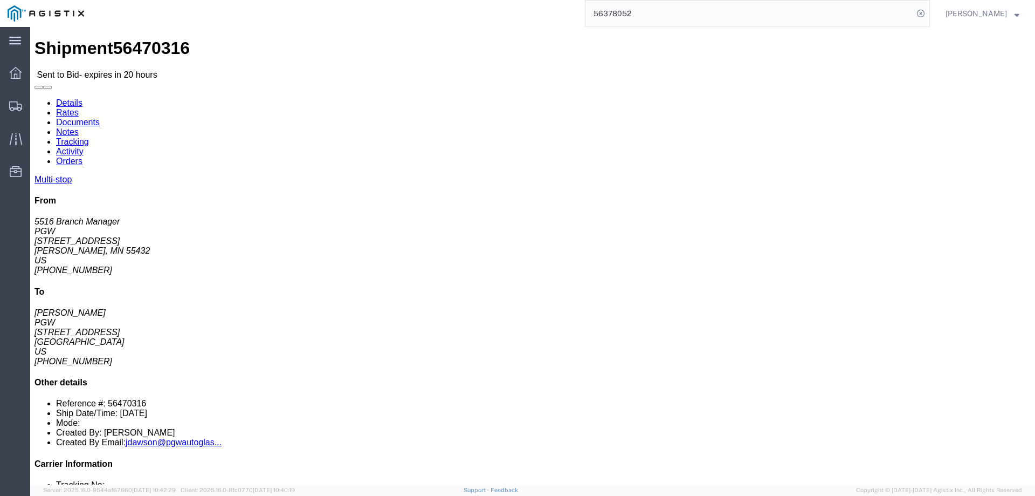
click b "56470316"
click at [8, 112] on div at bounding box center [16, 106] width 30 height 22
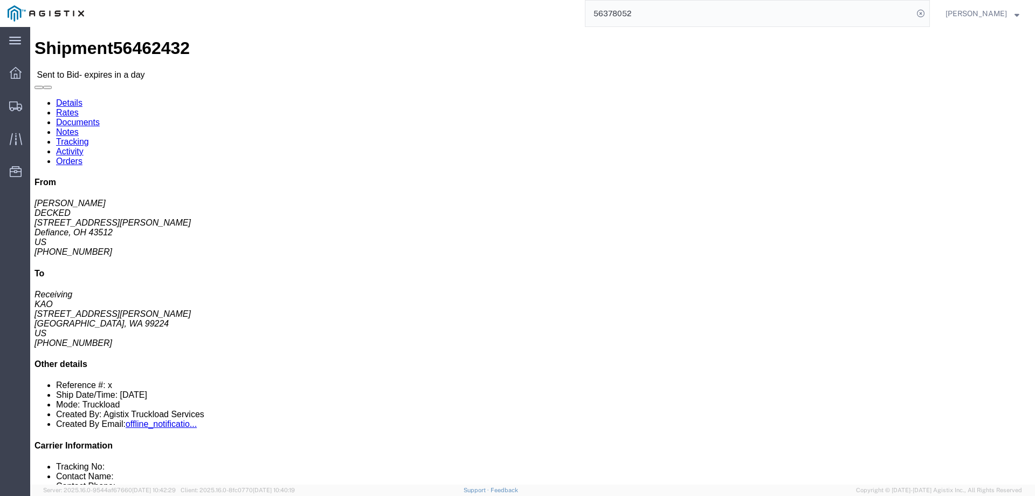
click link "Enter / Modify Bid"
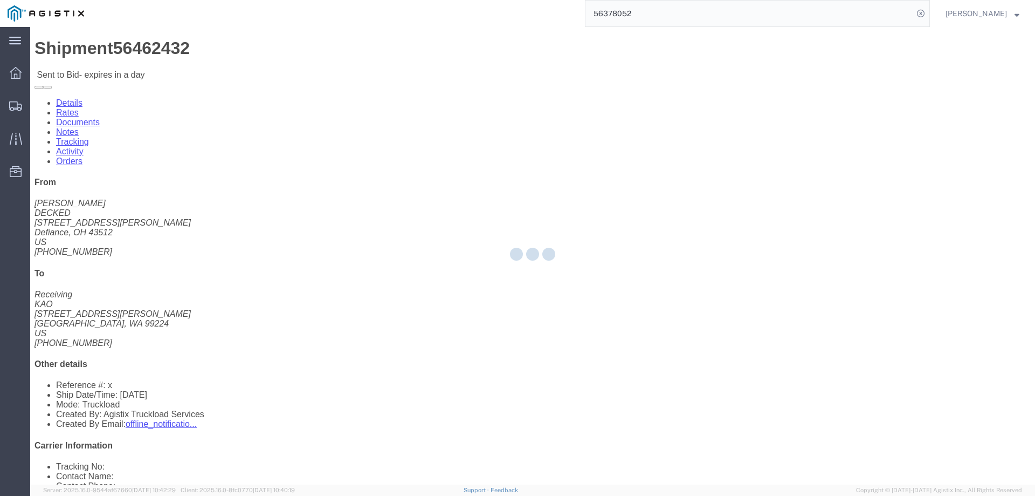
select select "146"
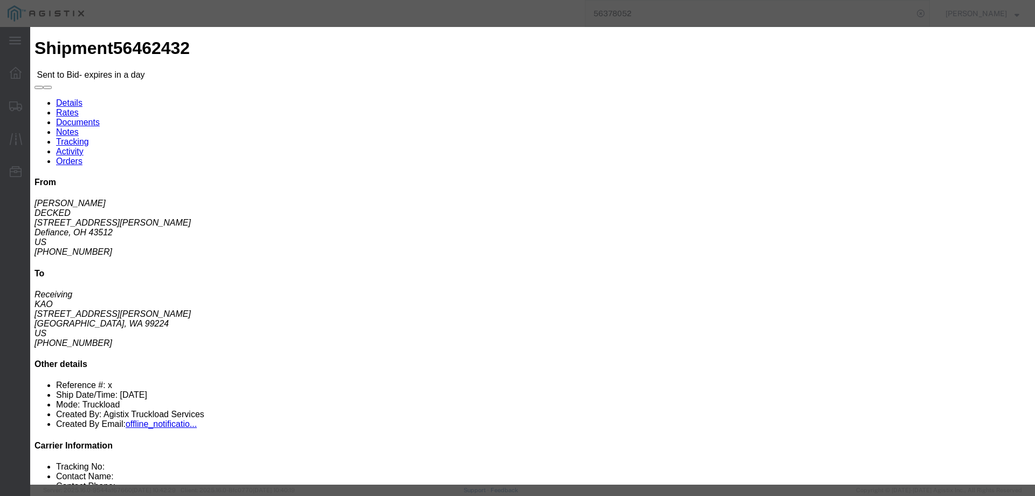
drag, startPoint x: 534, startPoint y: 92, endPoint x: 565, endPoint y: 100, distance: 31.8
click select "Select CONESTOGA DFRM/STEP Economy TL Flatbed Intermodal LTL Standard Next Day …"
select select "25032"
click select "Select CONESTOGA DFRM/STEP Economy TL Flatbed Intermodal LTL Standard Next Day …"
click input "text"
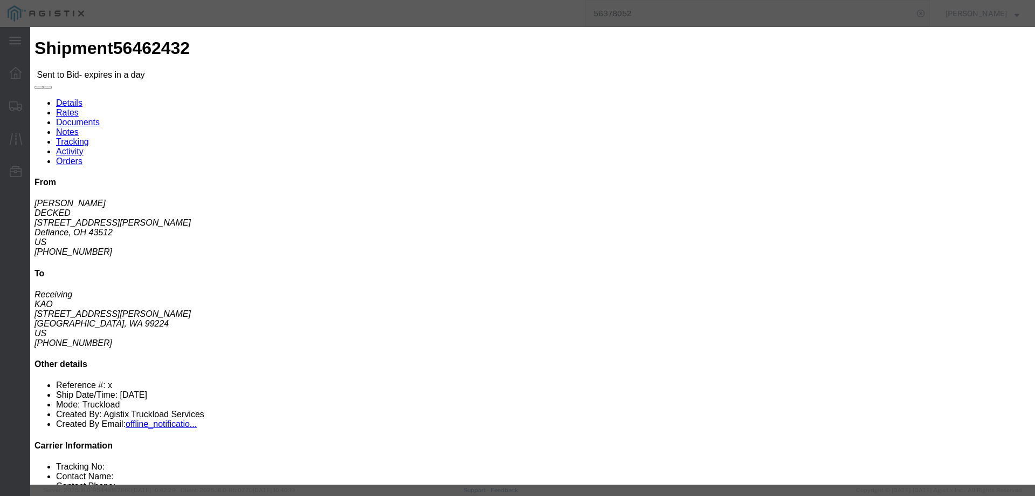
type input "ats"
click input "number"
type input "3100"
click button "Submit"
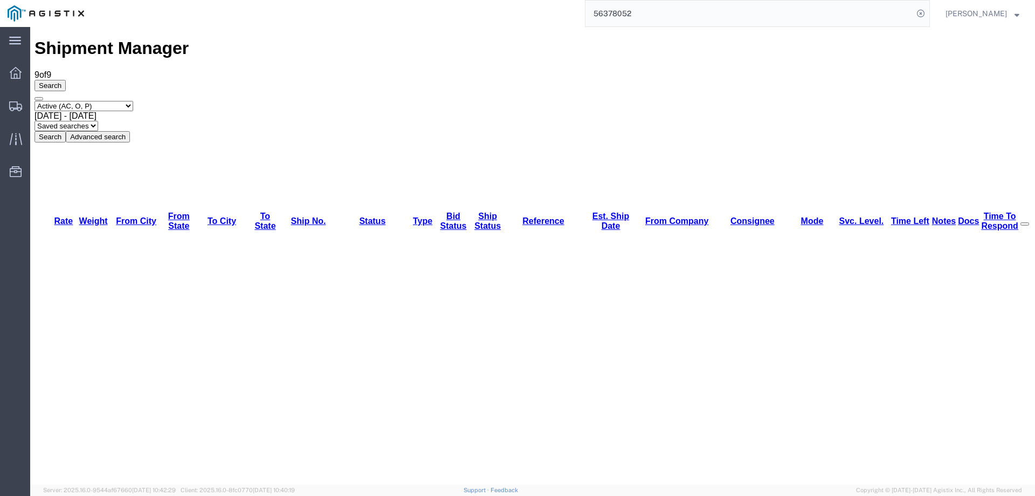
click at [20, 100] on svg-icon at bounding box center [15, 105] width 13 height 11
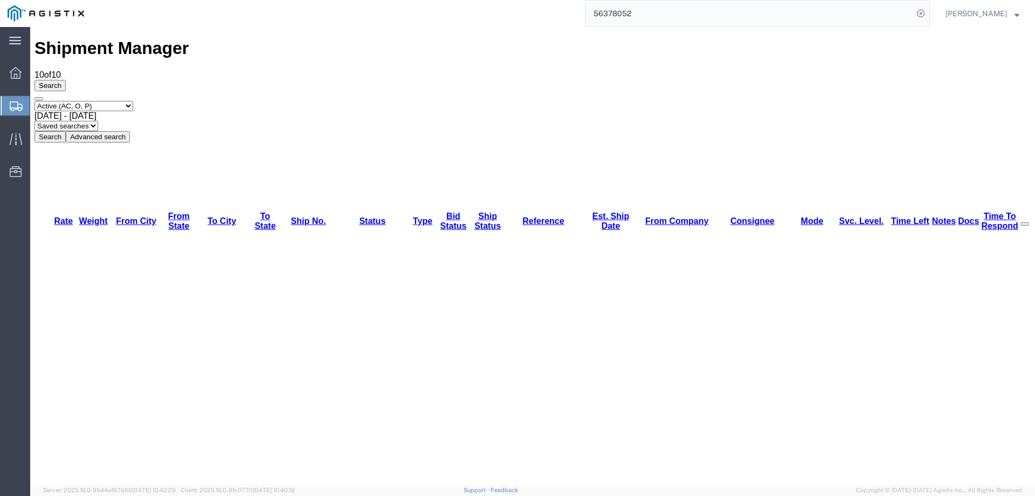
click at [23, 105] on div at bounding box center [16, 105] width 30 height 19
click at [12, 104] on icon at bounding box center [16, 106] width 13 height 10
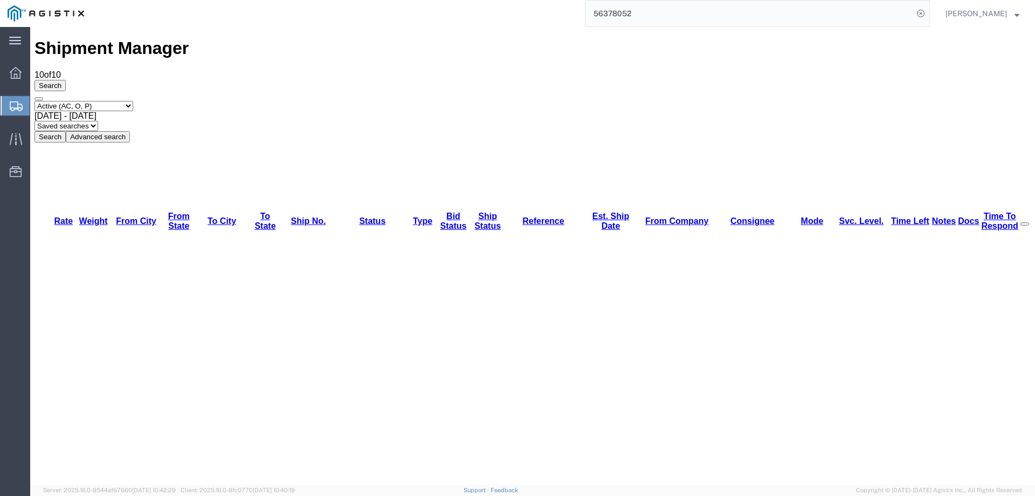
click at [11, 99] on div at bounding box center [16, 105] width 30 height 19
click at [8, 107] on div at bounding box center [16, 105] width 30 height 19
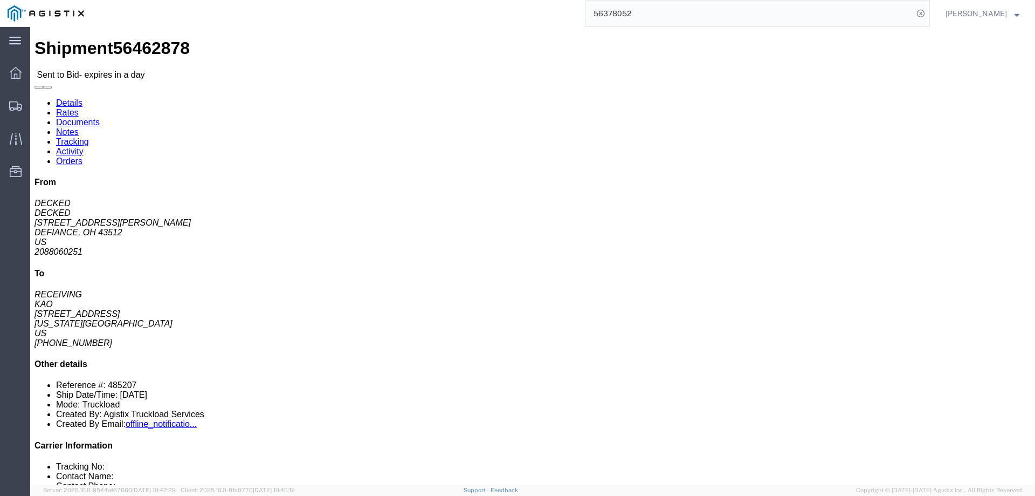
click link "Enter / Modify Bid"
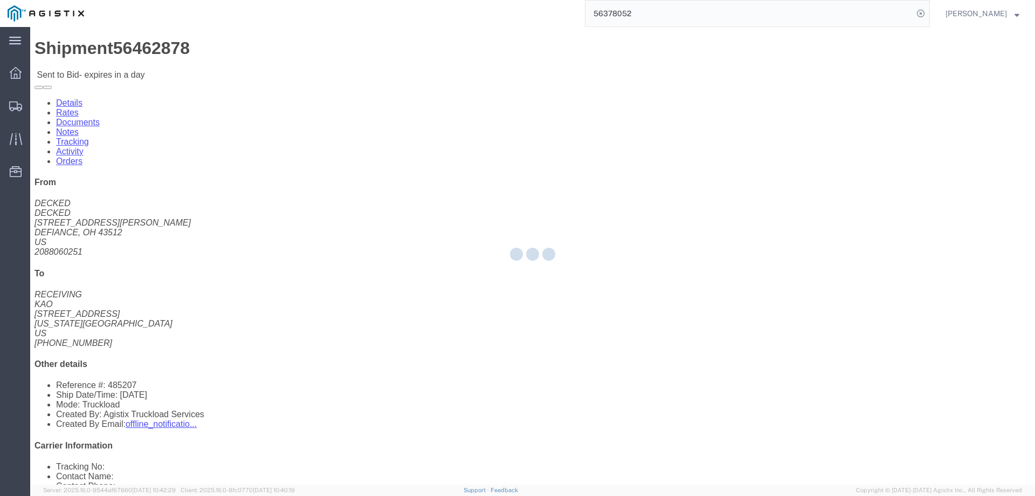
select select "146"
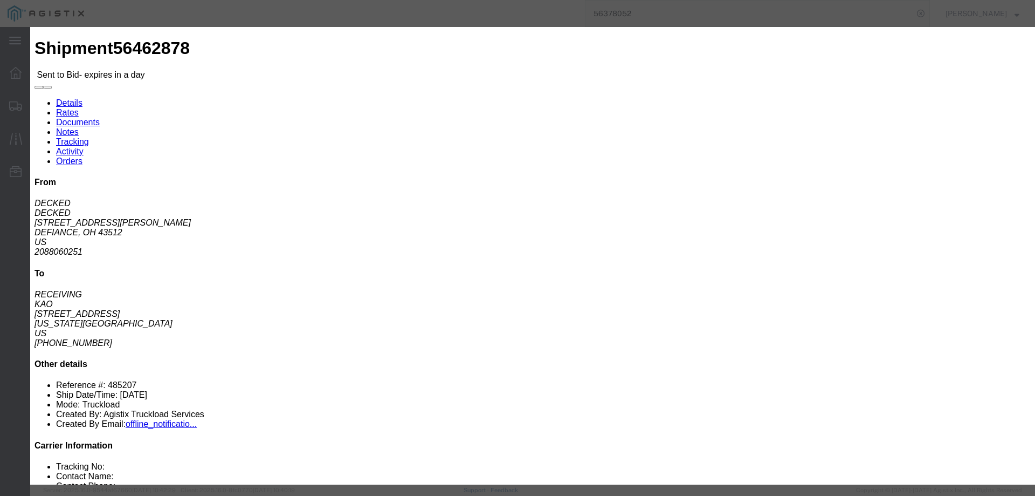
drag, startPoint x: 537, startPoint y: 98, endPoint x: 543, endPoint y: 105, distance: 9.9
click select "Select CONESTOGA DFRM/STEP Economy TL Flatbed Intermodal LTL Standard Next Day …"
select select "25032"
click select "Select CONESTOGA DFRM/STEP Economy TL Flatbed Intermodal LTL Standard Next Day …"
click input "text"
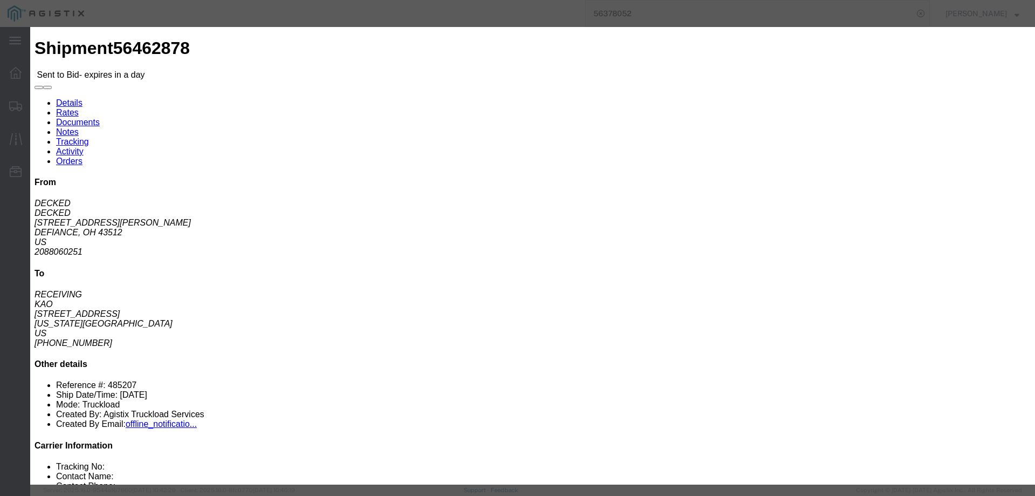
type input "ats"
click input "number"
type input "1645"
click button "Submit"
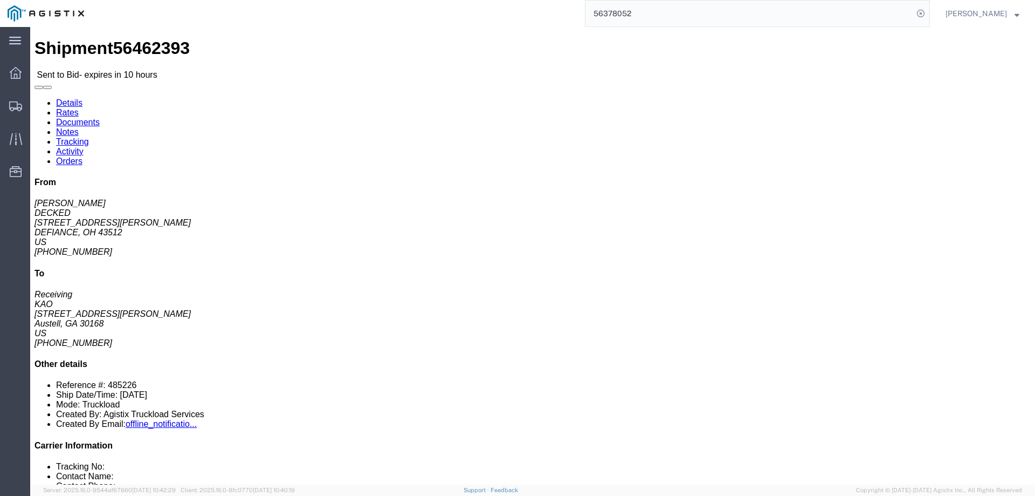
click link "Enter / Modify Bid"
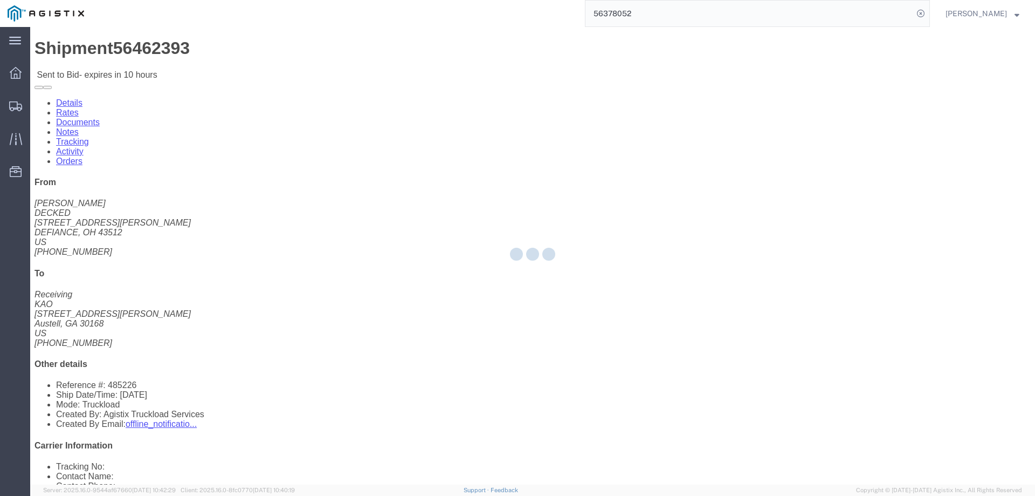
select select "146"
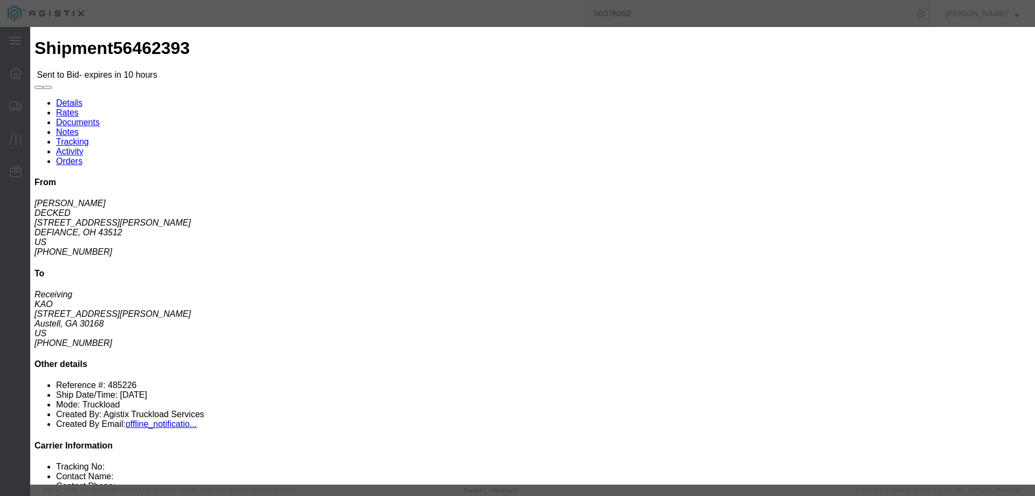
click select "Select CONESTOGA DFRM/STEP Economy TL Flatbed Intermodal LTL Standard Next Day …"
select select "25032"
click select "Select CONESTOGA DFRM/STEP Economy TL Flatbed Intermodal LTL Standard Next Day …"
click input "text"
type input "ats"
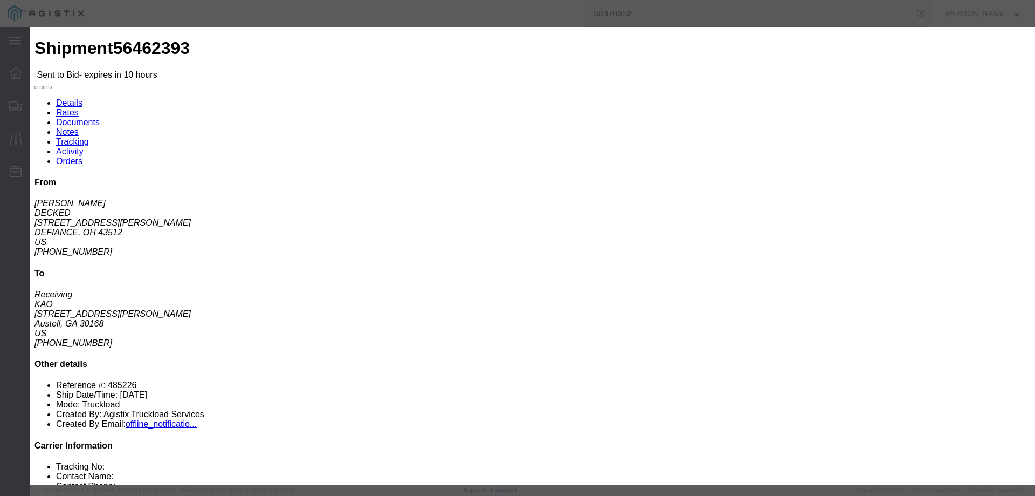
click input "number"
type input "1525"
click button "Submit"
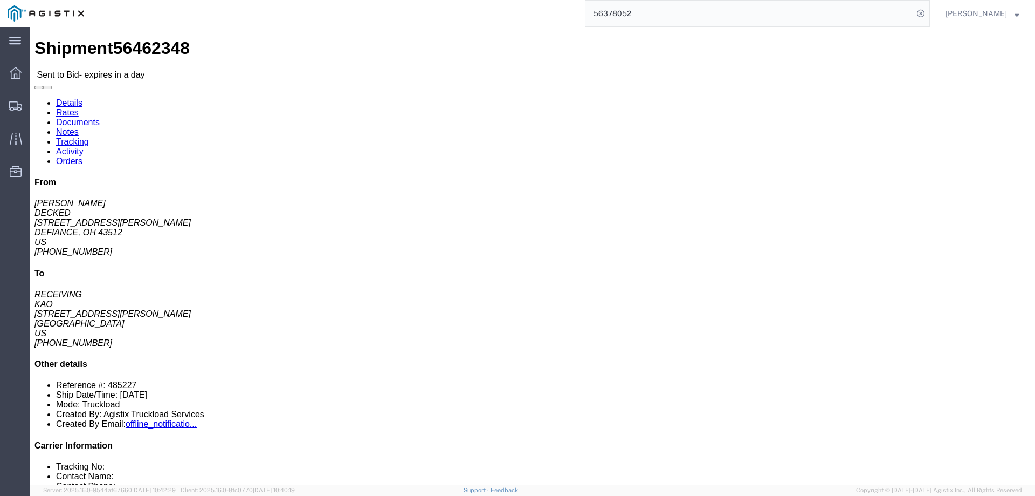
click link "Enter / Modify Bid"
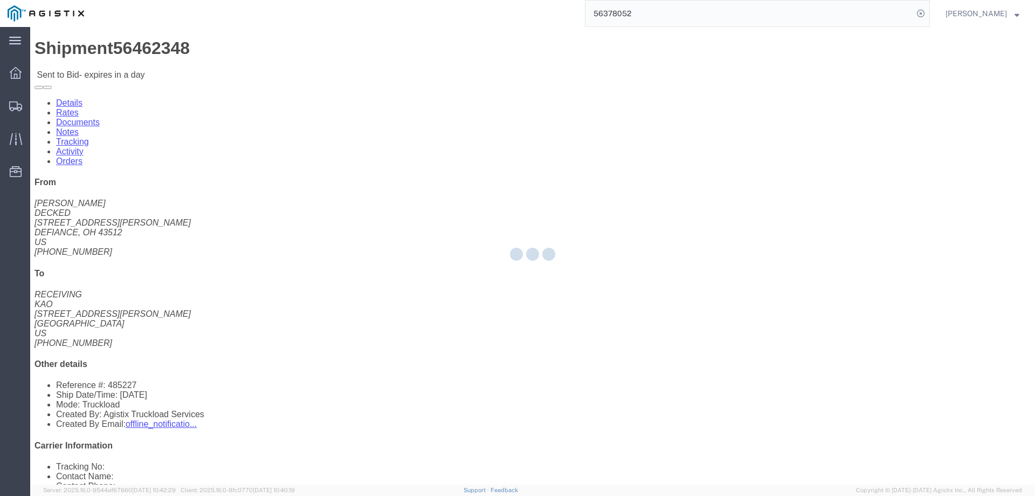
select select "146"
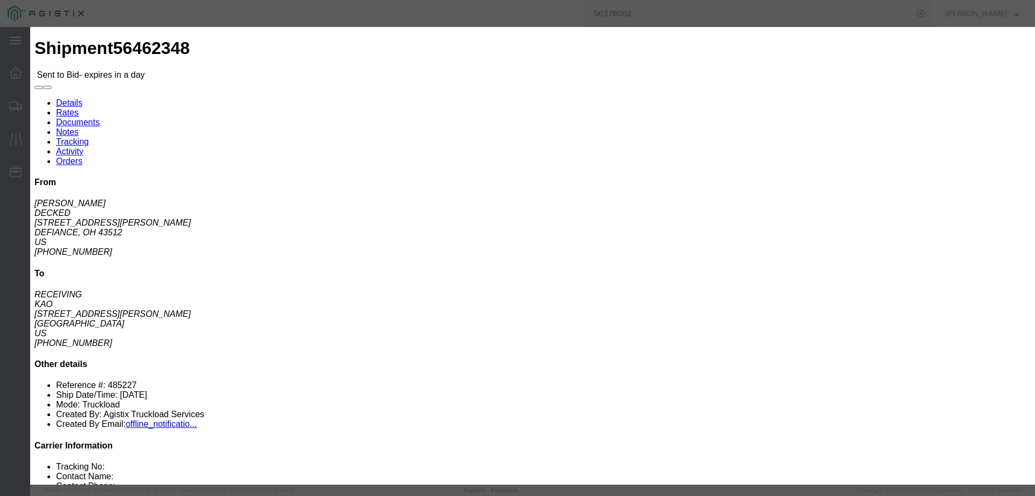
drag, startPoint x: 539, startPoint y: 99, endPoint x: 548, endPoint y: 105, distance: 10.2
click select "Select CONESTOGA DFRM/STEP Economy TL Flatbed Intermodal LTL Standard Next Day …"
select select "25032"
click select "Select CONESTOGA DFRM/STEP Economy TL Flatbed Intermodal LTL Standard Next Day …"
drag, startPoint x: 727, startPoint y: 95, endPoint x: 747, endPoint y: 107, distance: 22.9
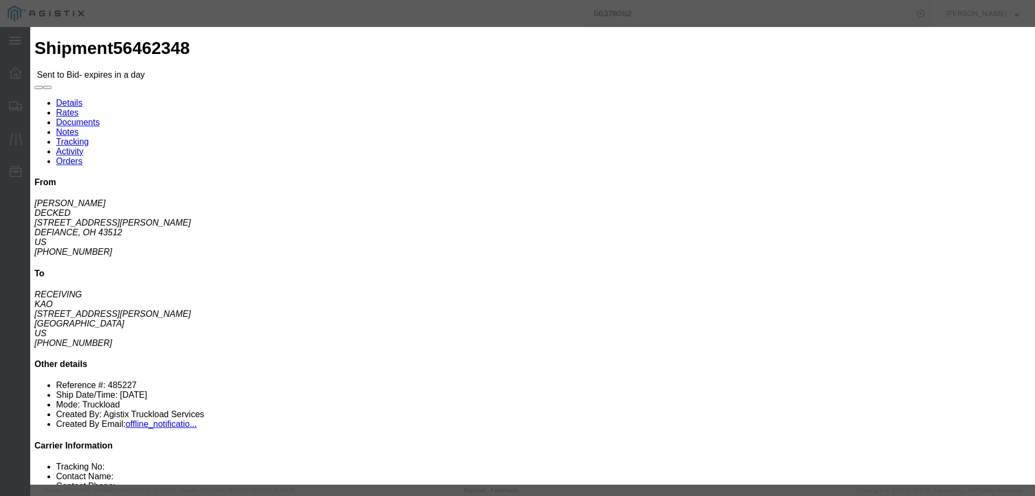
click input "text"
type input "ats"
click input "number"
drag, startPoint x: 725, startPoint y: 215, endPoint x: 667, endPoint y: 221, distance: 58.6
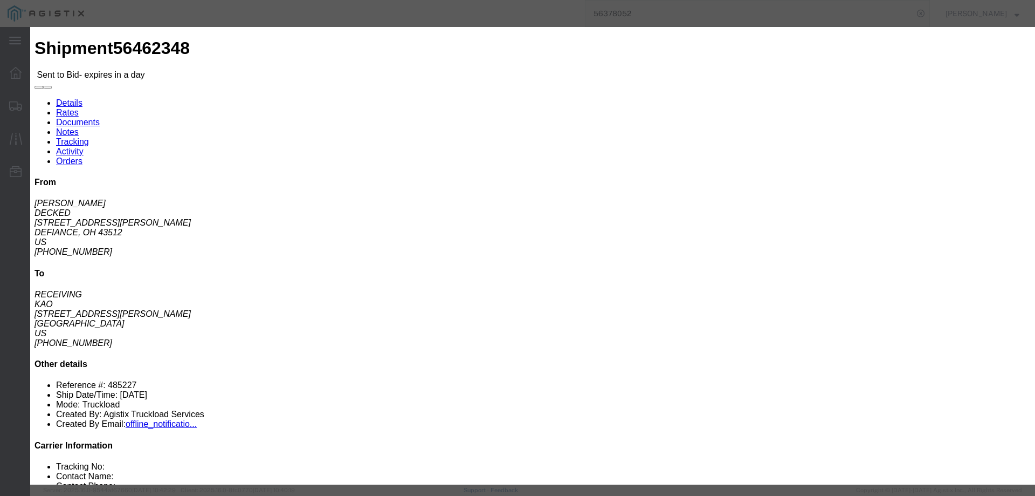
click div "Select 2 Day Service 3 Axle Winch Truck 3 to 5 Day Service 96L Domestic Flat Ra…"
type input "2975"
click button "Submit"
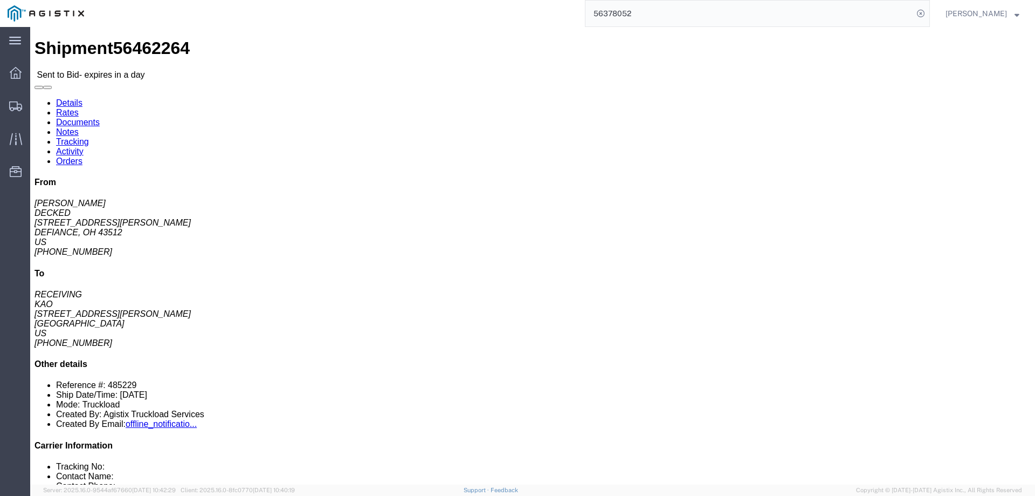
click link "Enter / Modify Bid"
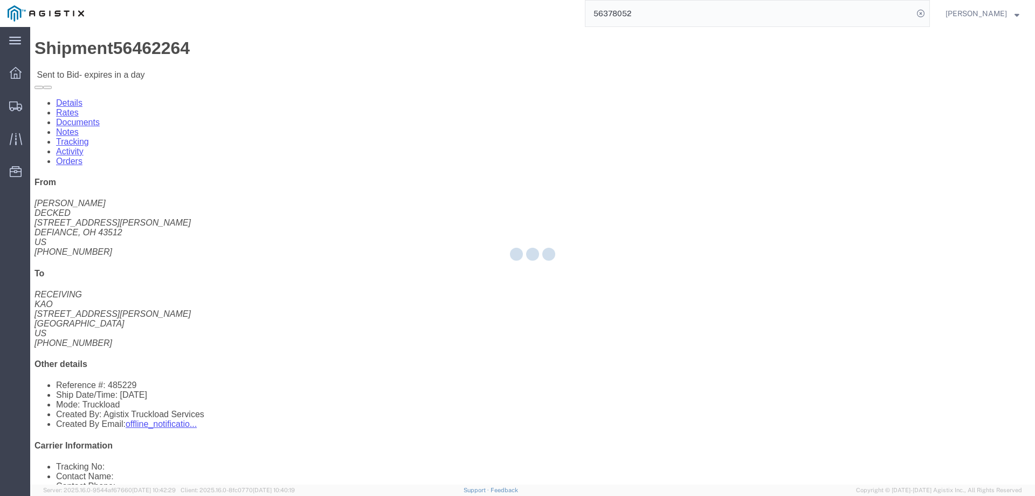
select select "146"
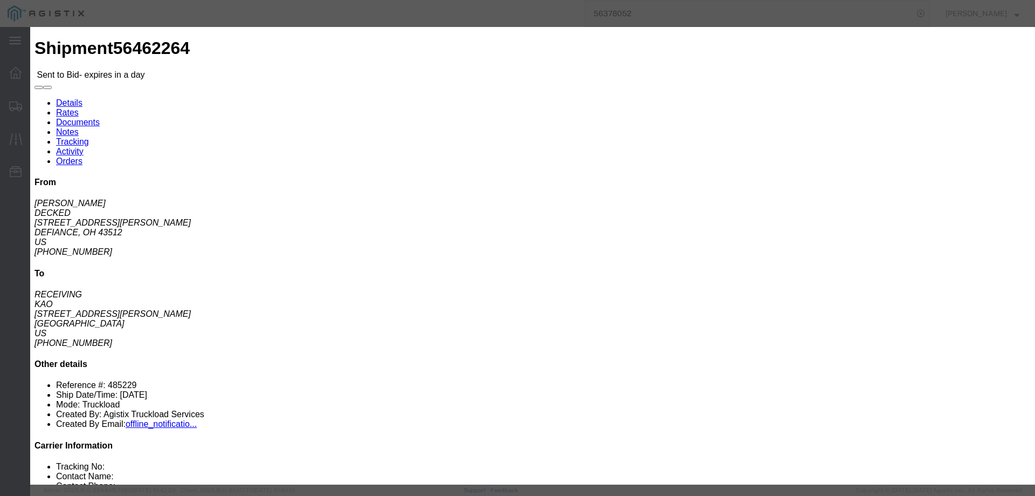
drag, startPoint x: 548, startPoint y: 98, endPoint x: 544, endPoint y: 105, distance: 8.7
click select "Select CONESTOGA DFRM/STEP Economy TL Flatbed Intermodal LTL Standard Next Day …"
select select "25032"
click select "Select CONESTOGA DFRM/STEP Economy TL Flatbed Intermodal LTL Standard Next Day …"
click input "text"
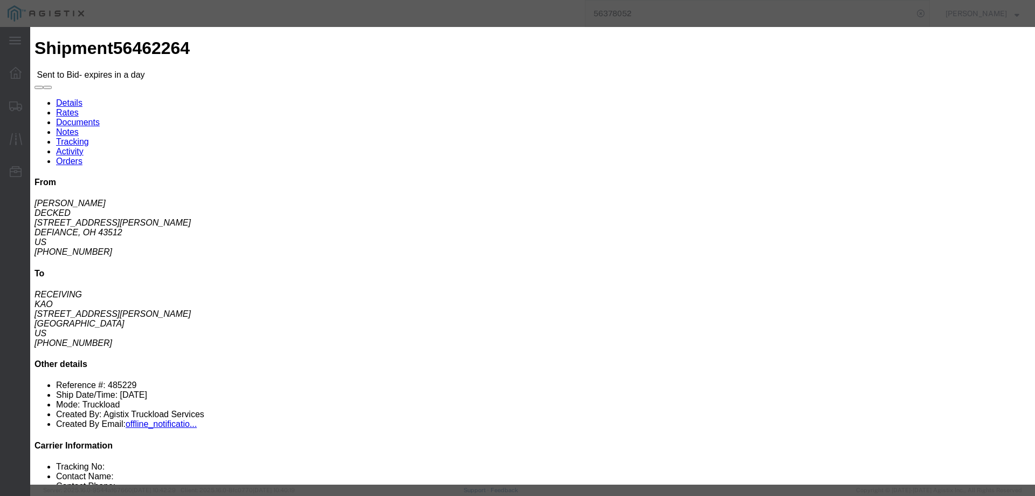
type input "ats"
click input "number"
type input "2925"
click button "Submit"
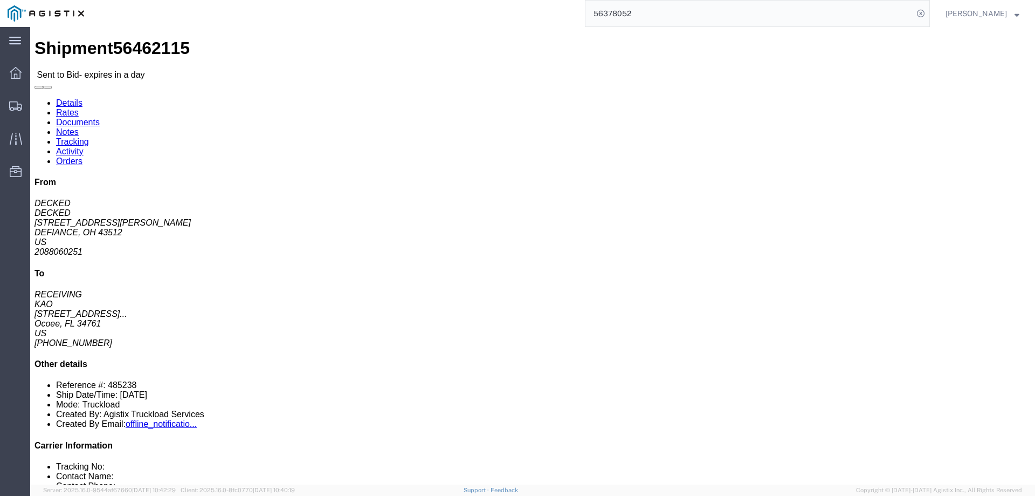
click link "Notes"
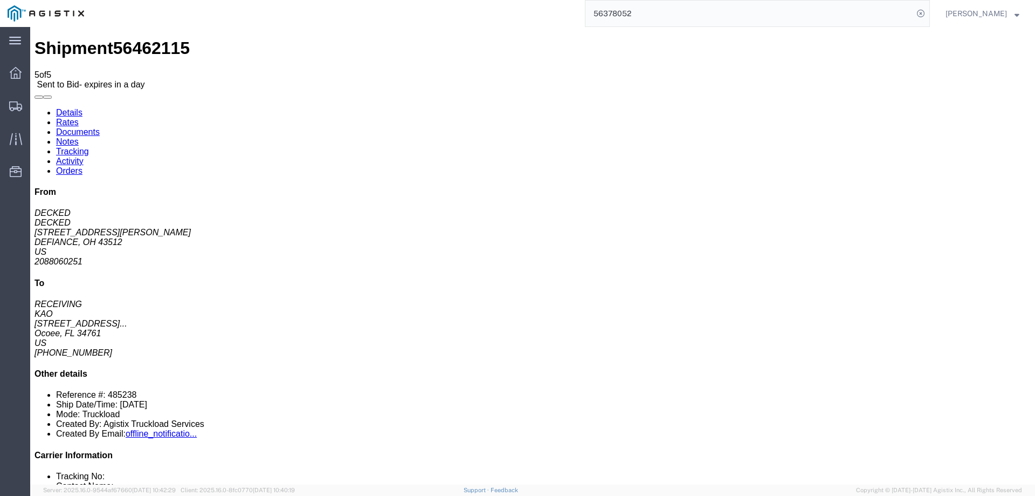
click at [62, 108] on link "Details" at bounding box center [69, 112] width 26 height 9
click link "Enter / Modify Bid"
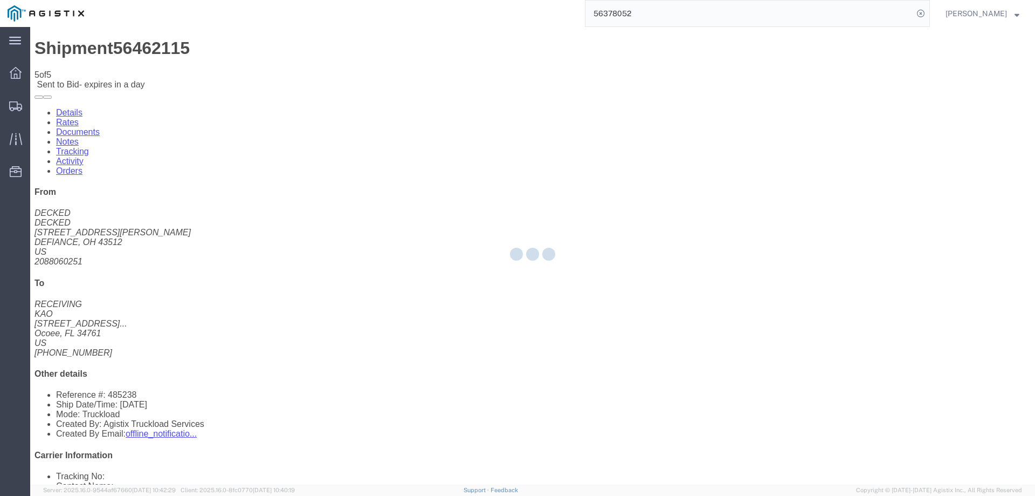
select select "146"
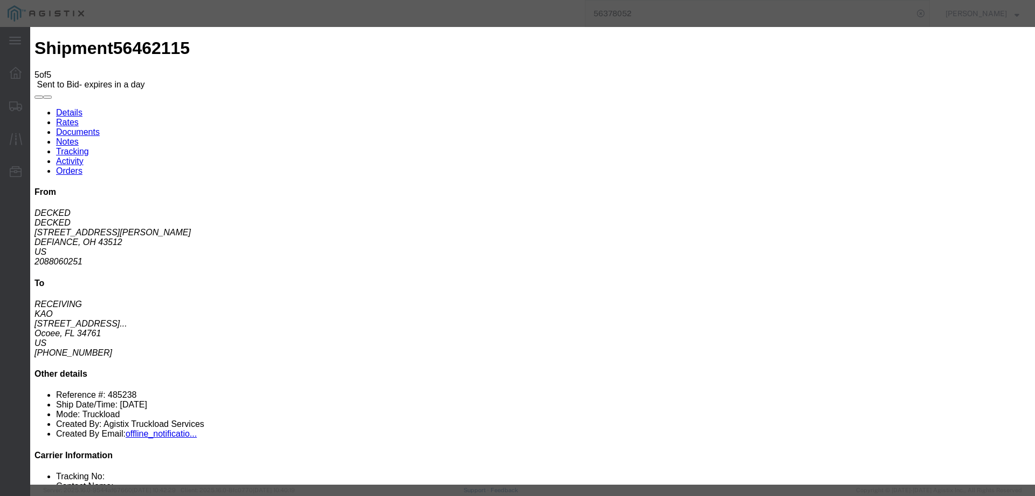
drag, startPoint x: 547, startPoint y: 98, endPoint x: 547, endPoint y: 105, distance: 7.0
click select "Select CONESTOGA DFRM/STEP Economy TL Flatbed Intermodal LTL Standard Next Day …"
select select "25032"
click select "Select CONESTOGA DFRM/STEP Economy TL Flatbed Intermodal LTL Standard Next Day …"
click input "text"
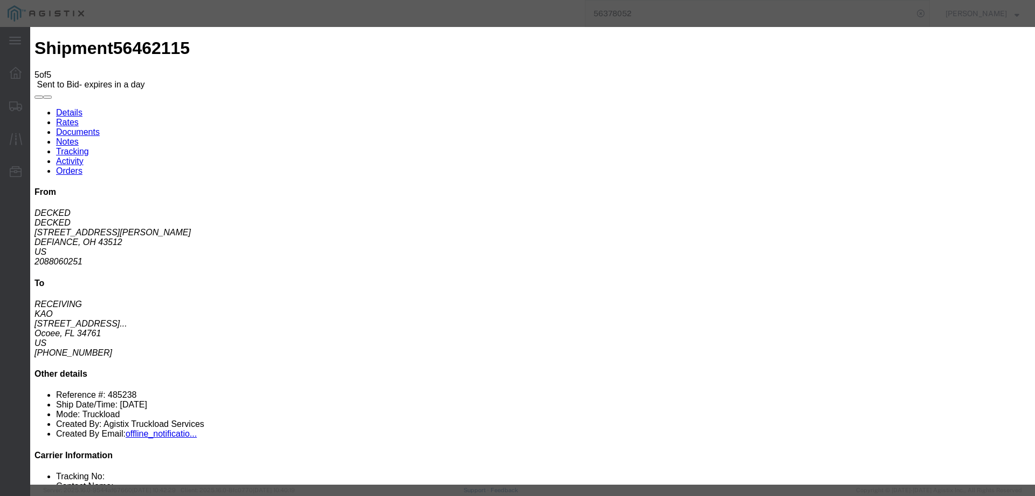
type input "ats"
click input "number"
type input "1940"
click div "Submit Close"
click button "Submit"
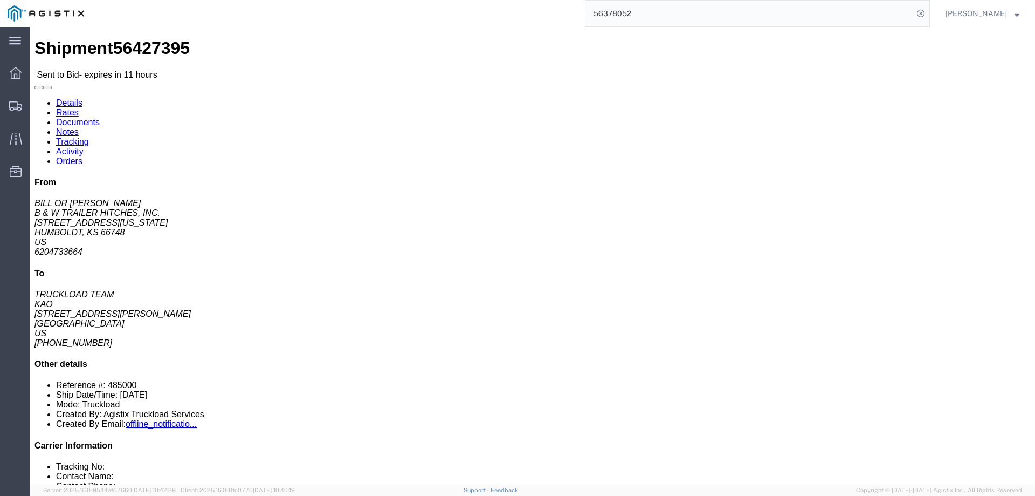
click link "Enter / Modify Bid"
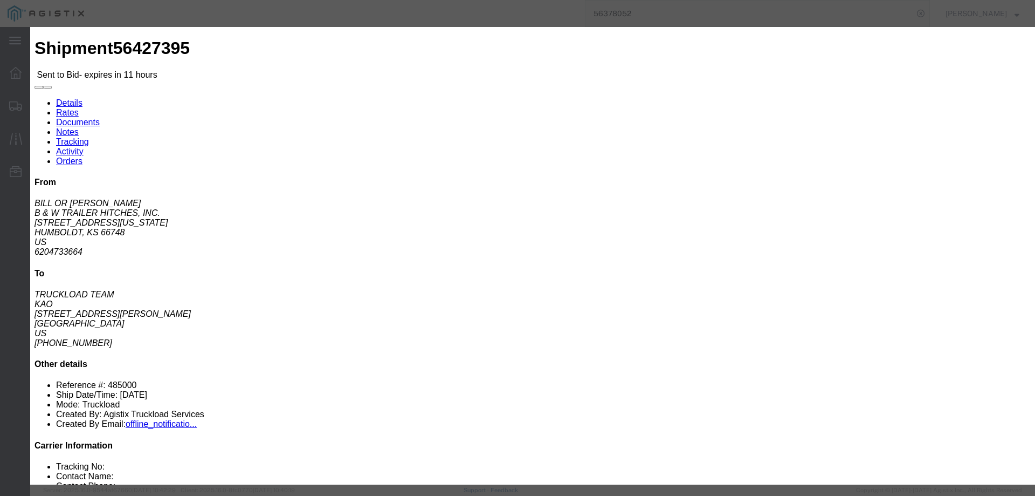
drag, startPoint x: 545, startPoint y: 94, endPoint x: 566, endPoint y: 105, distance: 23.9
click select "Select CONESTOGA DFRM/STEP Economy TL Flatbed Intermodal LTL Standard Next Day …"
select select "25032"
click select "Select CONESTOGA DFRM/STEP Economy TL Flatbed Intermodal LTL Standard Next Day …"
click input "text"
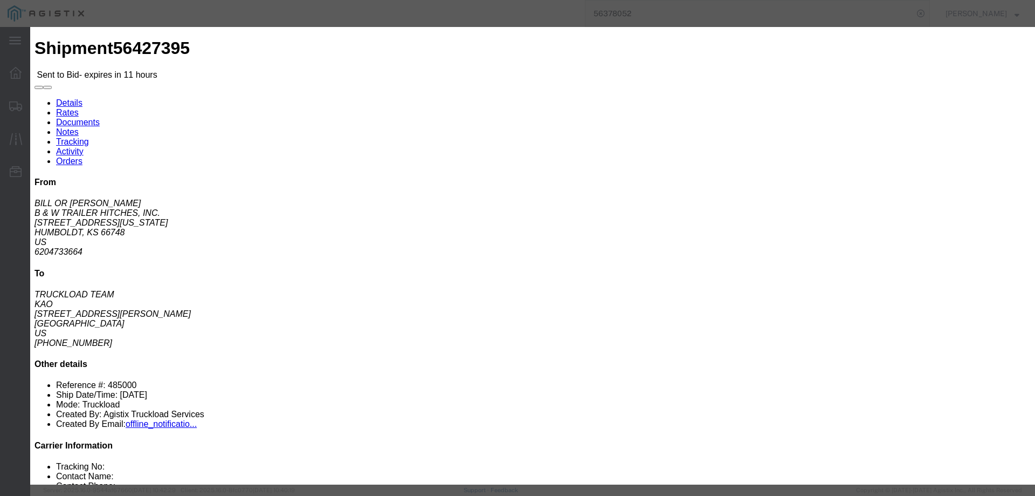
type input "ats"
click input "number"
type input "1850"
click button "Submit"
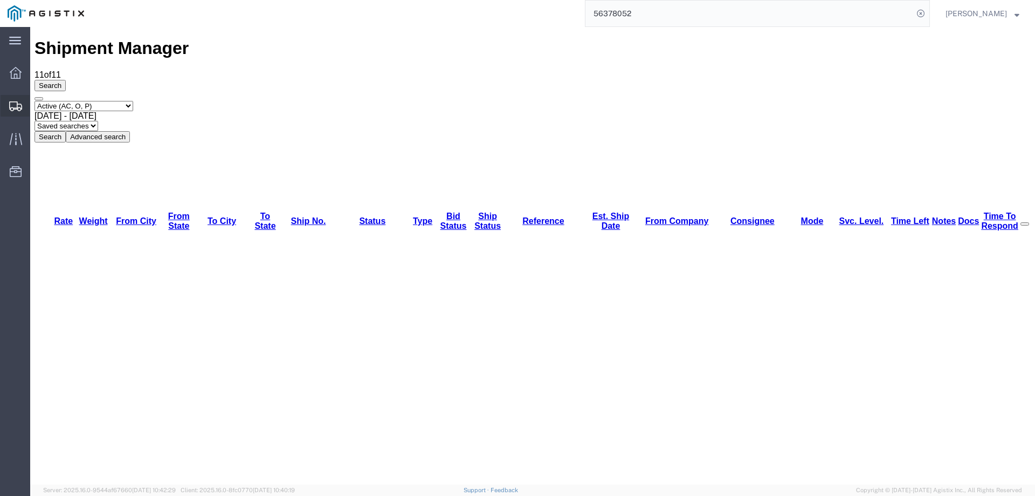
click at [10, 100] on div at bounding box center [16, 106] width 30 height 22
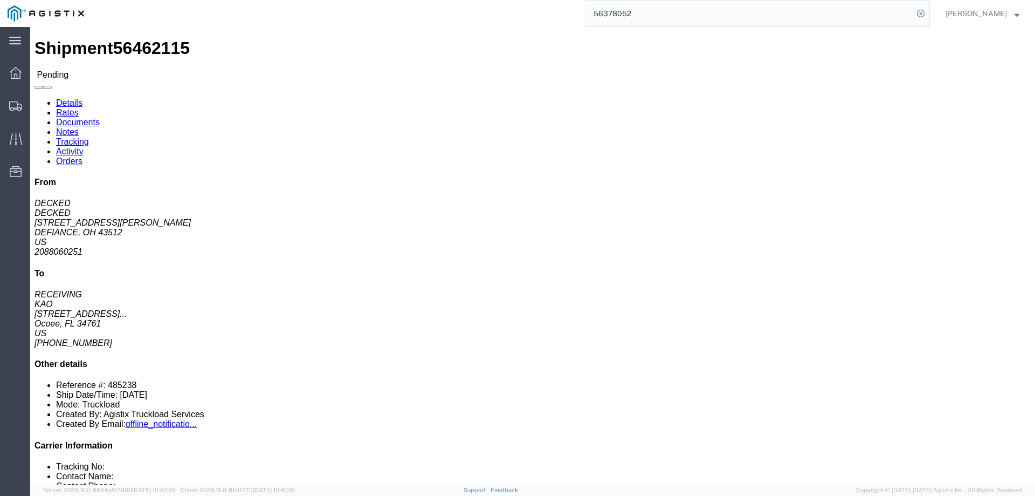
click link "Notes"
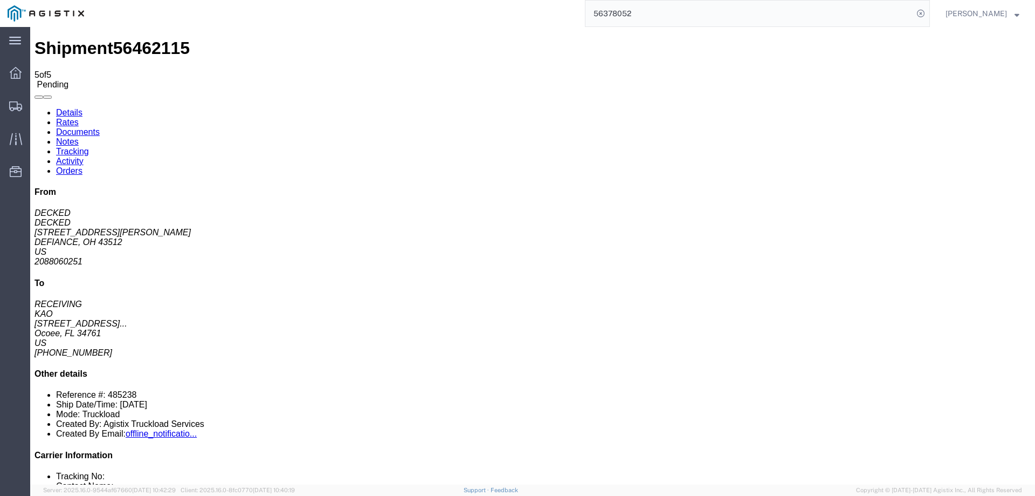
click at [934, 481] on li "Contact Name:" at bounding box center [543, 486] width 975 height 10
click at [17, 108] on icon at bounding box center [15, 106] width 13 height 10
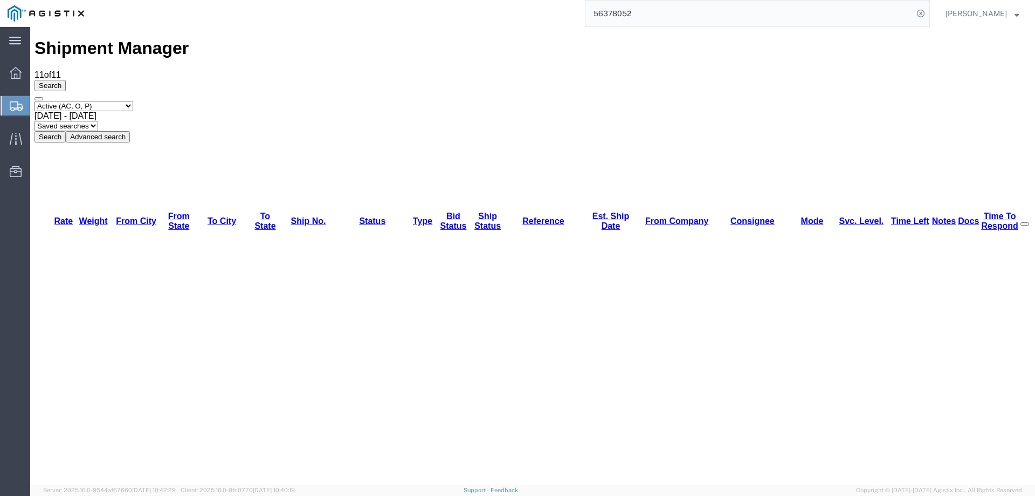
click at [5, 103] on div at bounding box center [16, 105] width 30 height 19
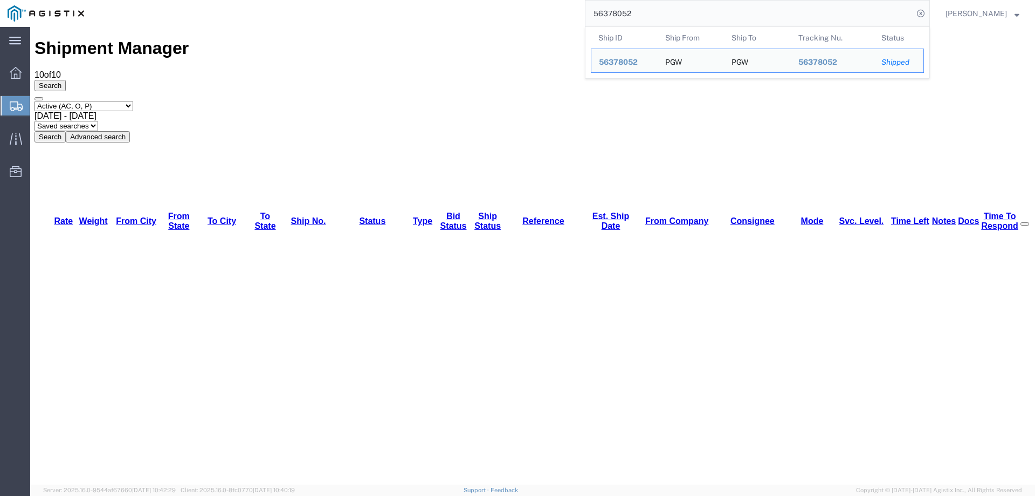
drag, startPoint x: 667, startPoint y: 18, endPoint x: 543, endPoint y: 13, distance: 124.1
click at [543, 14] on div "56378052 Ship ID Ship From Ship To Tracking Nu. Status Ship ID 56378052 Ship Fr…" at bounding box center [511, 13] width 839 height 27
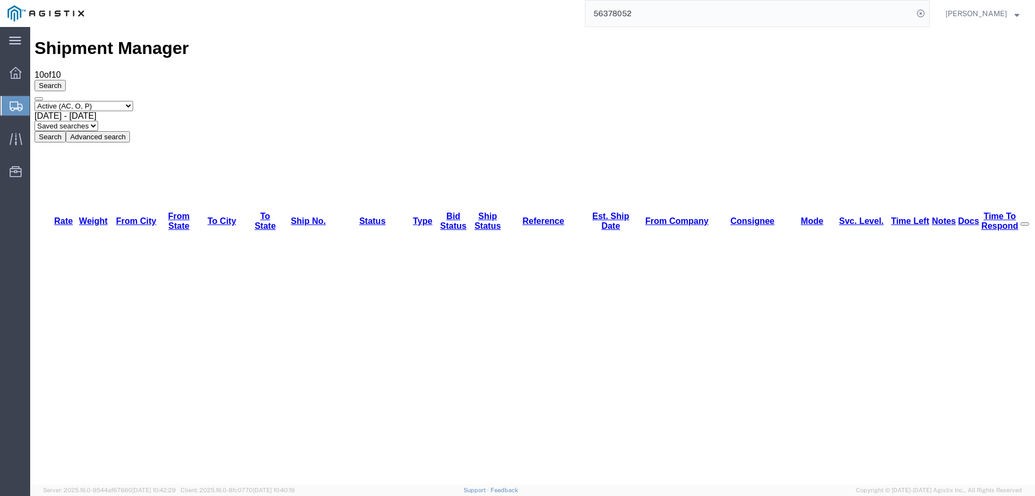
paste input "3656"
type input "56373656"
click at [929, 13] on icon at bounding box center [921, 13] width 15 height 15
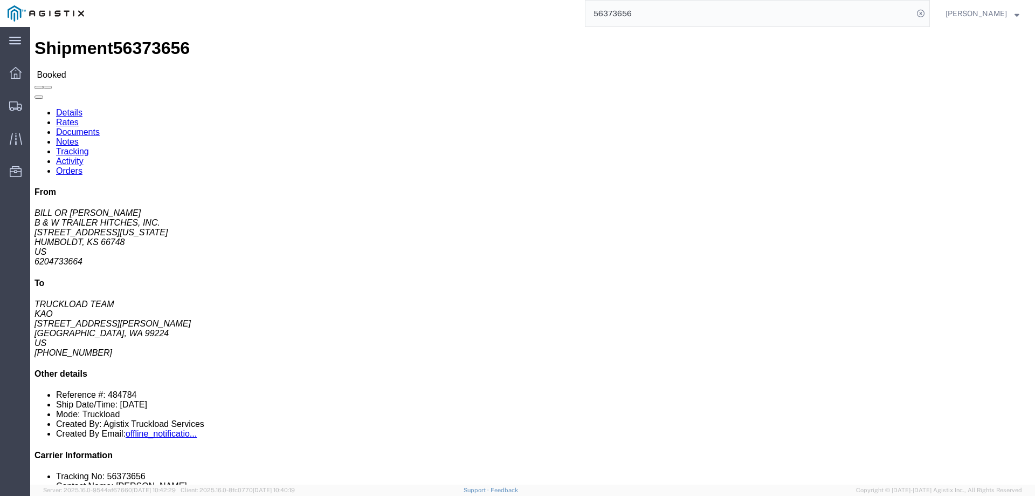
click link "Activity"
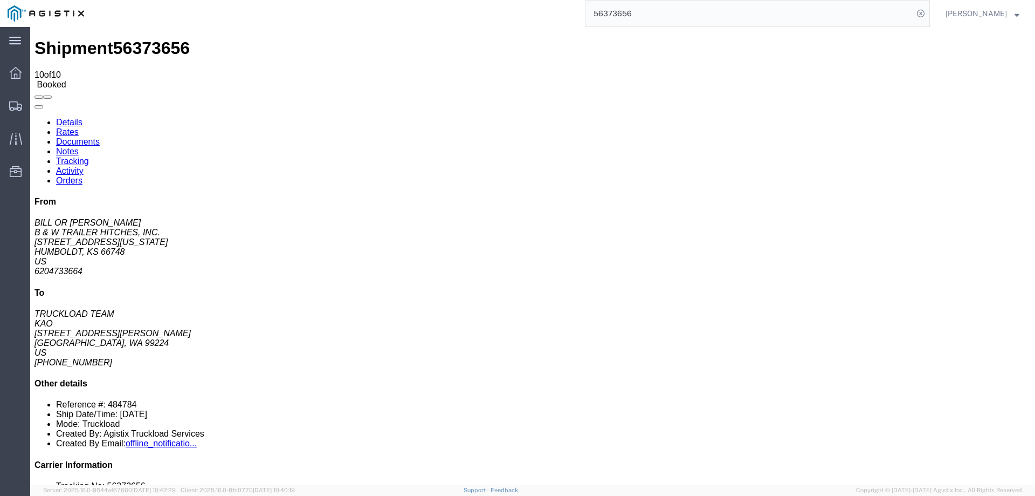
click at [79, 147] on link "Notes" at bounding box center [67, 151] width 23 height 9
click at [11, 102] on icon at bounding box center [15, 106] width 13 height 10
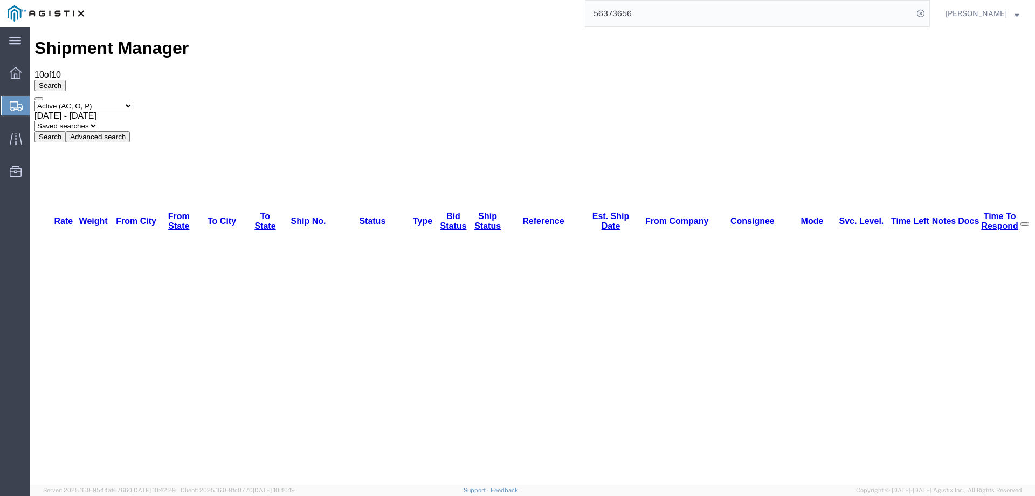
drag, startPoint x: 175, startPoint y: 187, endPoint x: 145, endPoint y: 160, distance: 40.1
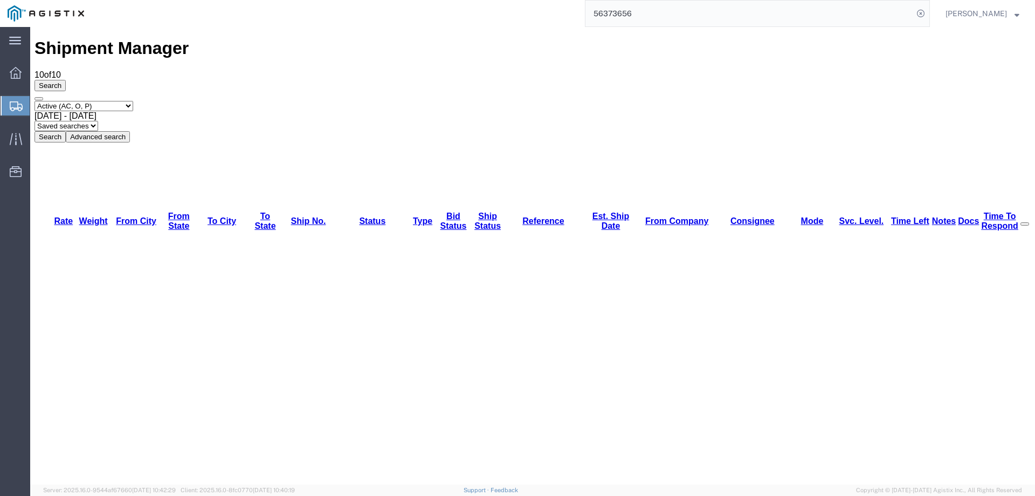
click at [13, 106] on icon at bounding box center [16, 106] width 13 height 10
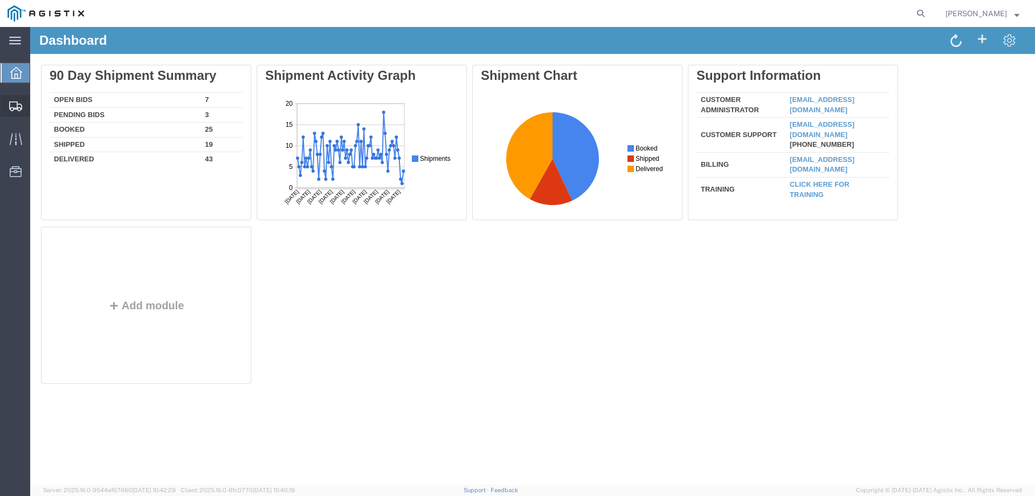
drag, startPoint x: 14, startPoint y: 102, endPoint x: 23, endPoint y: 99, distance: 9.0
click at [14, 102] on icon at bounding box center [15, 106] width 13 height 10
